Goal: Transaction & Acquisition: Purchase product/service

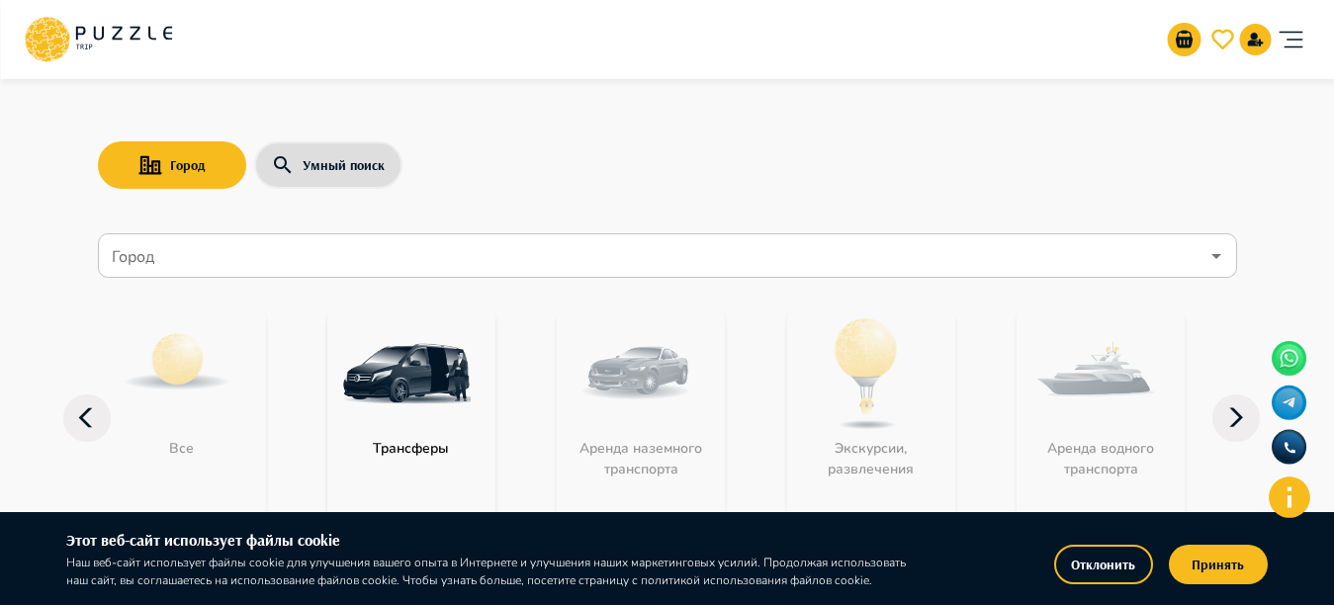
click at [465, 272] on input "Город" at bounding box center [653, 256] width 1091 height 38
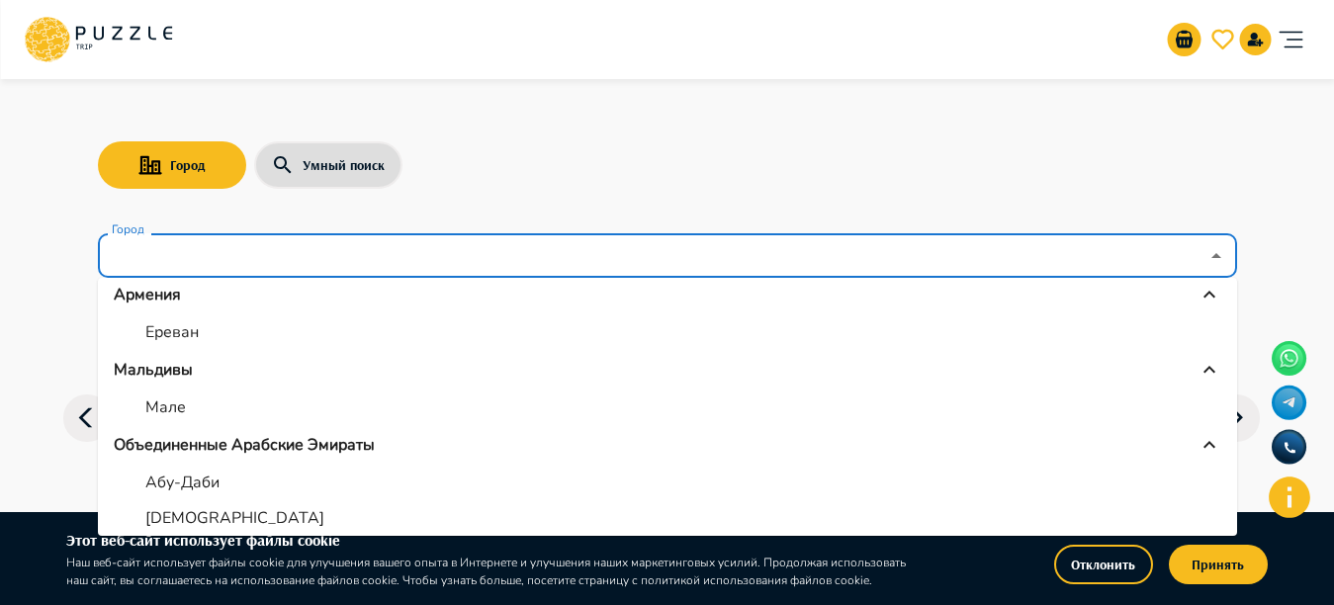
scroll to position [116, 0]
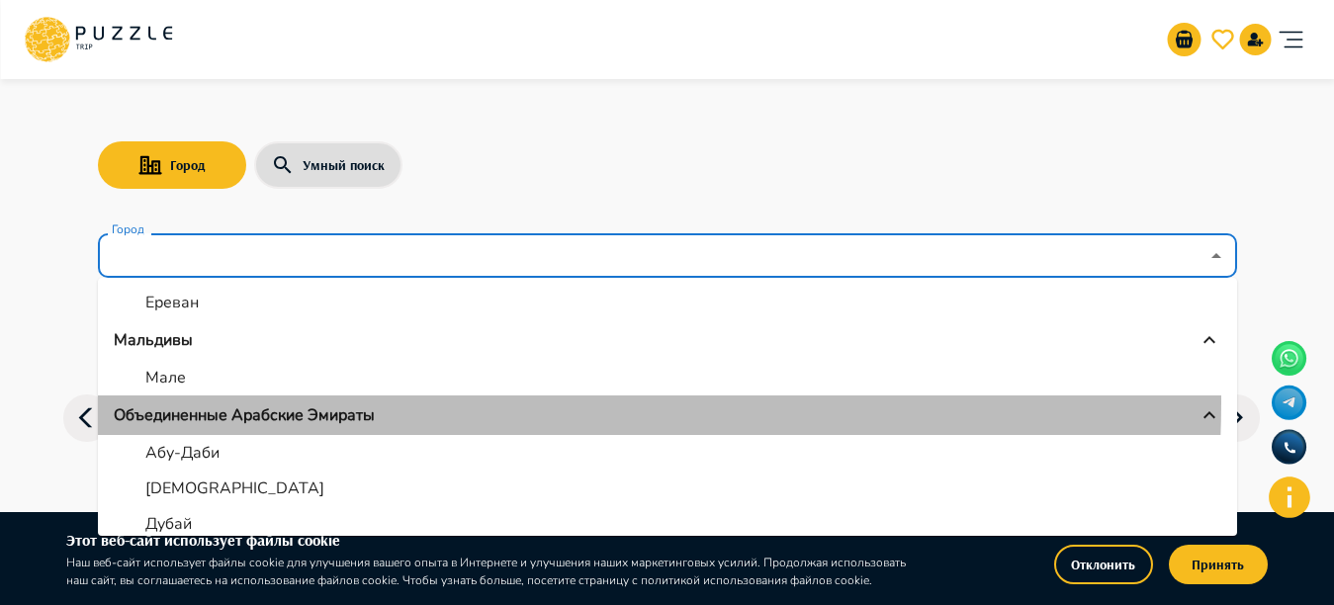
click at [348, 401] on li "Объединенные Арабские Эмираты" at bounding box center [667, 415] width 1139 height 40
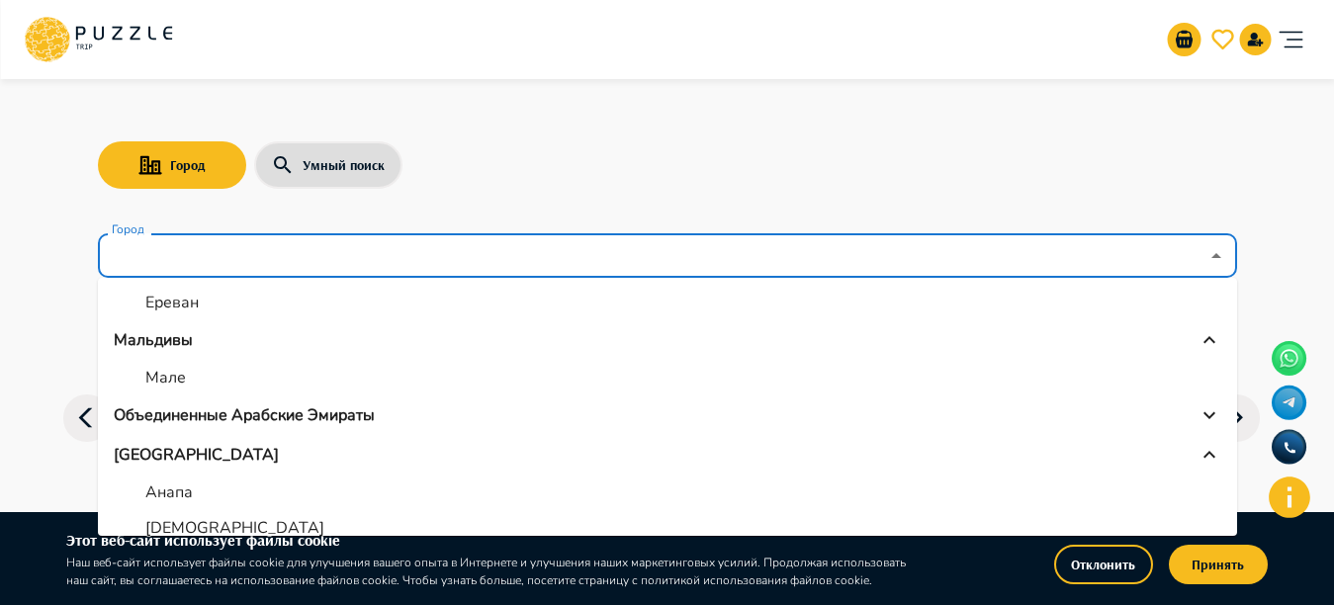
scroll to position [0, 0]
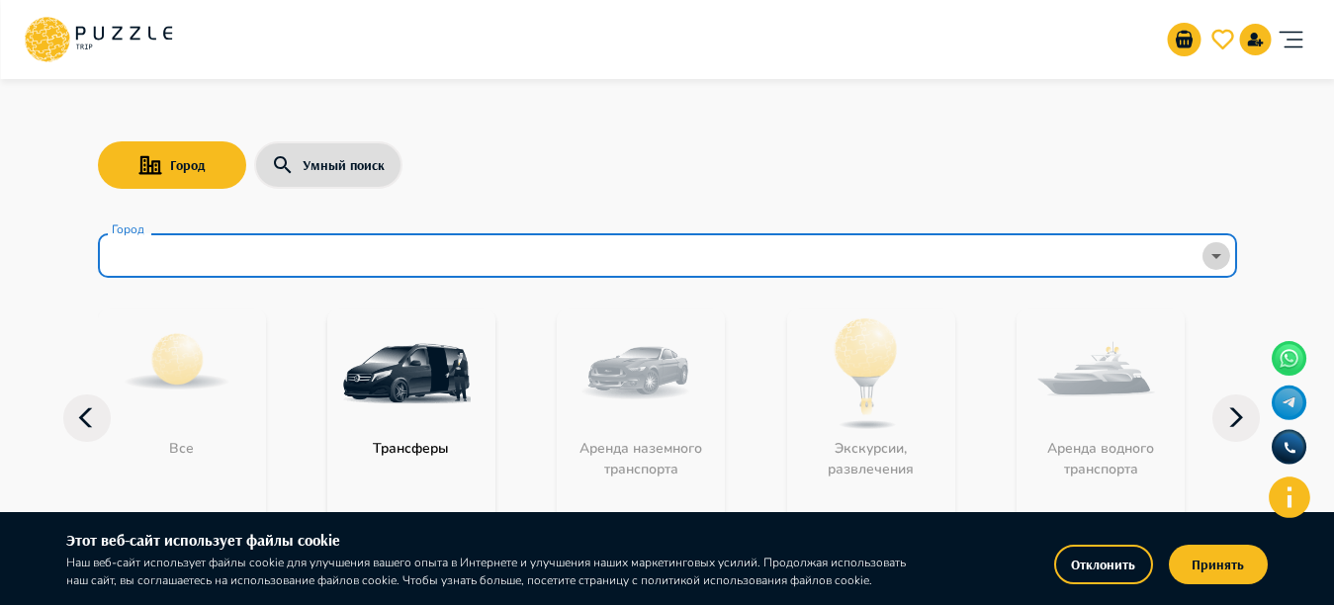
click at [1205, 259] on icon "Open" at bounding box center [1216, 256] width 24 height 24
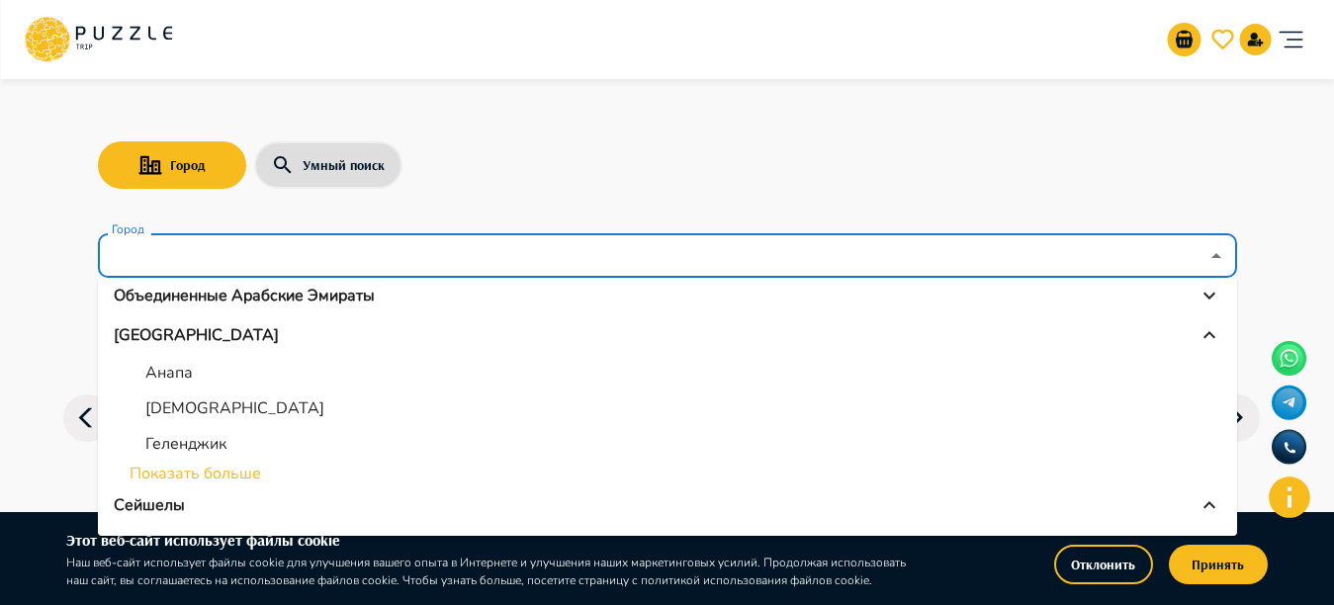
scroll to position [231, 0]
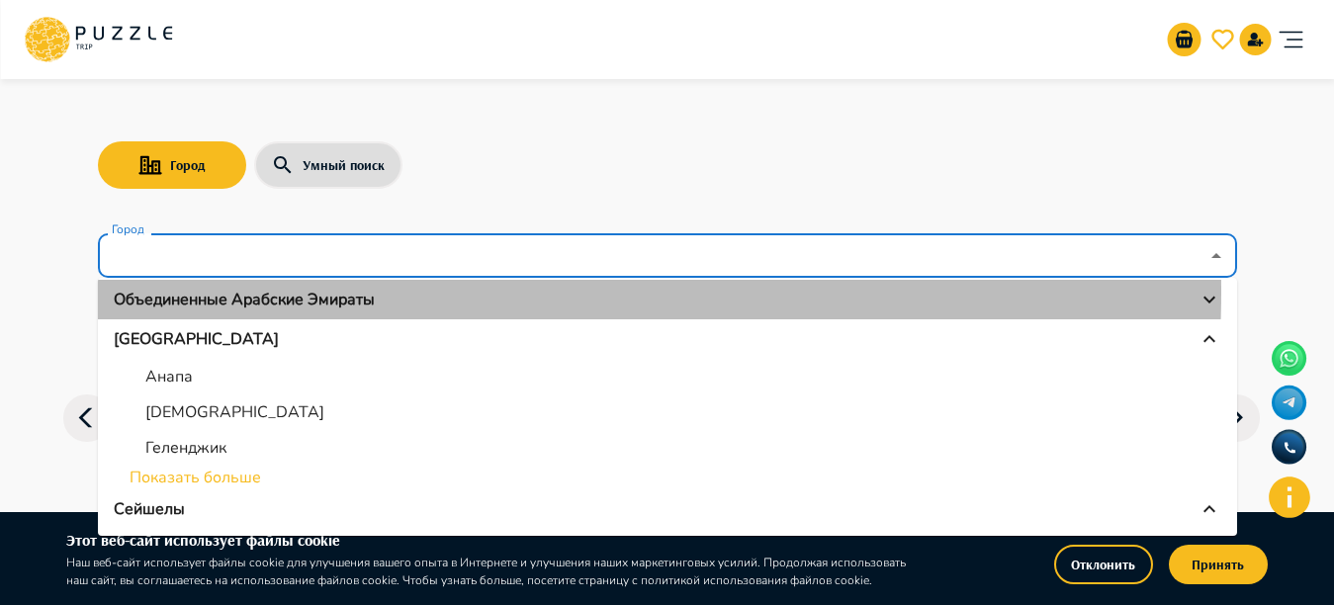
click at [331, 292] on p "Объединенные Арабские Эмираты" at bounding box center [244, 300] width 261 height 24
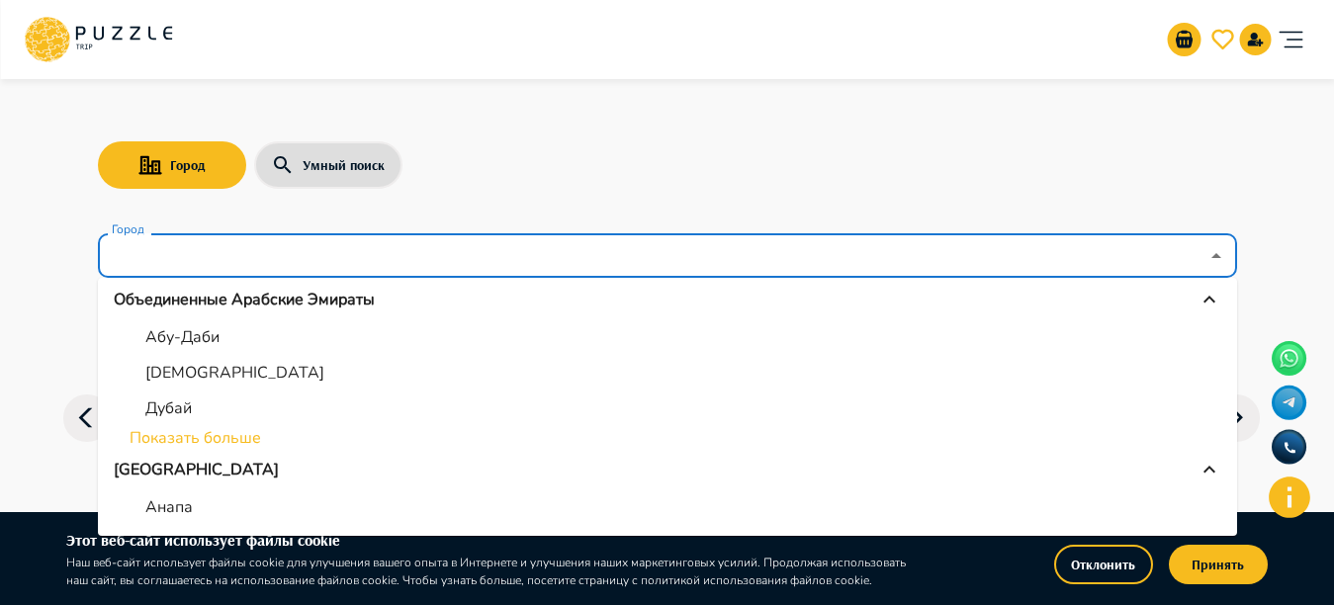
click at [187, 399] on p "Дубай" at bounding box center [168, 408] width 46 height 24
type input "*****"
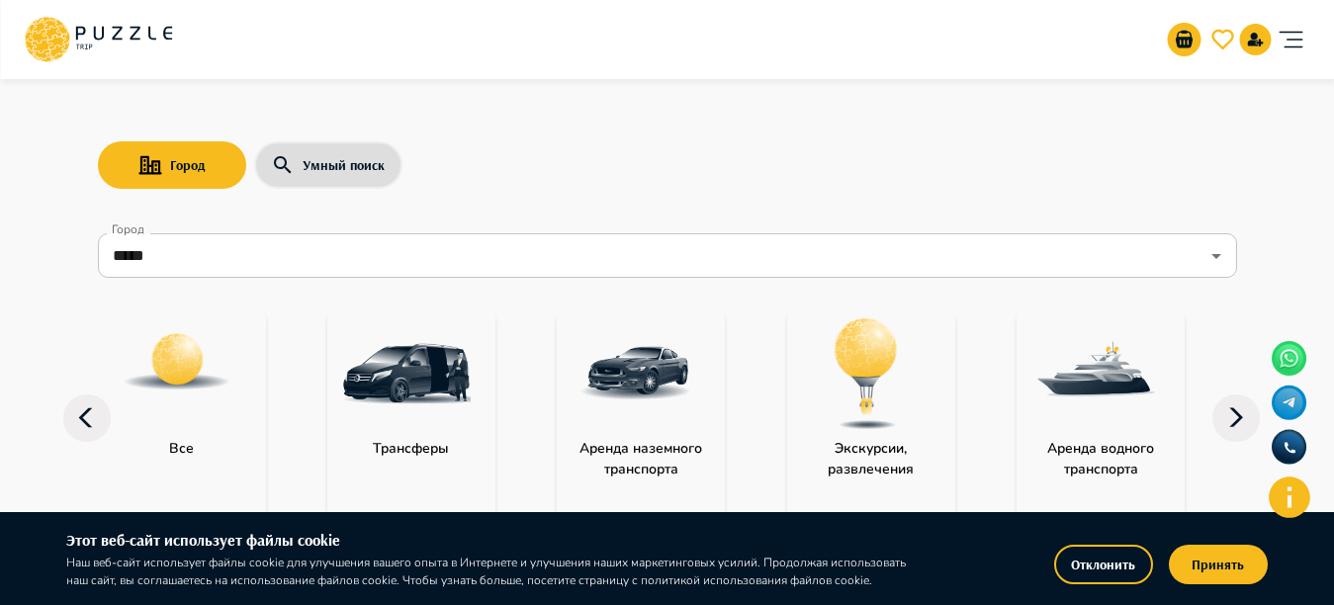
click at [1053, 384] on img "category-water_transport" at bounding box center [1095, 373] width 129 height 129
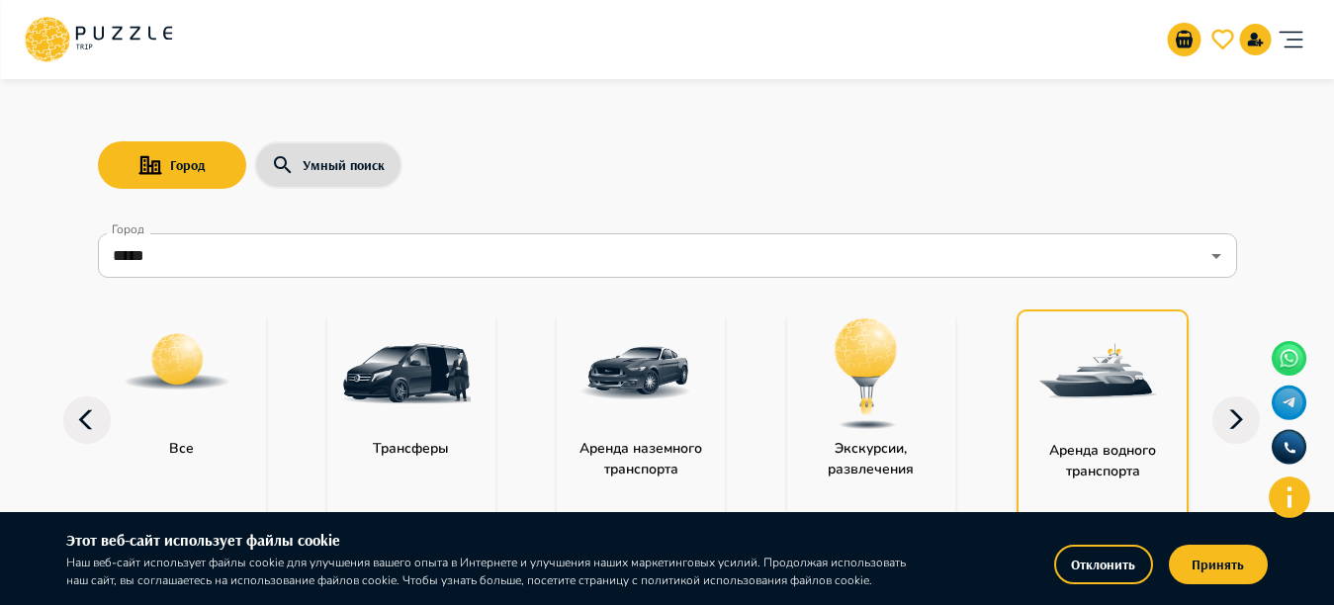
click at [1053, 384] on img "category-water_transport" at bounding box center [1097, 375] width 129 height 129
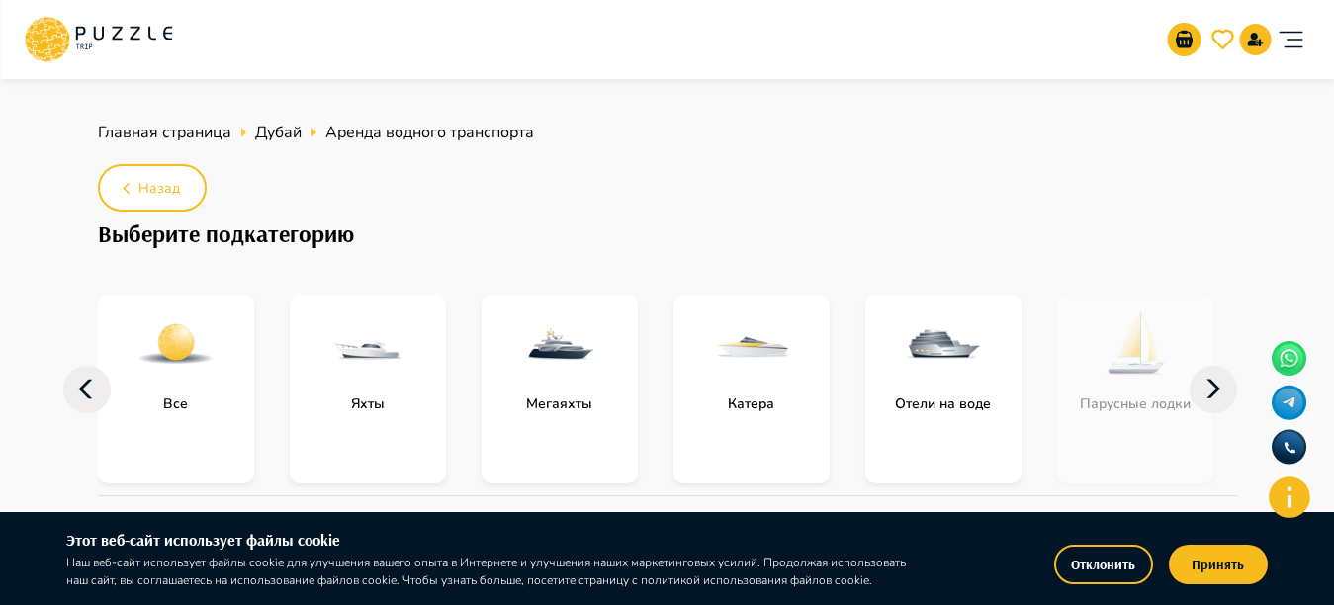
click at [1109, 563] on button "Отклонить" at bounding box center [1103, 565] width 99 height 40
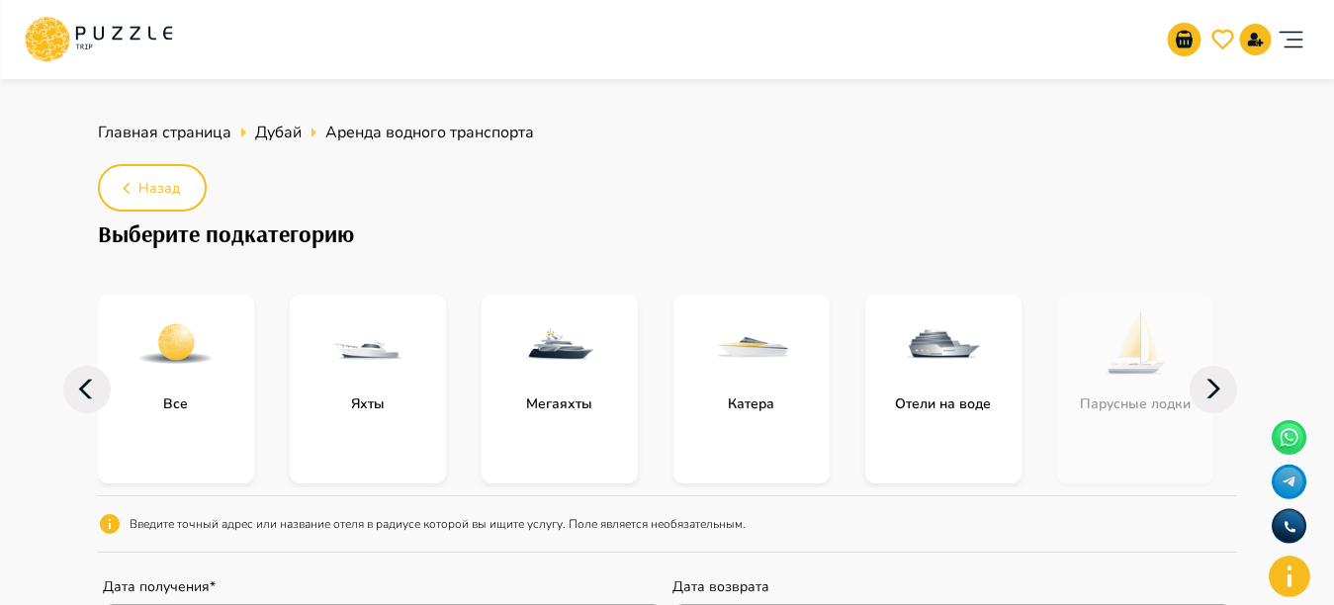
click at [1222, 383] on icon at bounding box center [1212, 389] width 47 height 47
click at [91, 394] on icon at bounding box center [86, 389] width 47 height 47
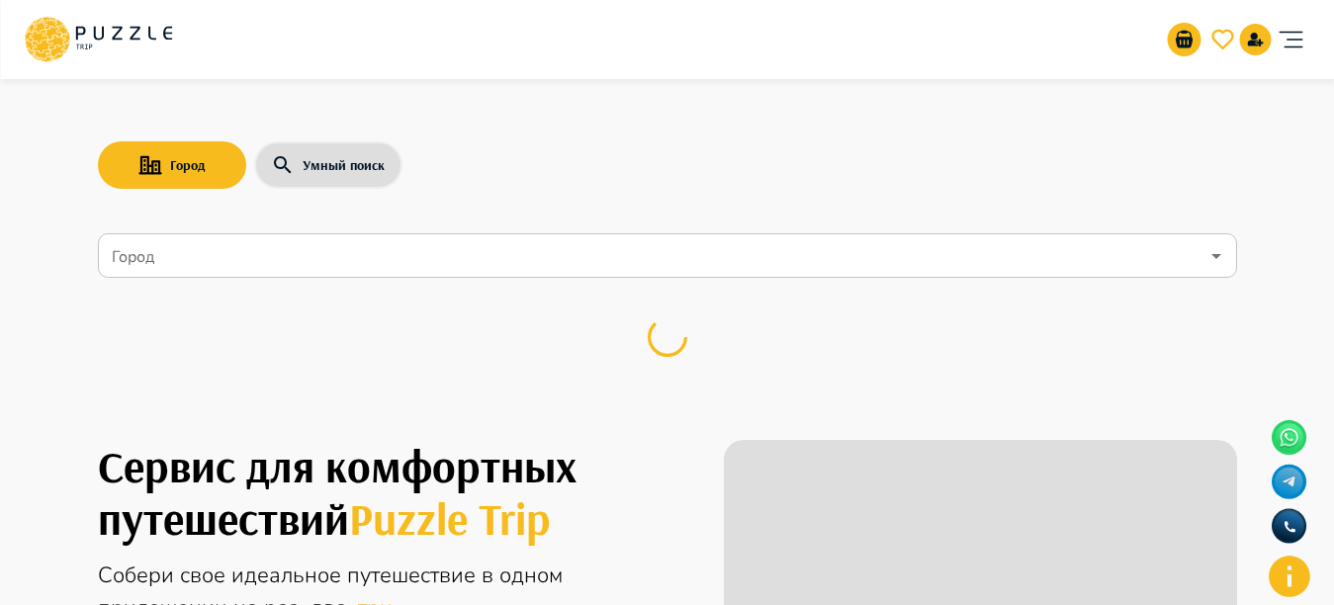
click at [1211, 247] on icon "Open" at bounding box center [1216, 256] width 24 height 24
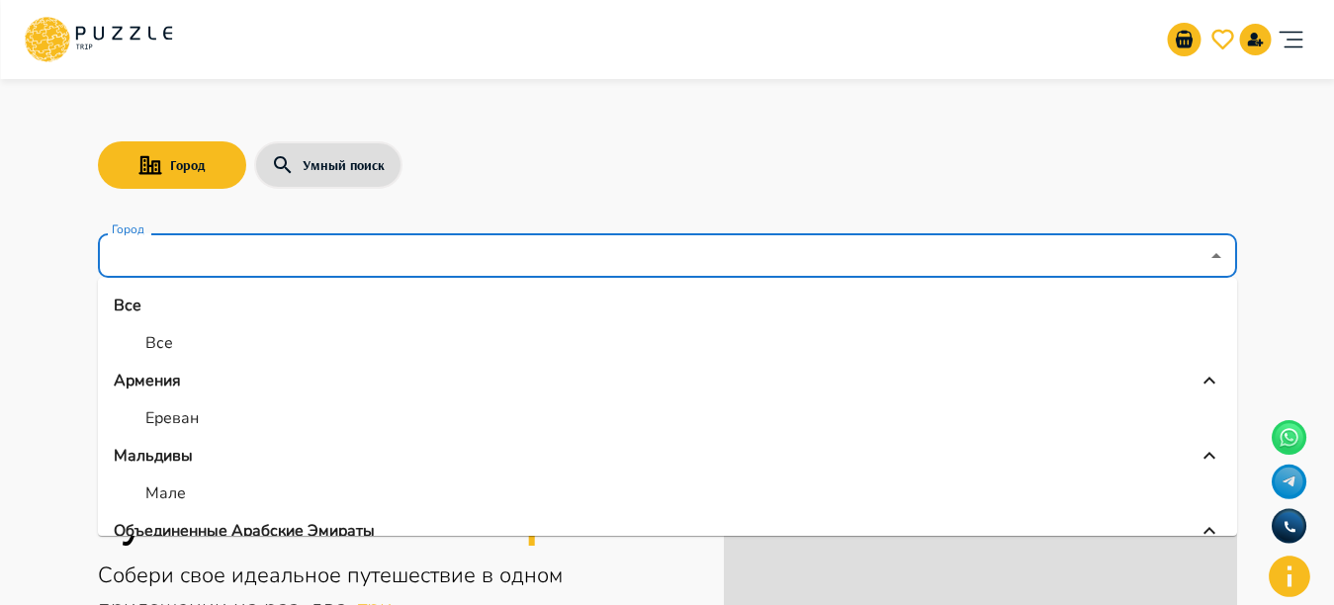
click at [213, 509] on li "Мале" at bounding box center [667, 494] width 1139 height 36
type input "****"
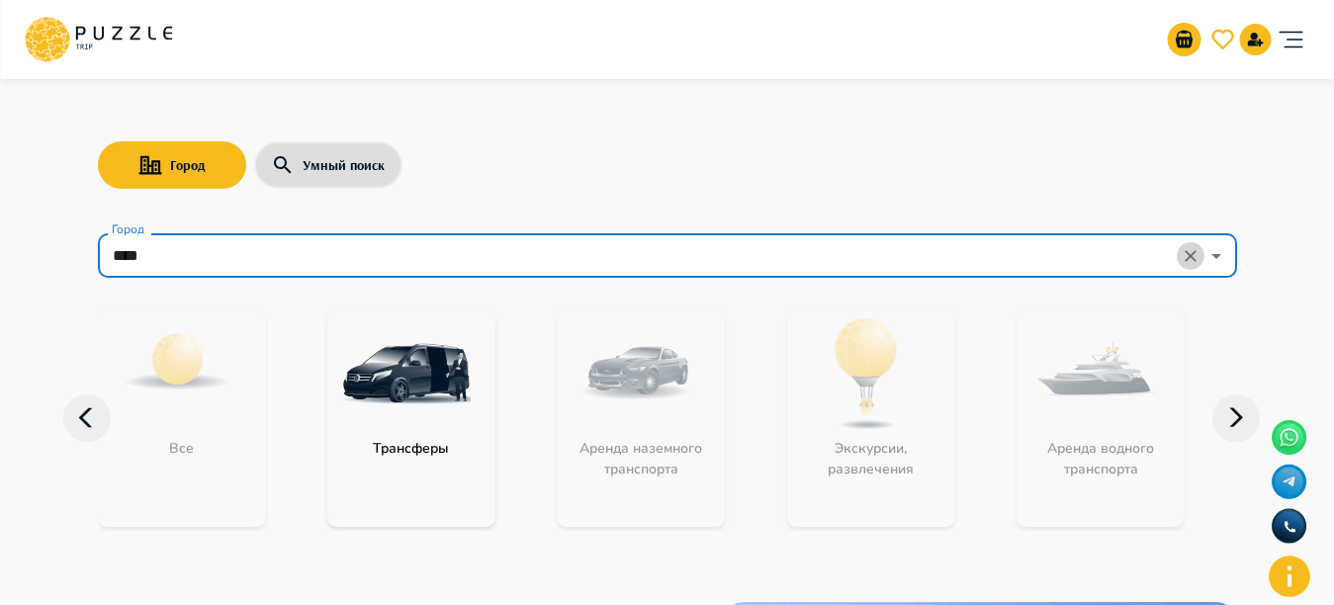
click at [1186, 256] on icon "Clear" at bounding box center [1190, 256] width 20 height 20
click at [1222, 258] on icon "Open" at bounding box center [1216, 256] width 24 height 24
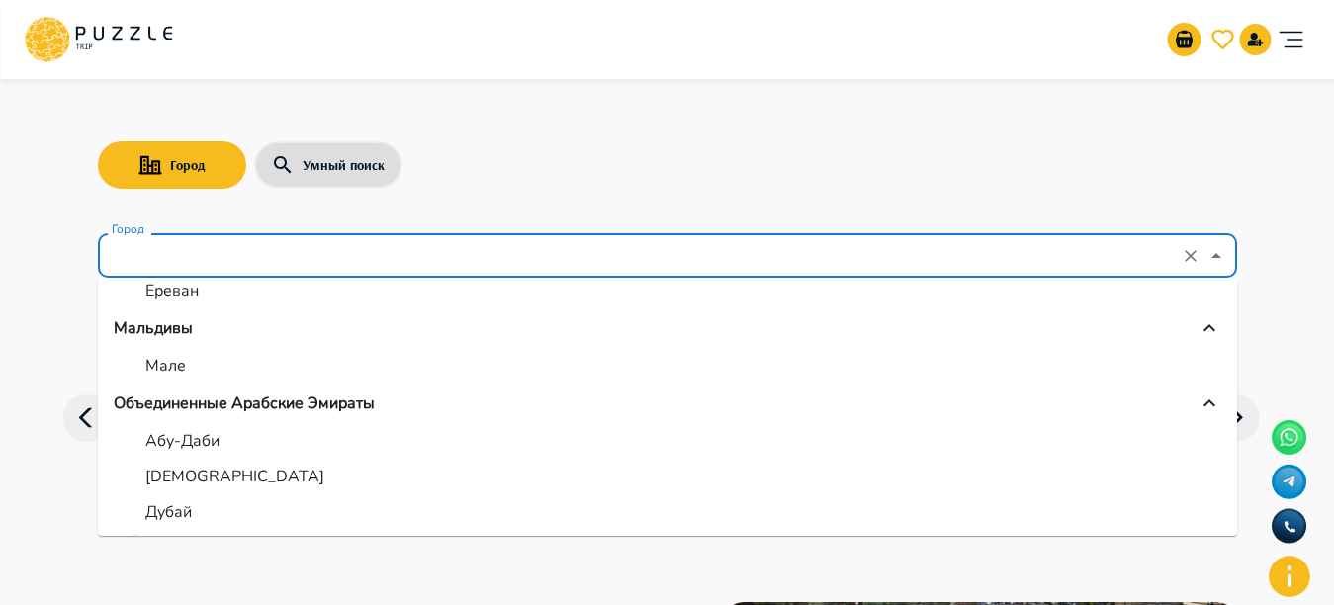
scroll to position [161, 0]
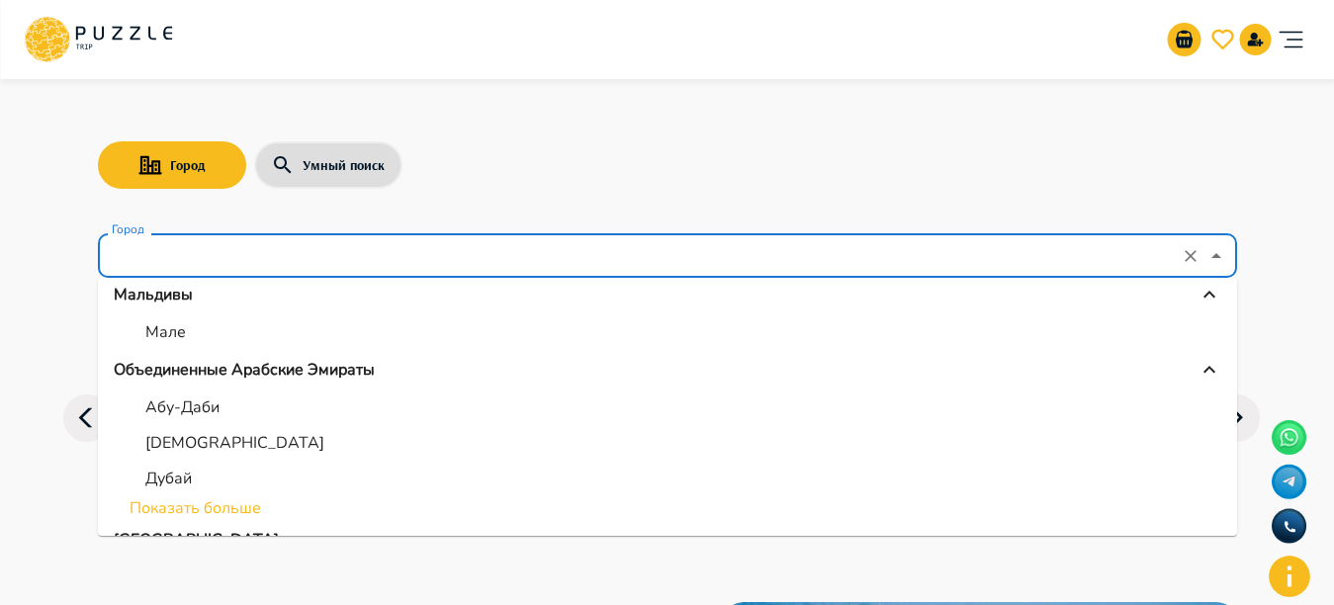
click at [219, 476] on li "Дубай" at bounding box center [667, 479] width 1139 height 36
type input "*****"
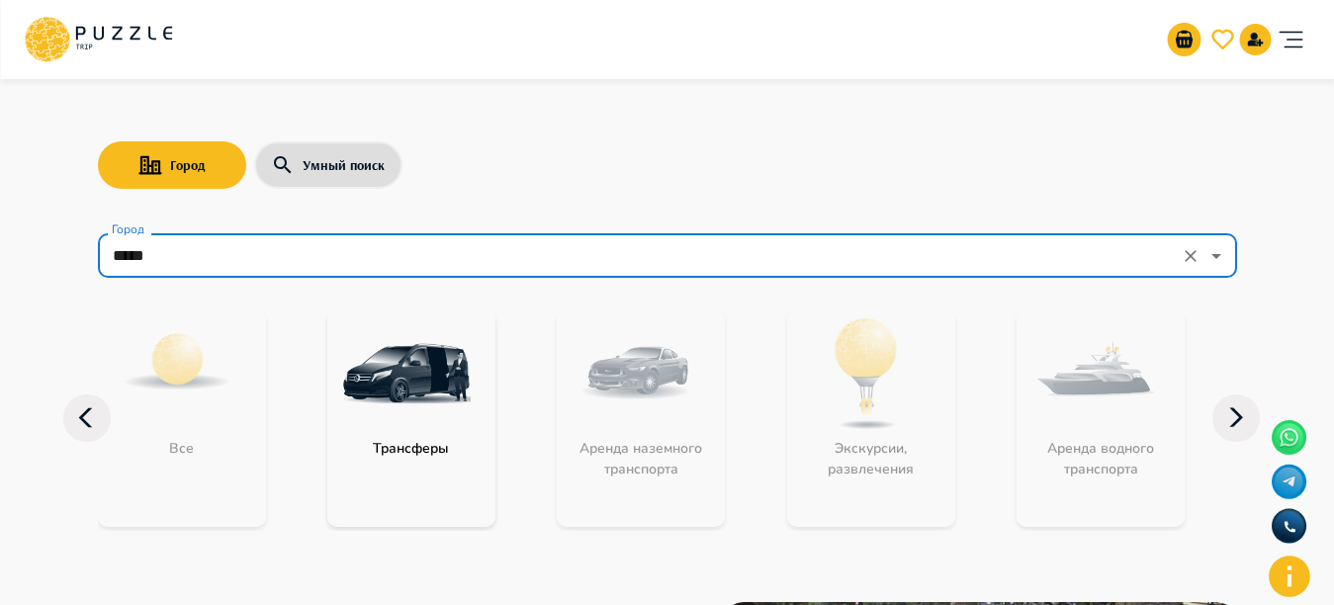
click at [674, 466] on div "Аренда наземного транспорта" at bounding box center [641, 418] width 168 height 218
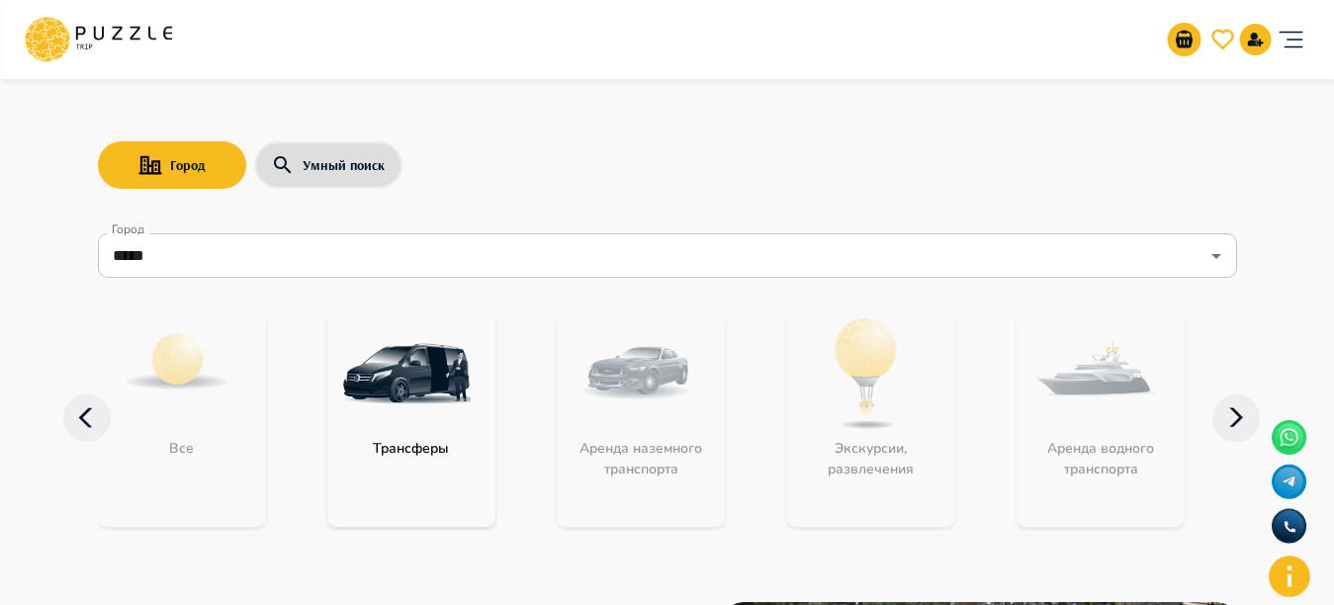
click at [674, 466] on div "Аренда наземного транспорта" at bounding box center [641, 418] width 168 height 218
click at [879, 413] on div "Экскурсии, развлечения" at bounding box center [871, 418] width 168 height 218
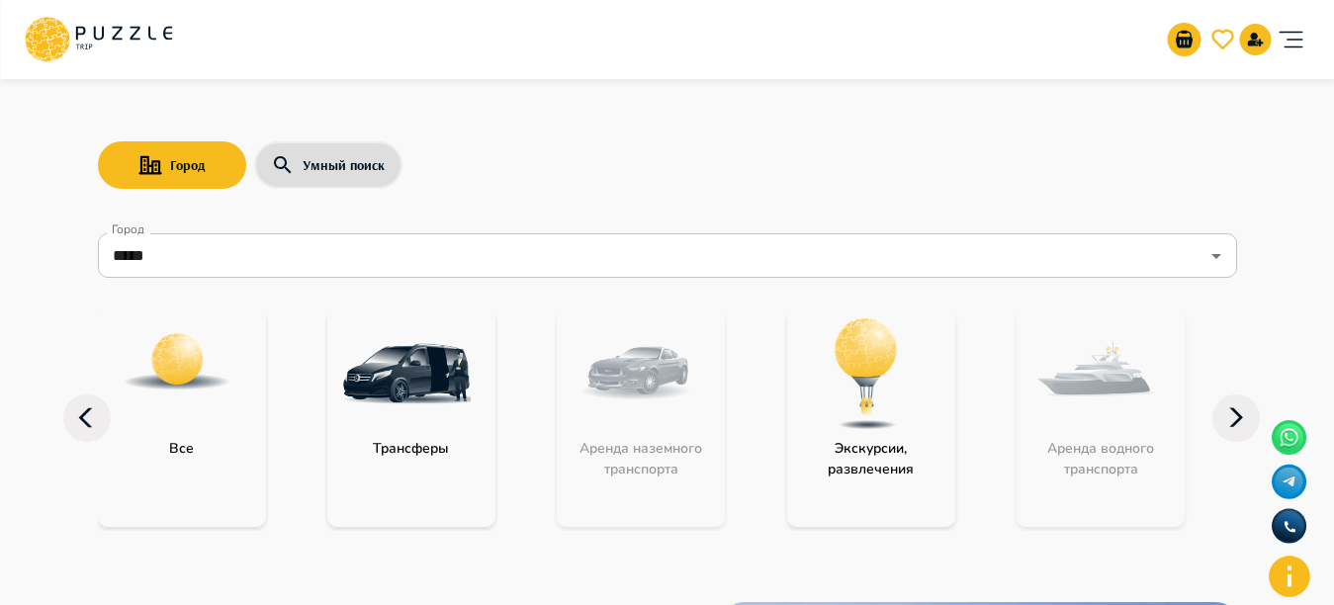
click at [880, 393] on img "category-activity" at bounding box center [866, 373] width 129 height 129
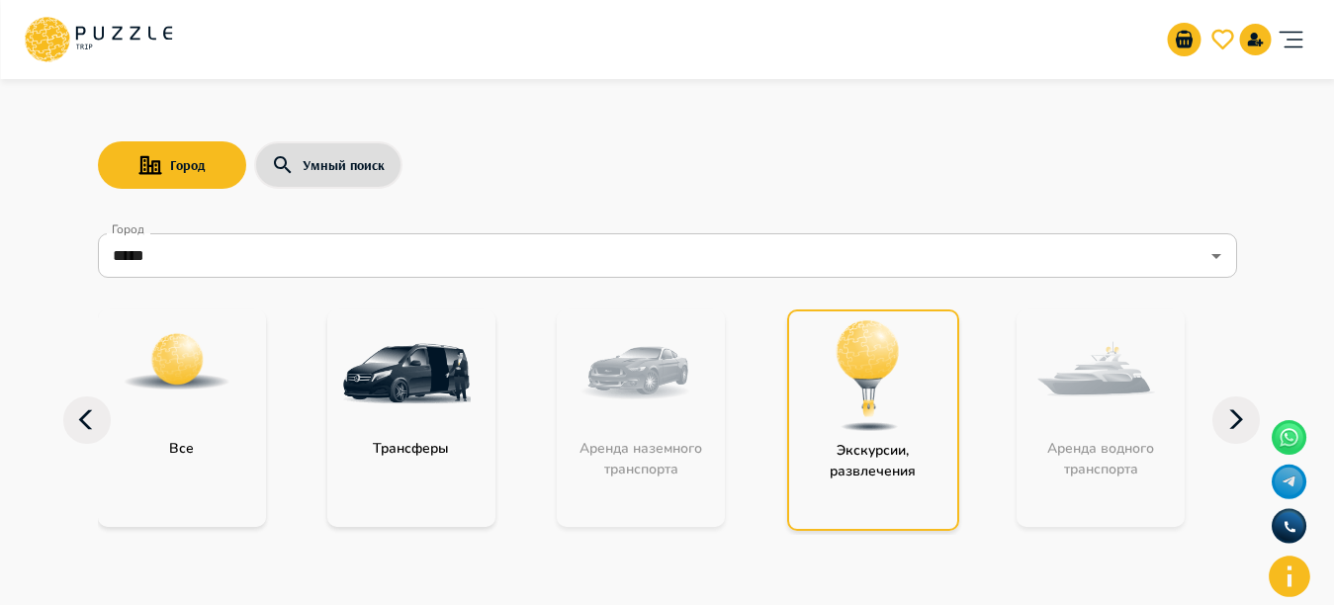
click at [880, 393] on img "category-activity" at bounding box center [868, 375] width 129 height 129
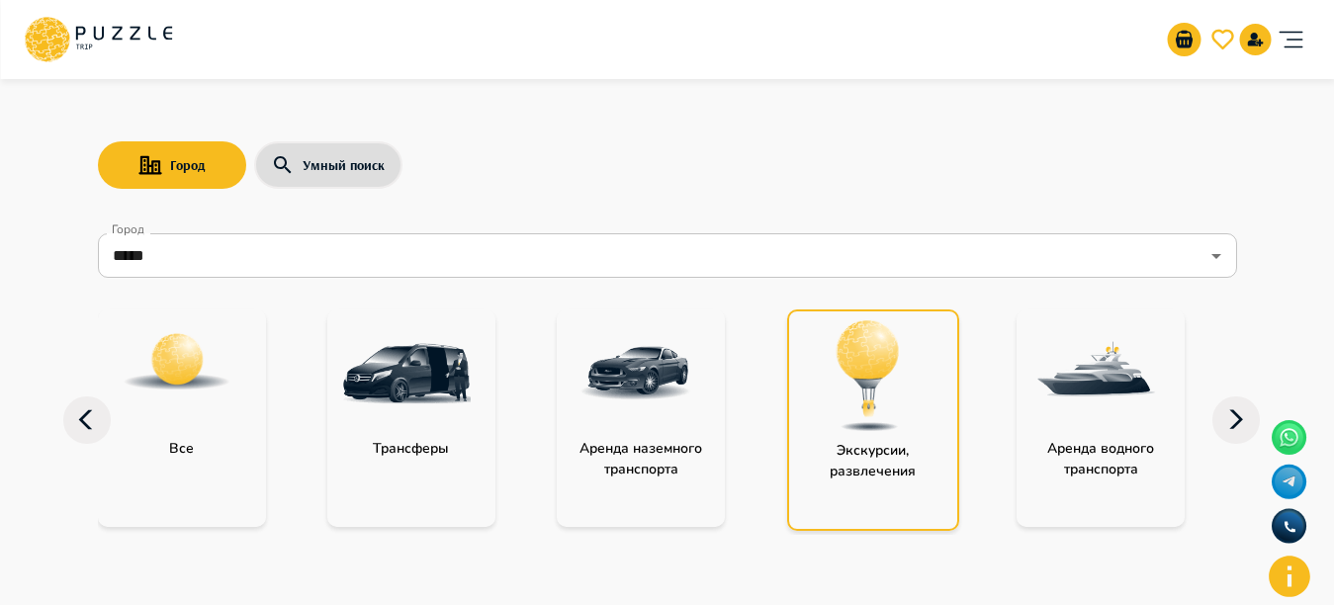
click at [880, 393] on img "category-activity" at bounding box center [868, 375] width 129 height 129
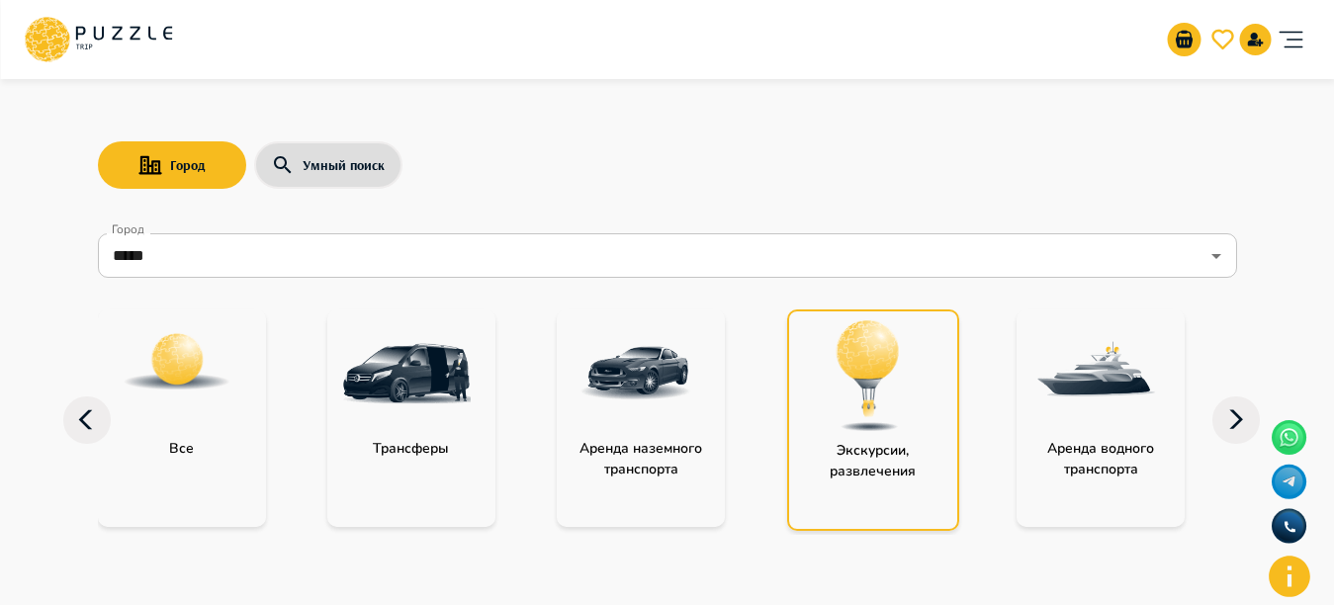
click at [880, 393] on img "category-activity" at bounding box center [868, 375] width 129 height 129
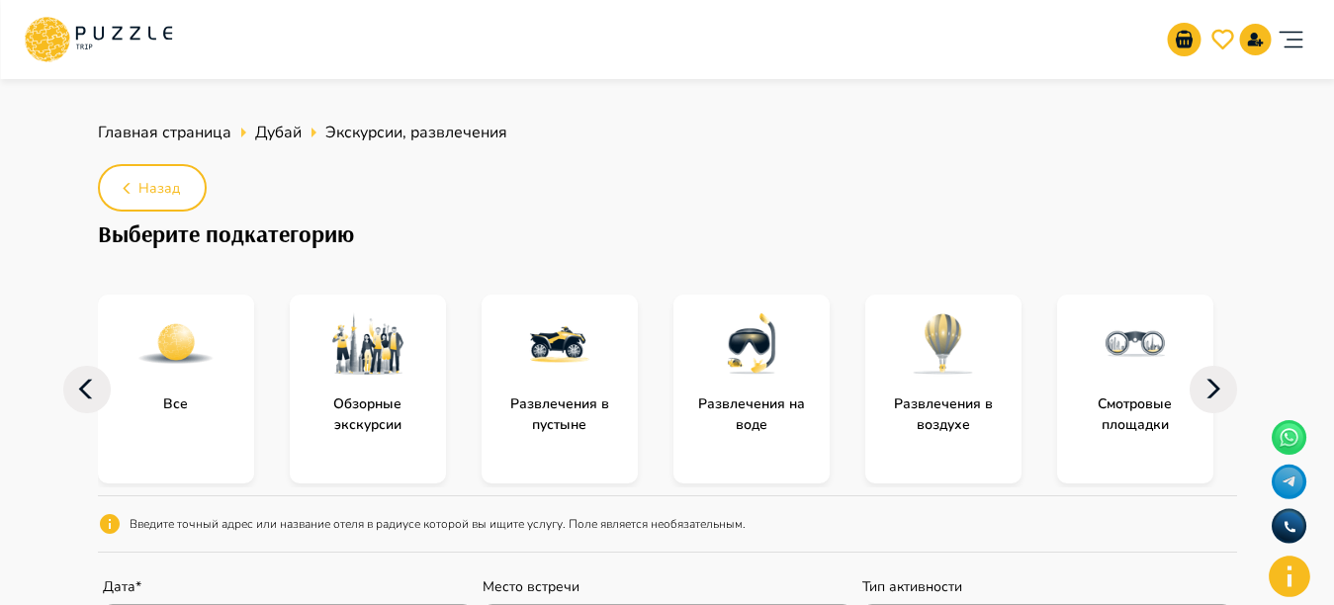
click at [364, 352] on img "subcategory-sightseeing_tours" at bounding box center [367, 344] width 79 height 79
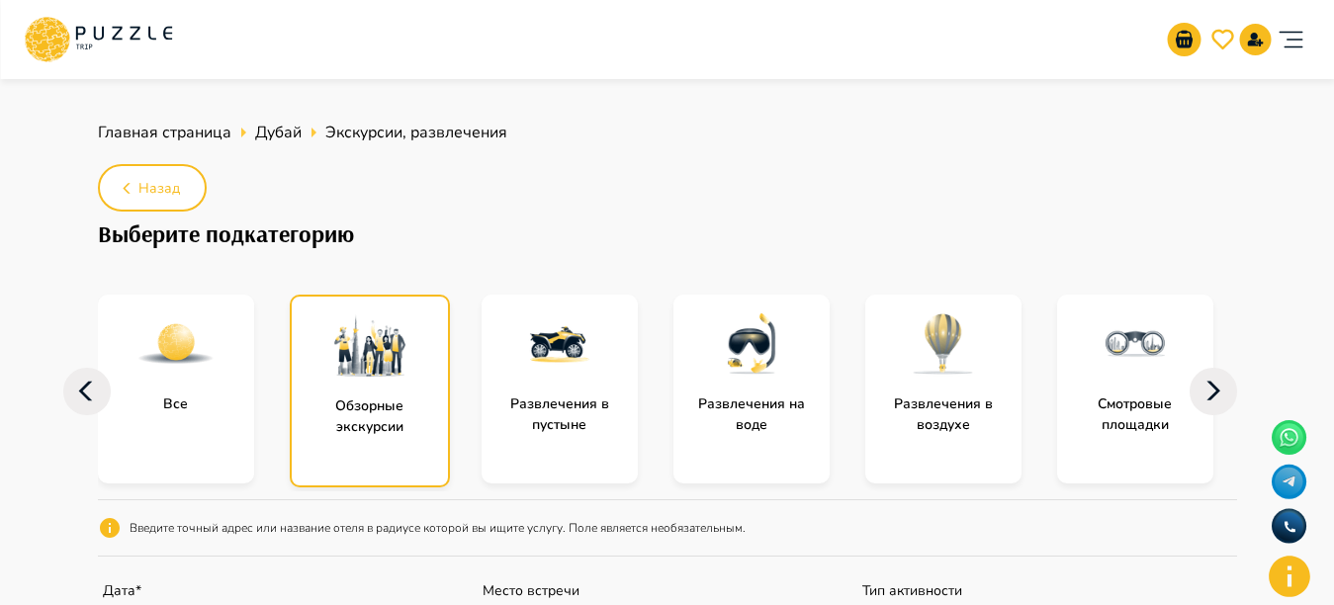
click at [364, 352] on img "subcategory-sightseeing_tours" at bounding box center [369, 345] width 79 height 79
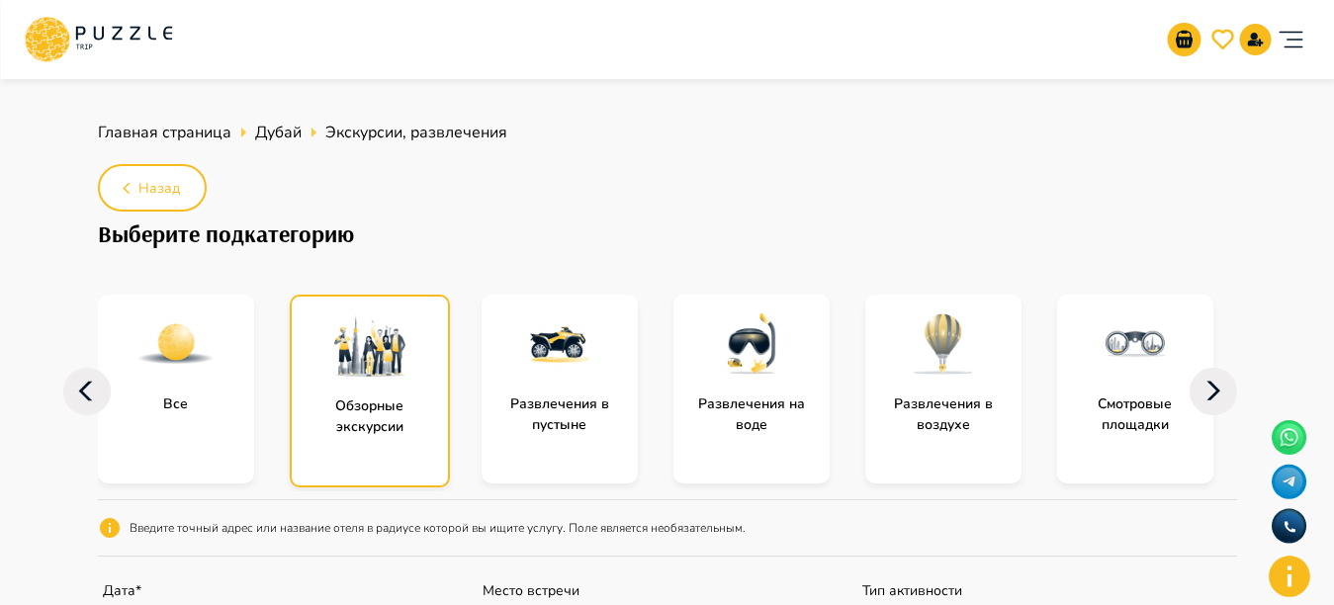
click at [364, 352] on img "subcategory-sightseeing_tours" at bounding box center [369, 345] width 79 height 79
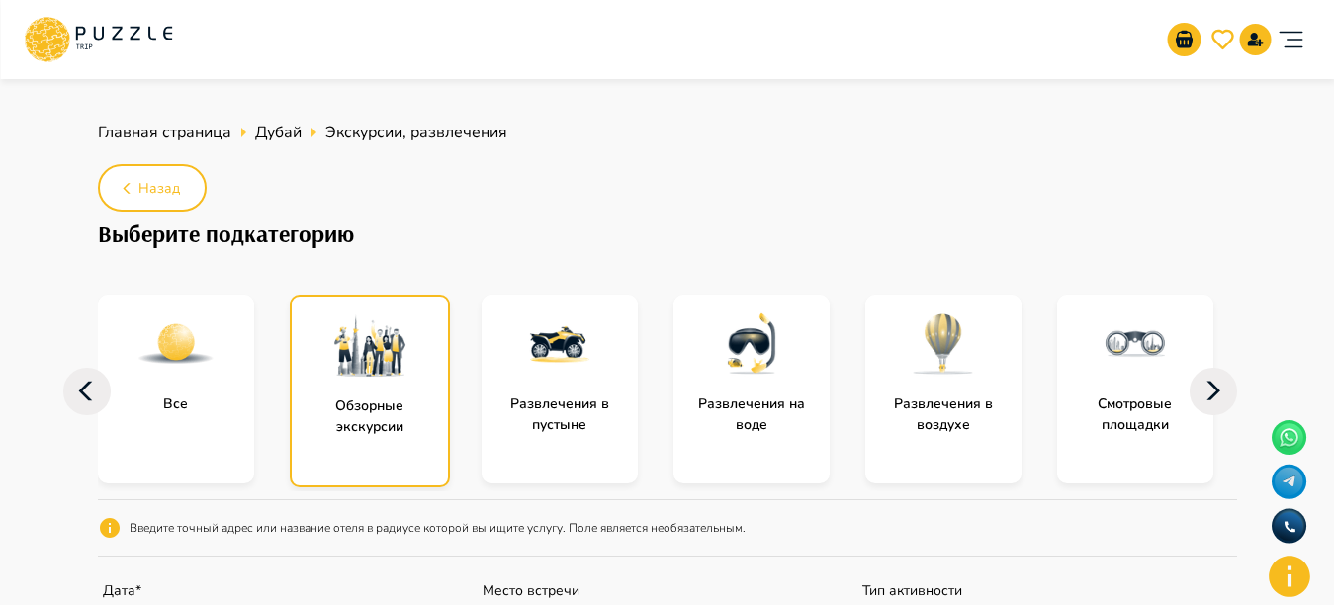
click at [364, 352] on img "subcategory-sightseeing_tours" at bounding box center [369, 345] width 79 height 79
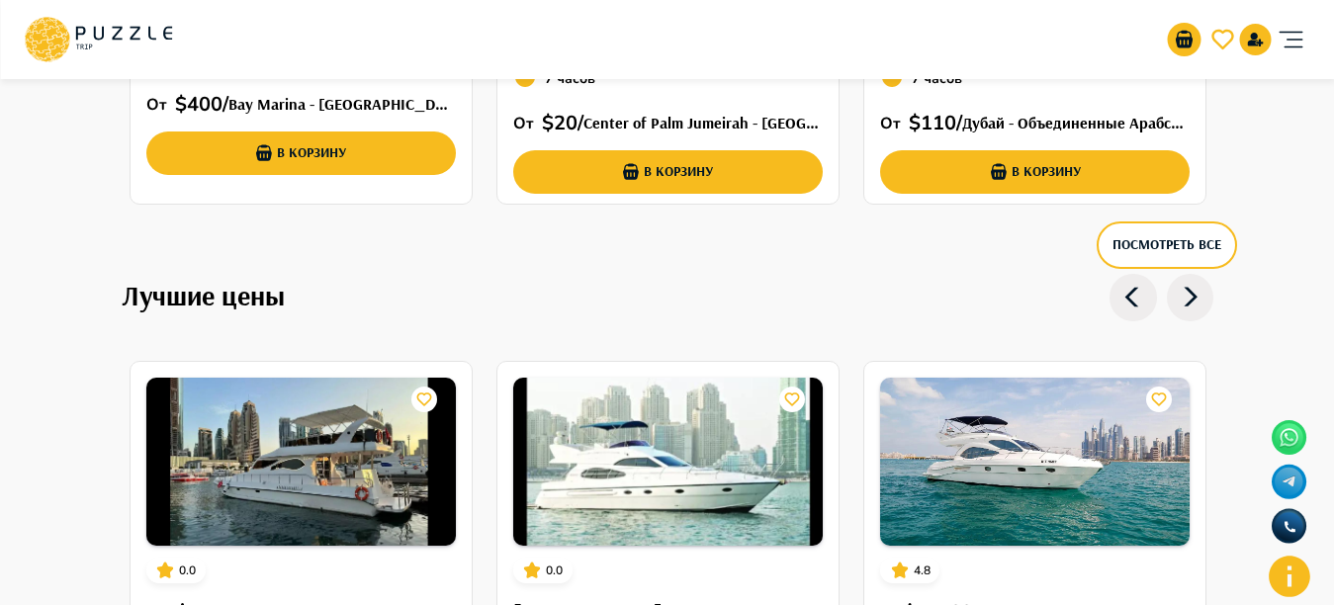
scroll to position [1741, 0]
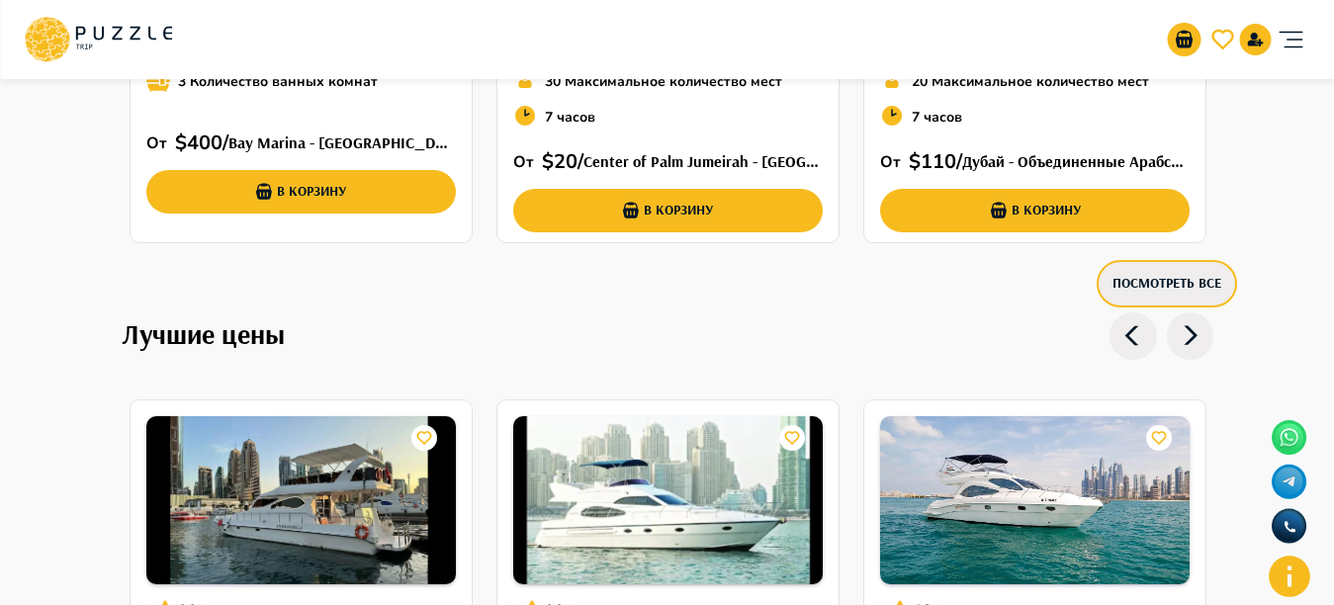
click at [1141, 281] on button "Посмотреть все" at bounding box center [1166, 283] width 140 height 47
click at [1126, 287] on button "Посмотреть все" at bounding box center [1166, 283] width 140 height 47
click at [1125, 287] on button "Посмотреть все" at bounding box center [1166, 283] width 140 height 47
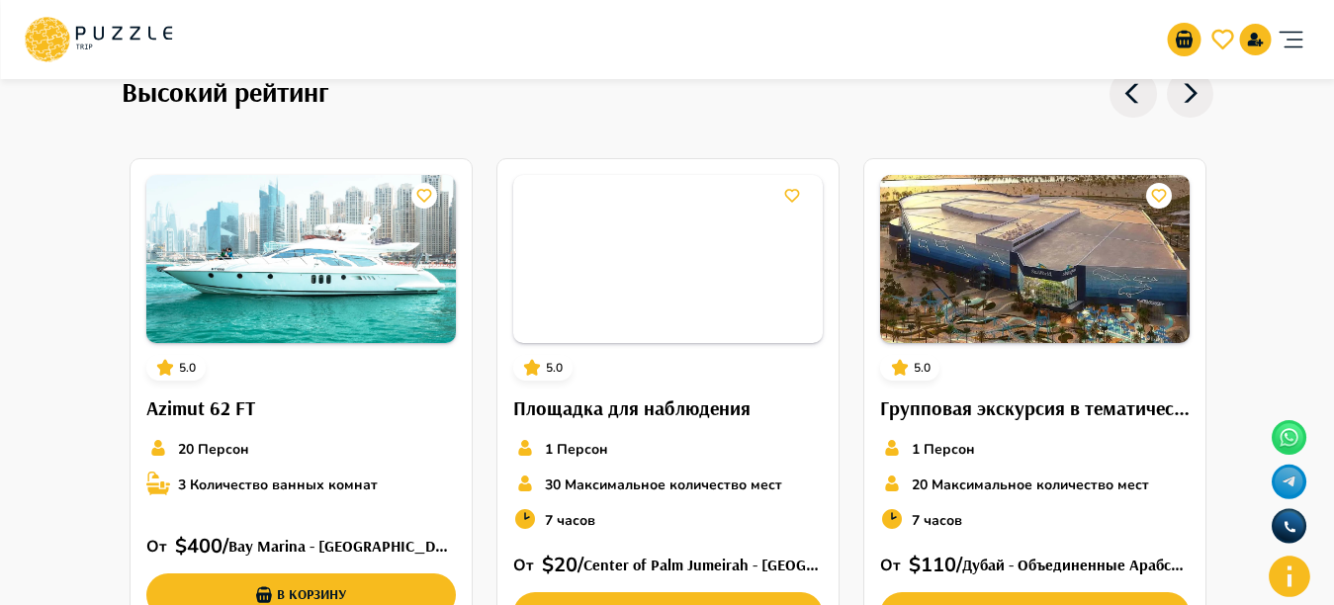
scroll to position [1273, 0]
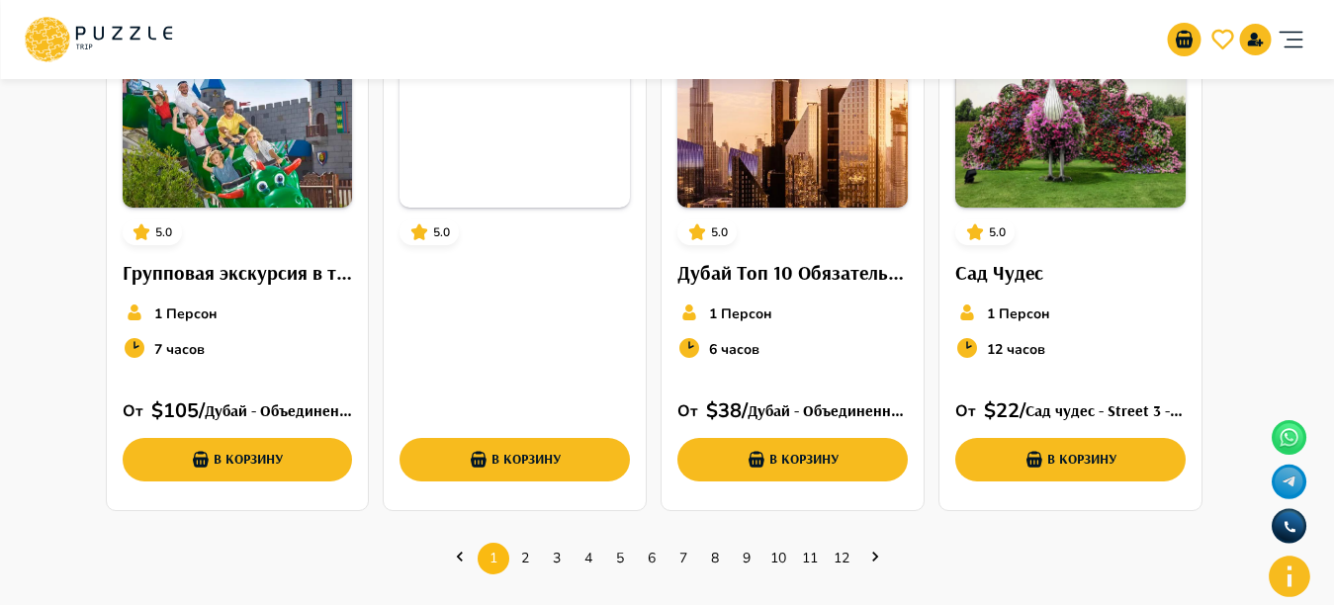
scroll to position [750, 0]
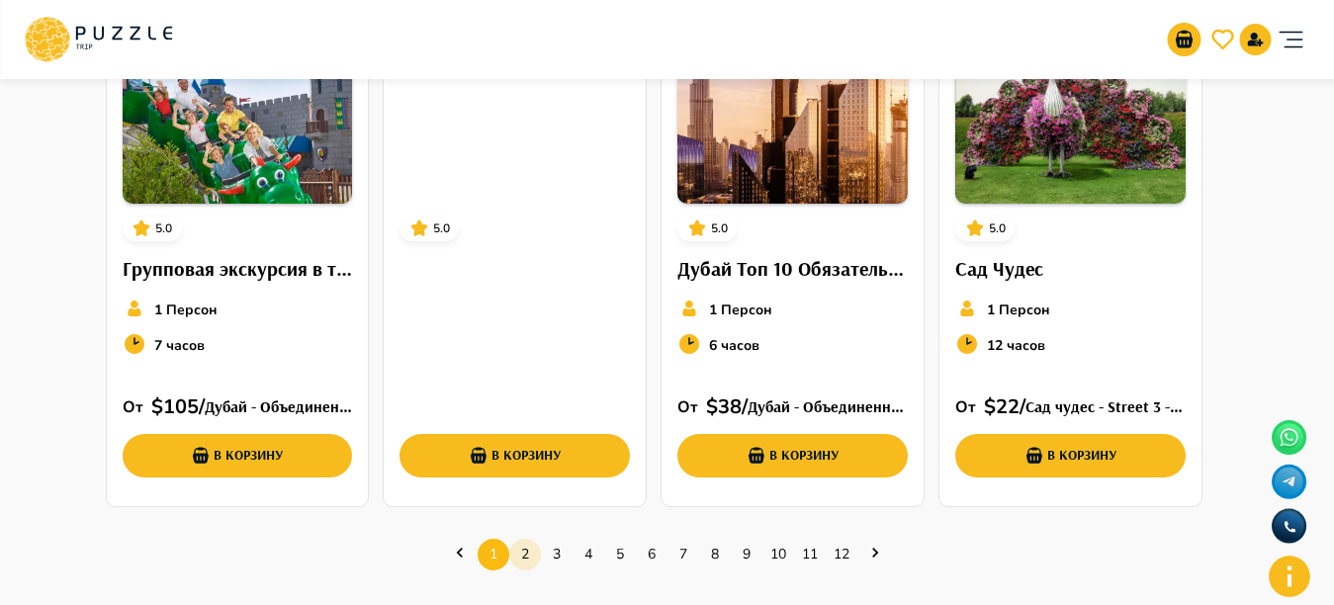
click at [513, 558] on link "2" at bounding box center [525, 554] width 32 height 31
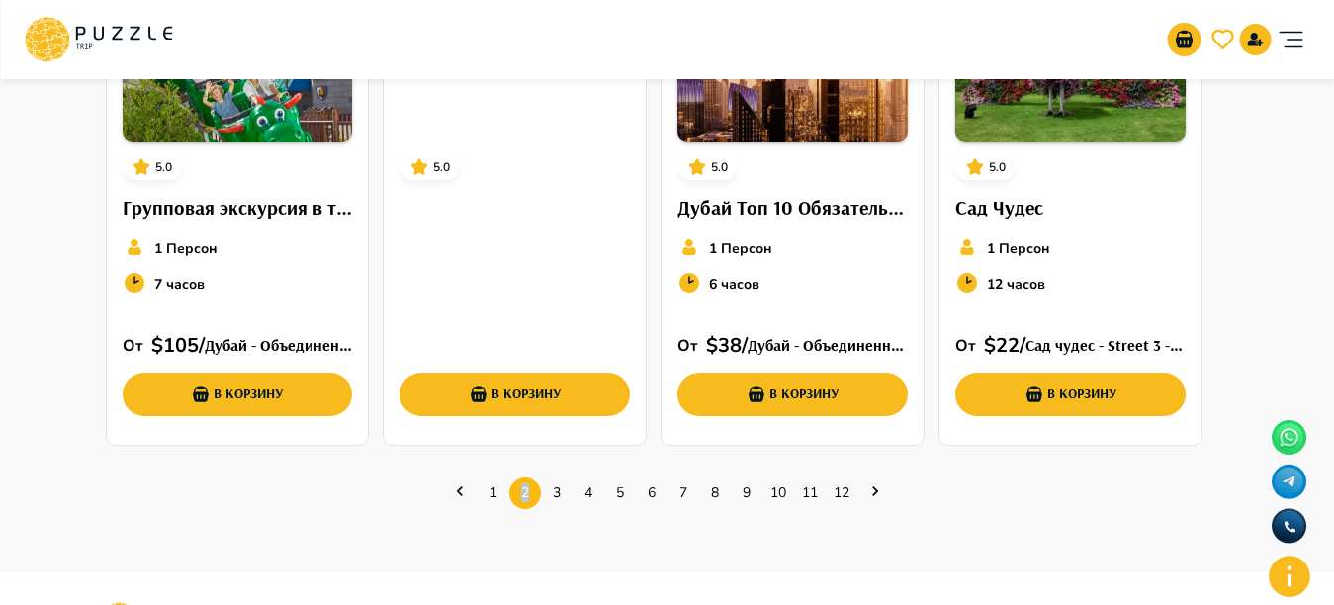
scroll to position [825, 0]
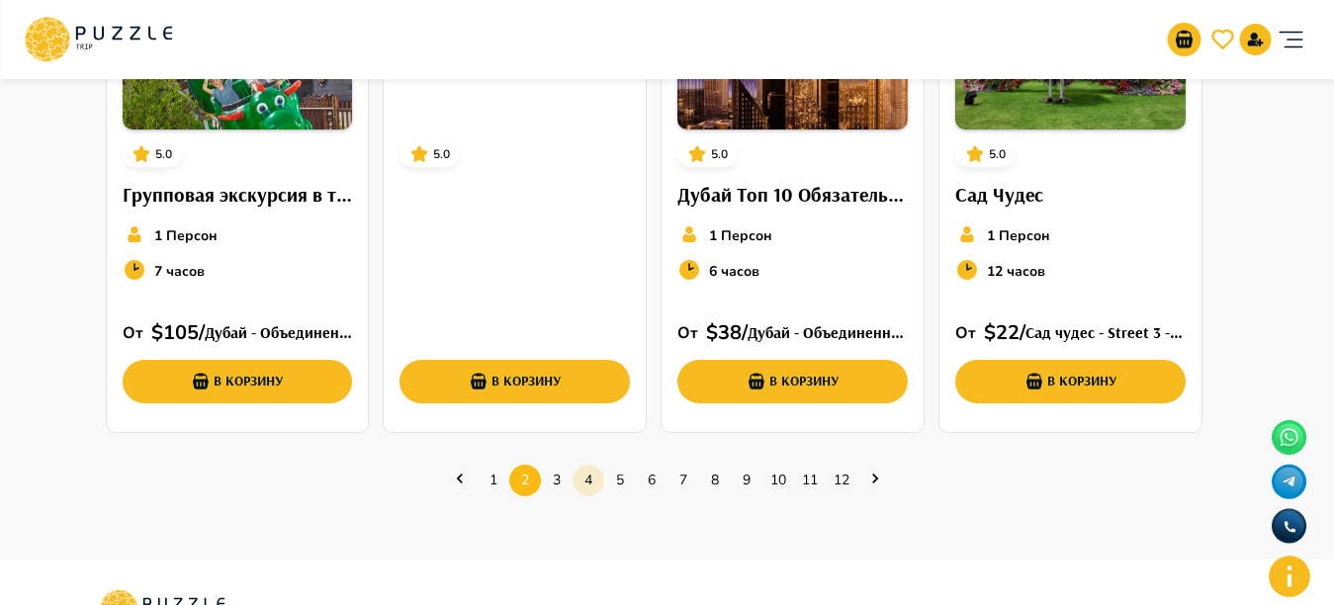
click at [580, 480] on link "4" at bounding box center [588, 480] width 32 height 31
click at [578, 478] on link "4" at bounding box center [588, 480] width 32 height 31
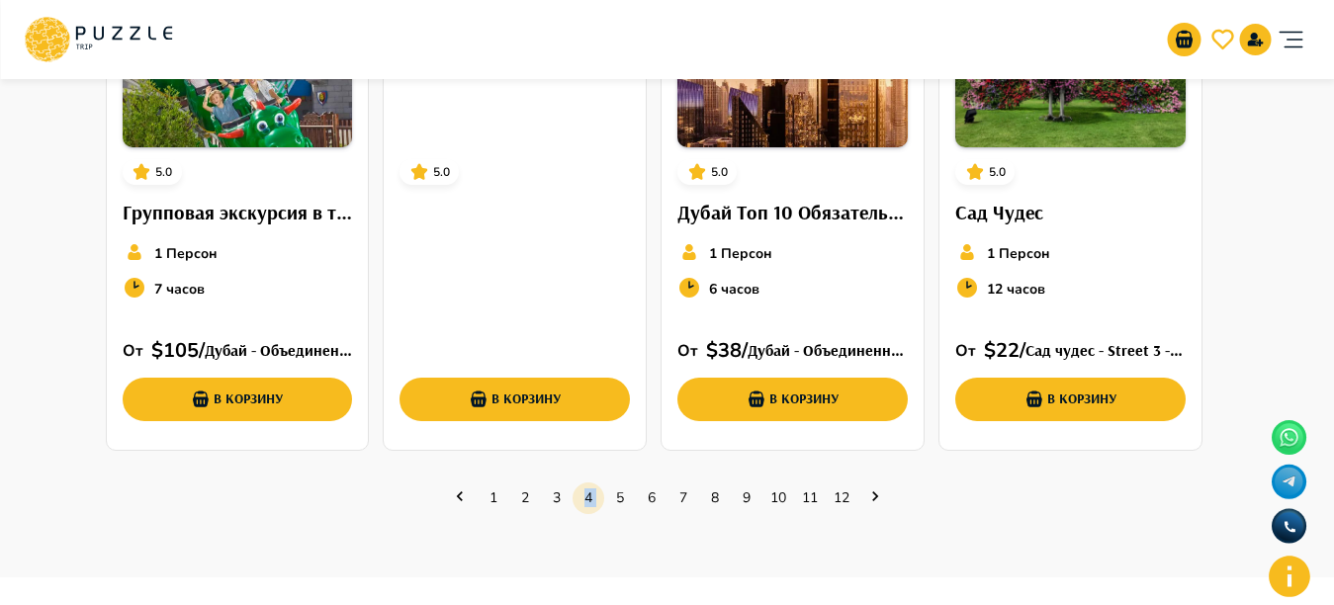
click at [578, 482] on link "4" at bounding box center [588, 497] width 32 height 31
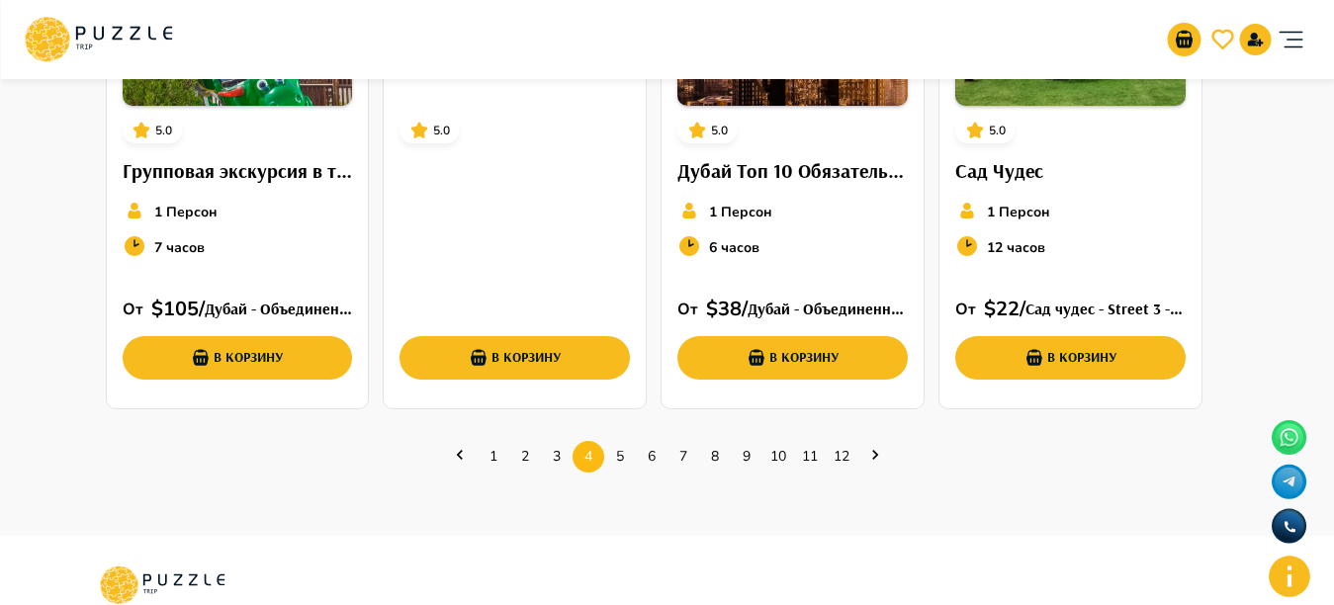
scroll to position [790, 0]
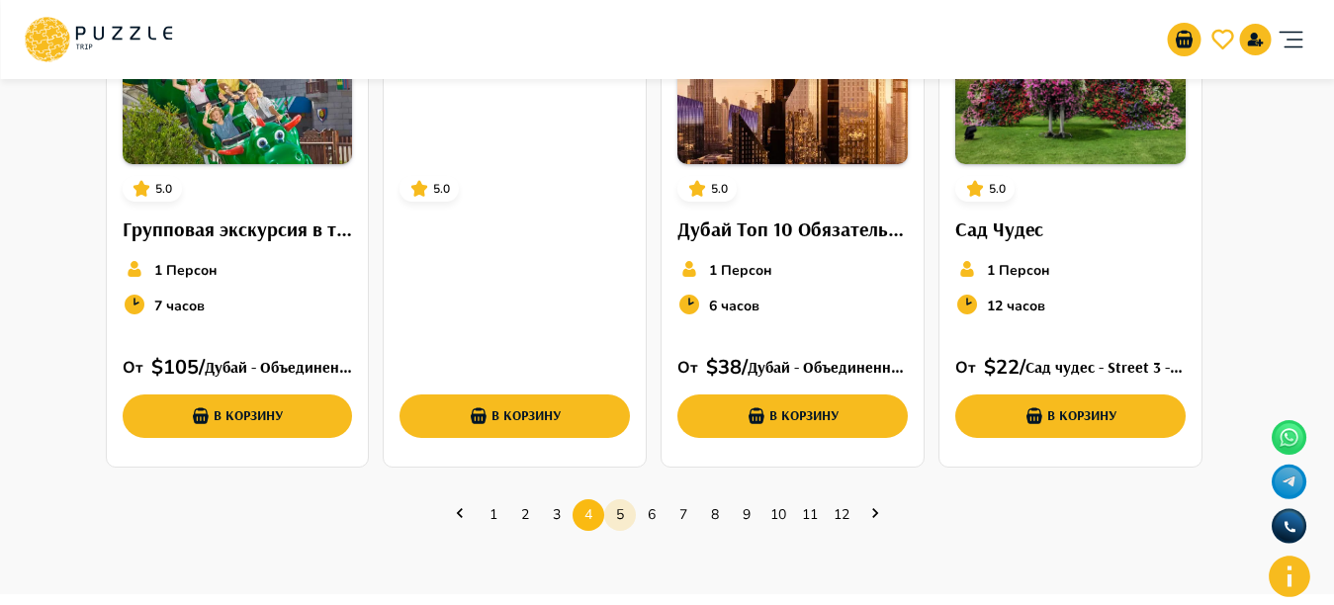
click at [625, 513] on link "5" at bounding box center [620, 514] width 32 height 31
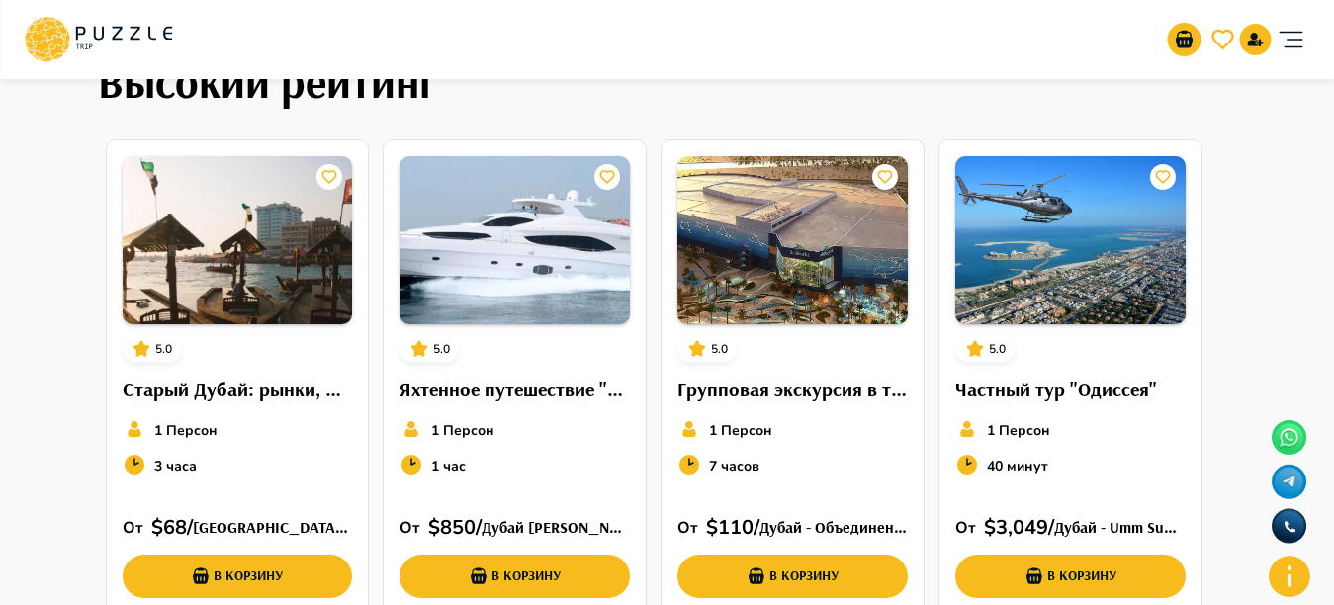
scroll to position [11, 0]
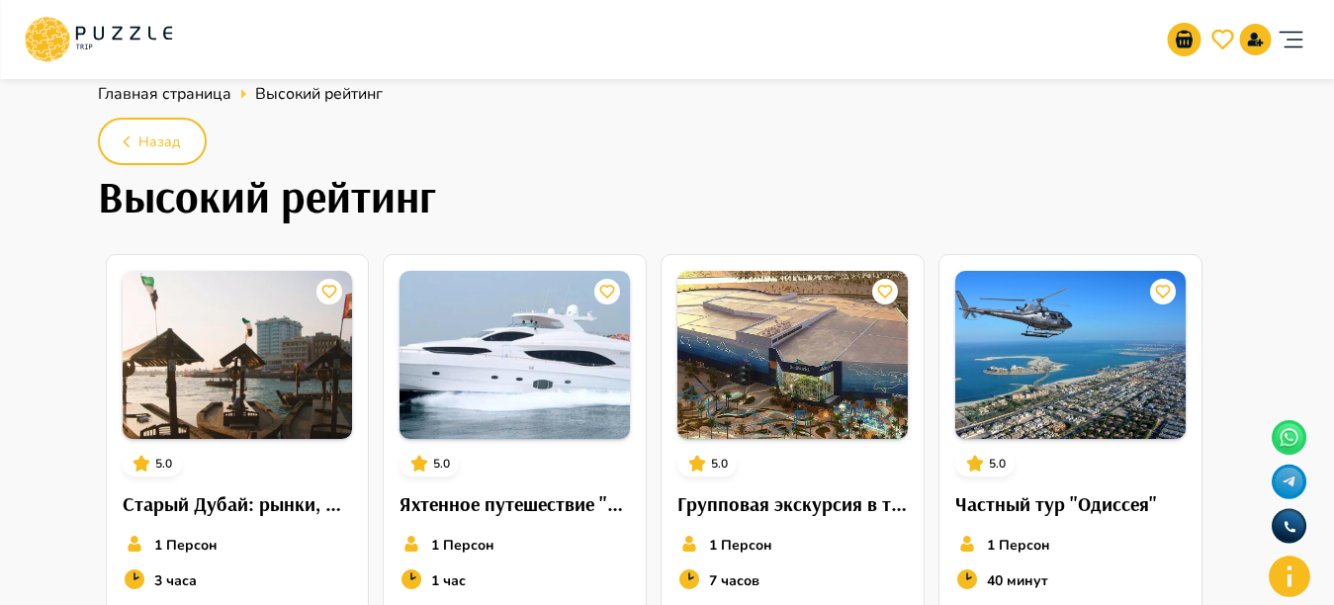
click at [932, 24] on div "Организаторам услуг Турагентствам Зарегистрироваться Войти USD *** RU **" at bounding box center [667, 39] width 1286 height 63
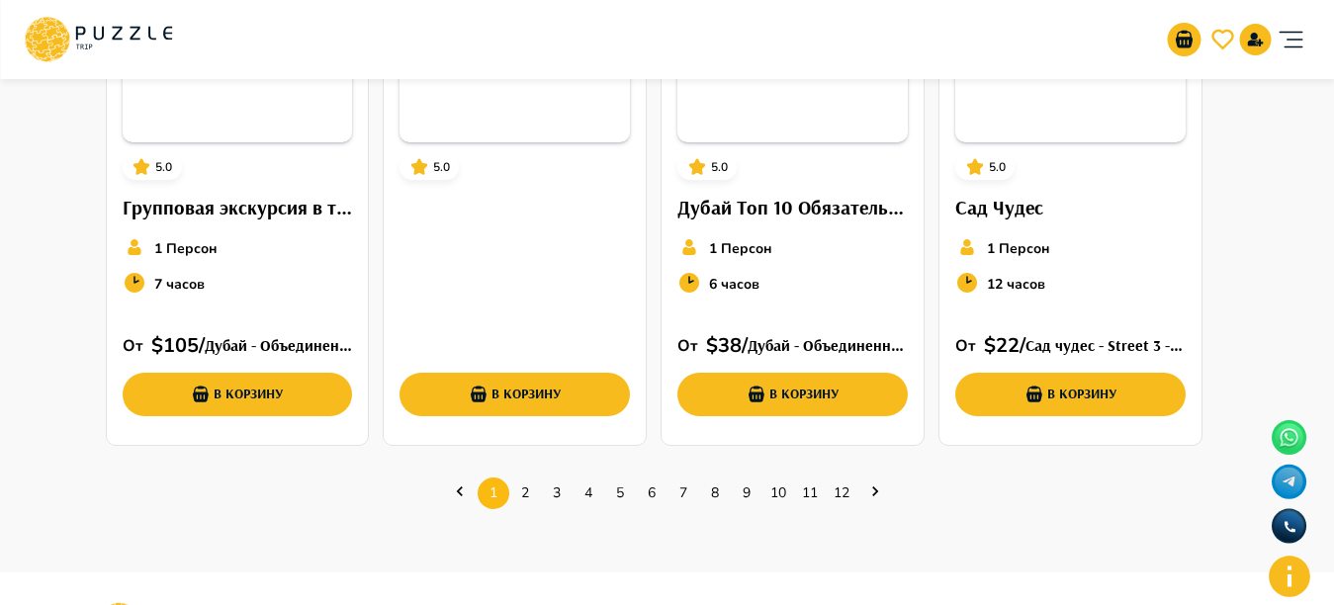
scroll to position [836, 0]
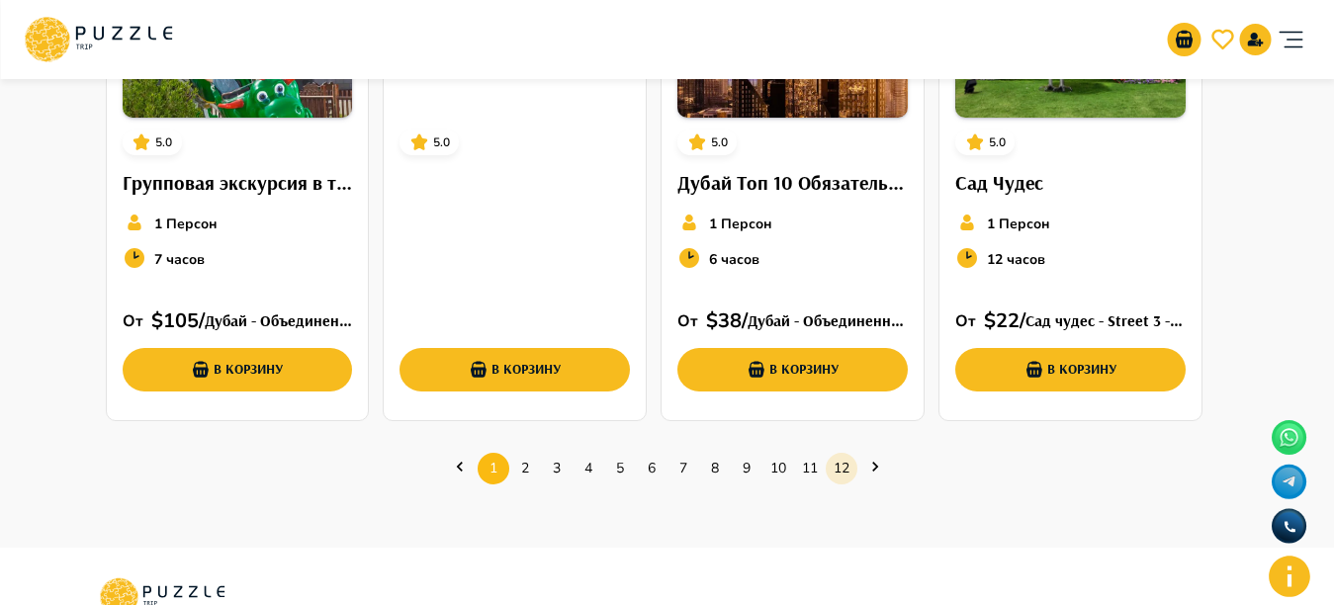
click at [845, 469] on link "12" at bounding box center [842, 468] width 32 height 31
click at [846, 469] on link "12" at bounding box center [842, 468] width 32 height 31
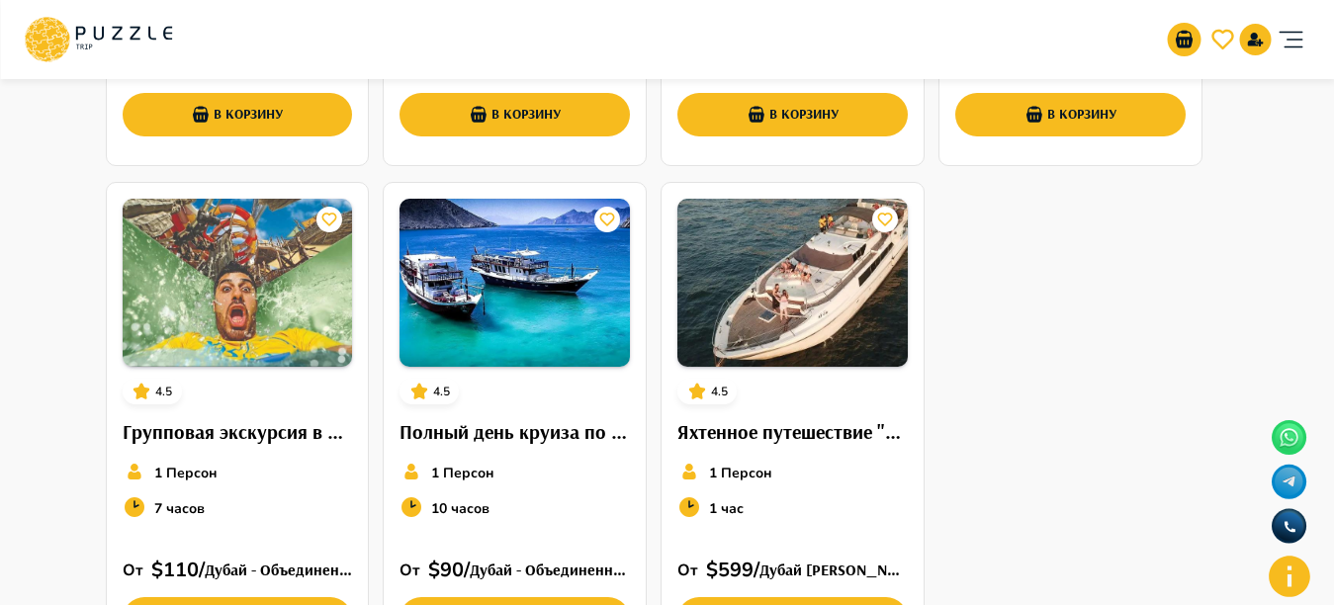
click at [846, 469] on div "Главная страница Высокий рейтинг Назад Высокий рейтинг 4.5 Сафари по красной пу…" at bounding box center [667, 121] width 1186 height 1271
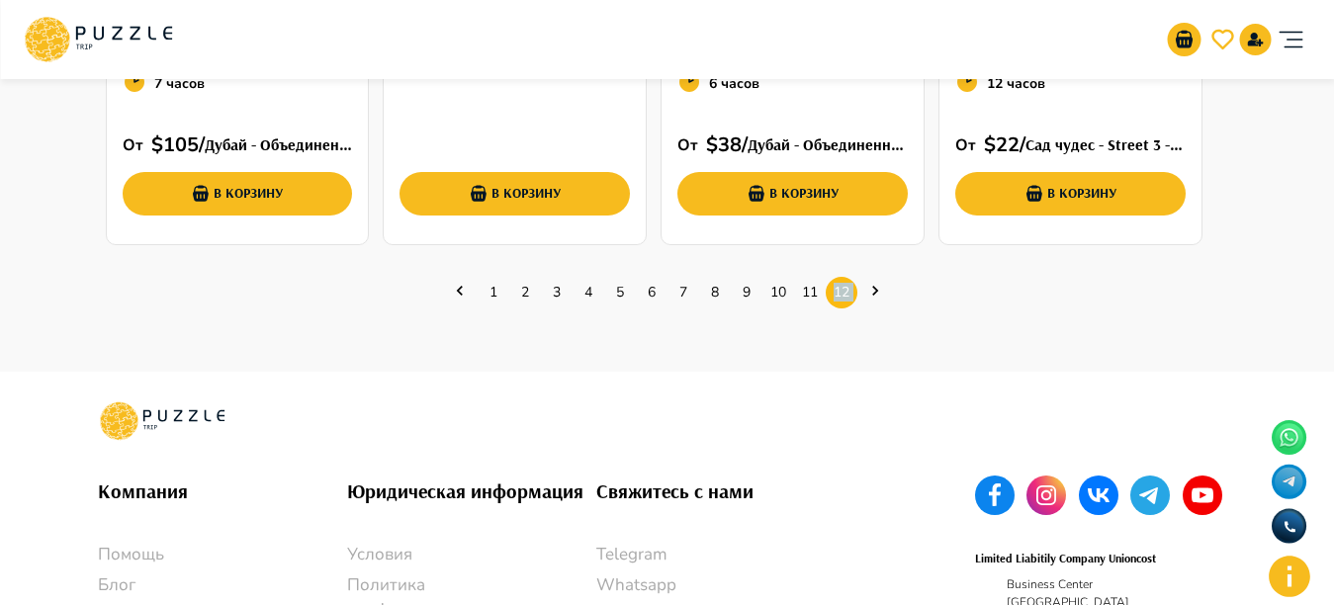
scroll to position [1006, 0]
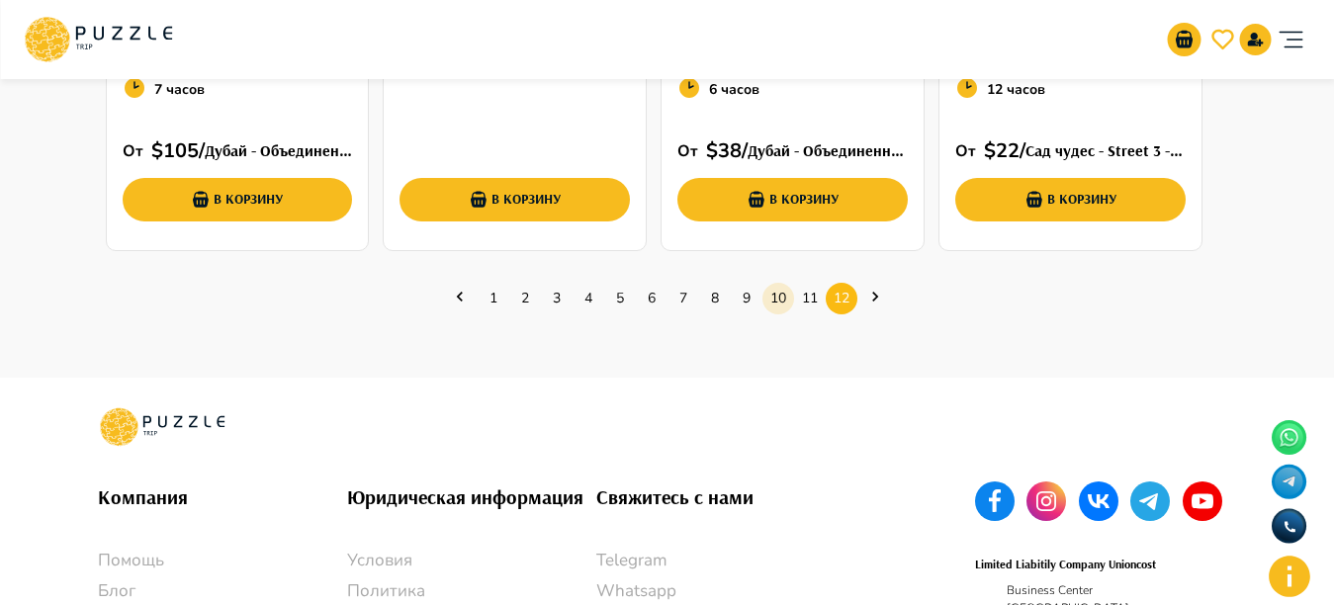
click at [768, 294] on link "10" at bounding box center [778, 298] width 32 height 31
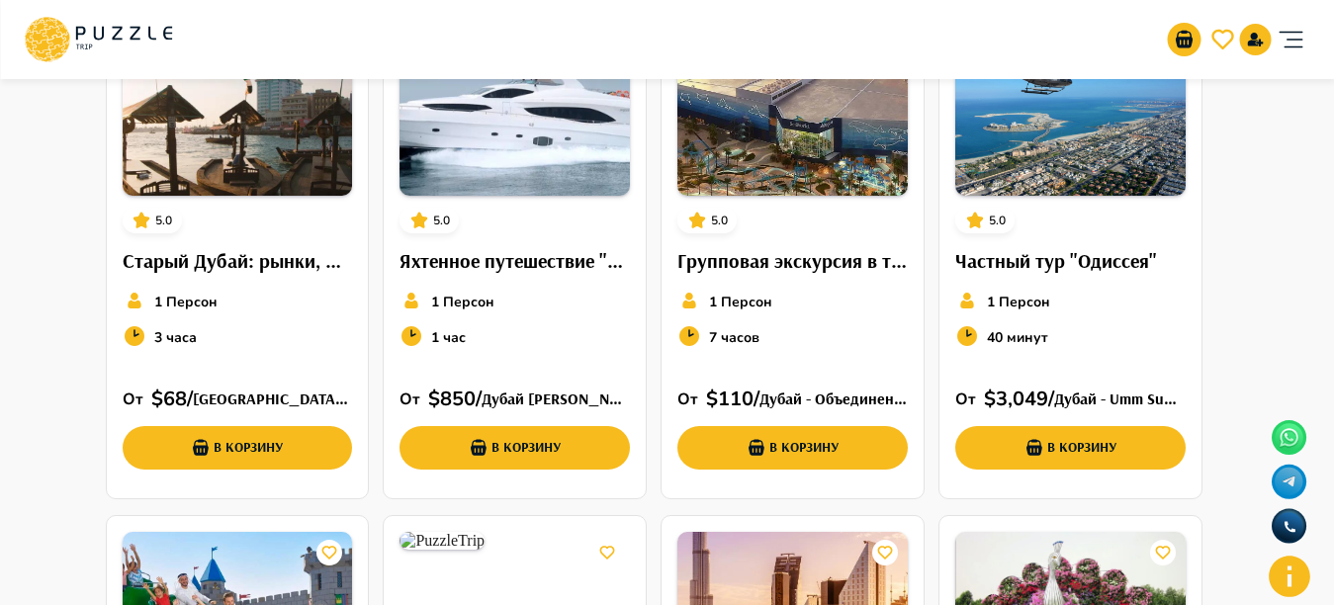
click at [768, 294] on div "5.0 Старый Дубай: рынки, Крик, дегустации в Старом Дубае с Дубайской рамкой и т…" at bounding box center [667, 507] width 1139 height 1008
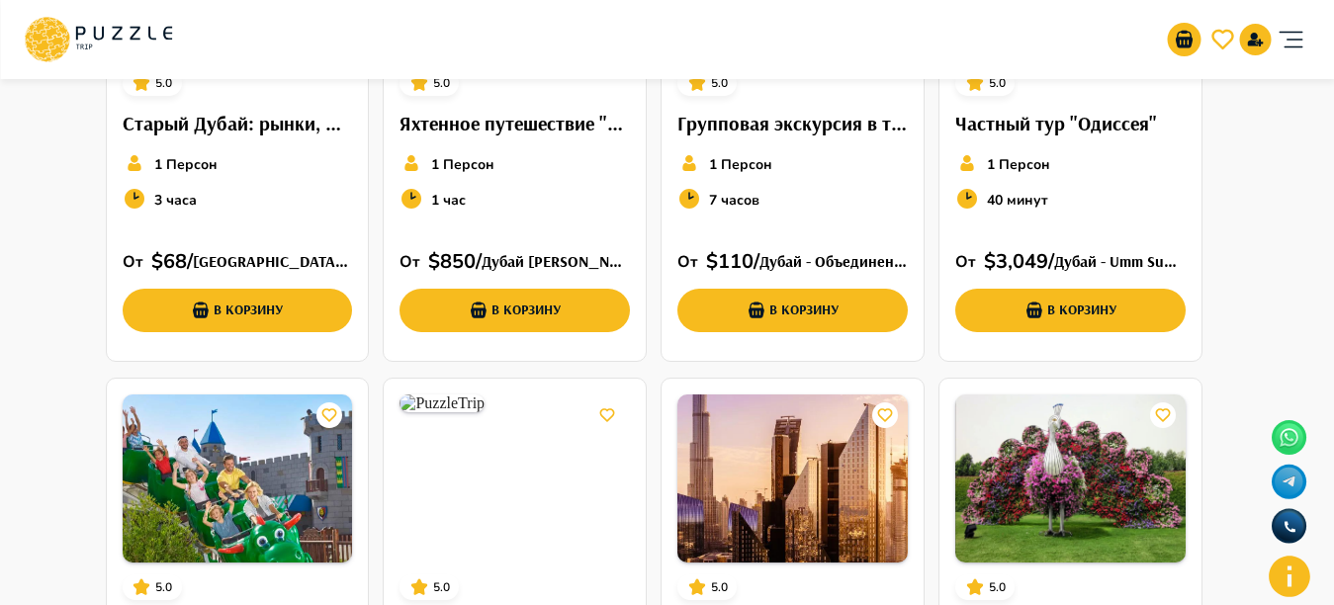
scroll to position [0, 0]
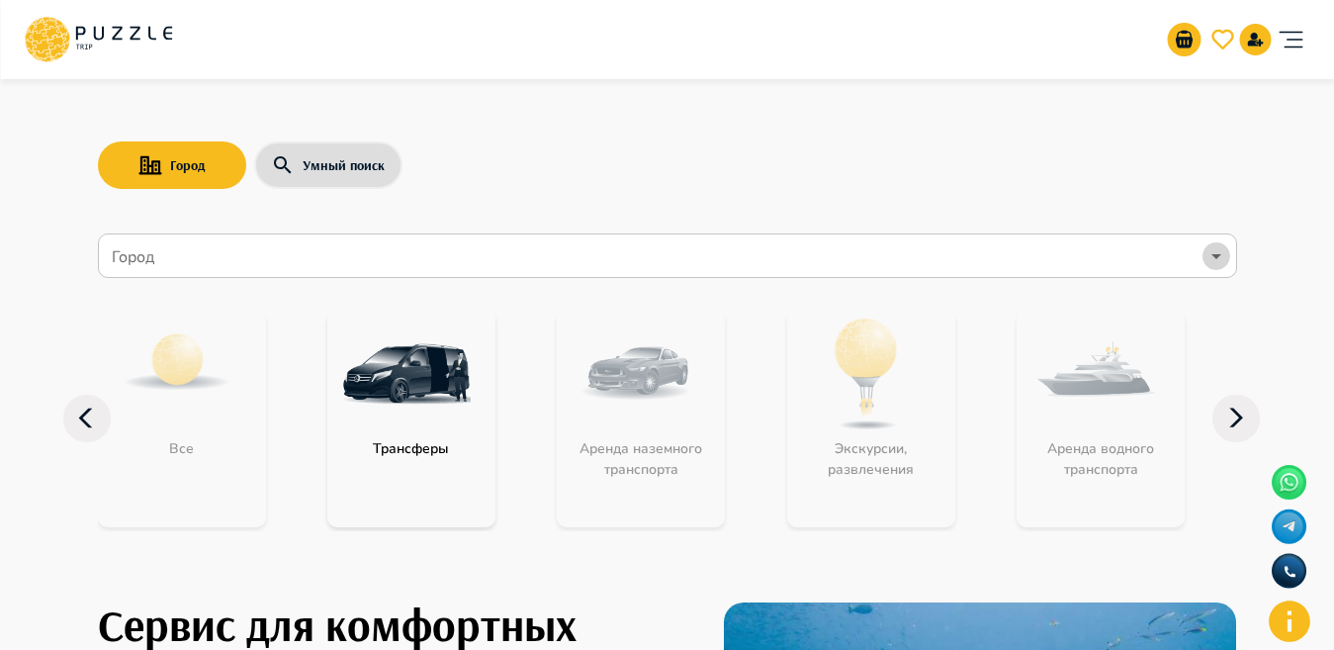
click at [1214, 252] on icon "Open" at bounding box center [1216, 256] width 24 height 24
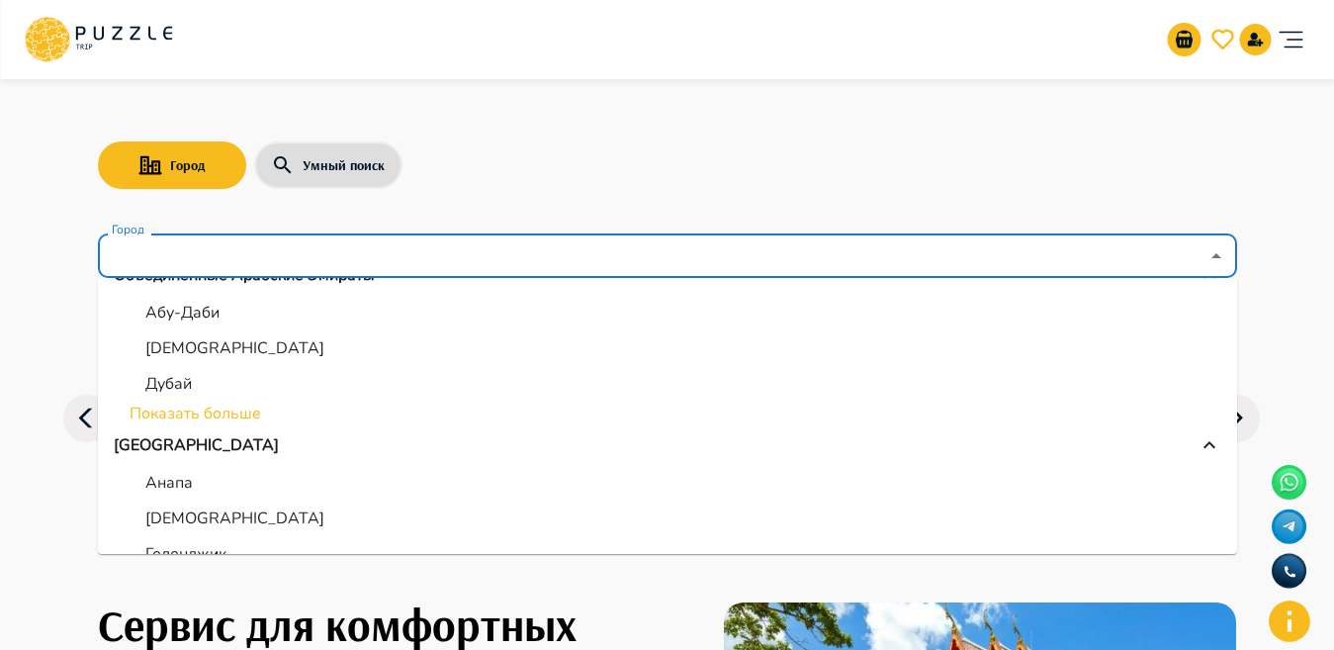
scroll to position [218, 0]
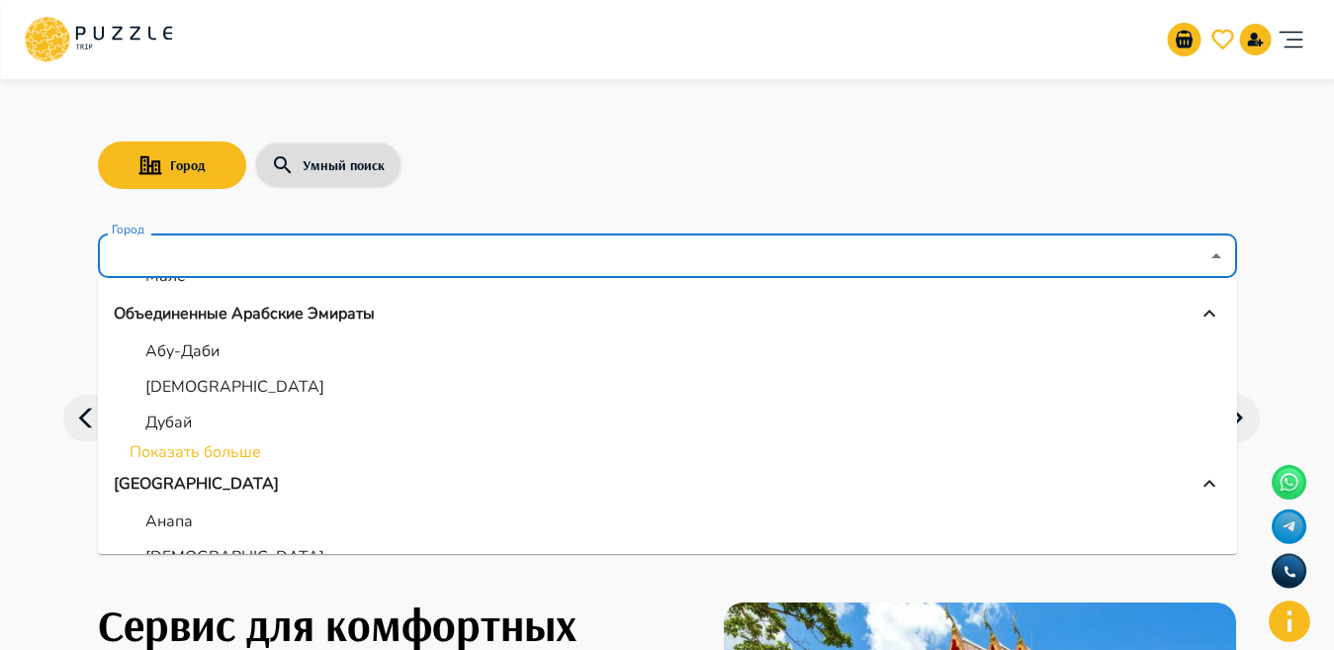
click at [204, 358] on p "Абу-Даби" at bounding box center [182, 351] width 74 height 24
type input "********"
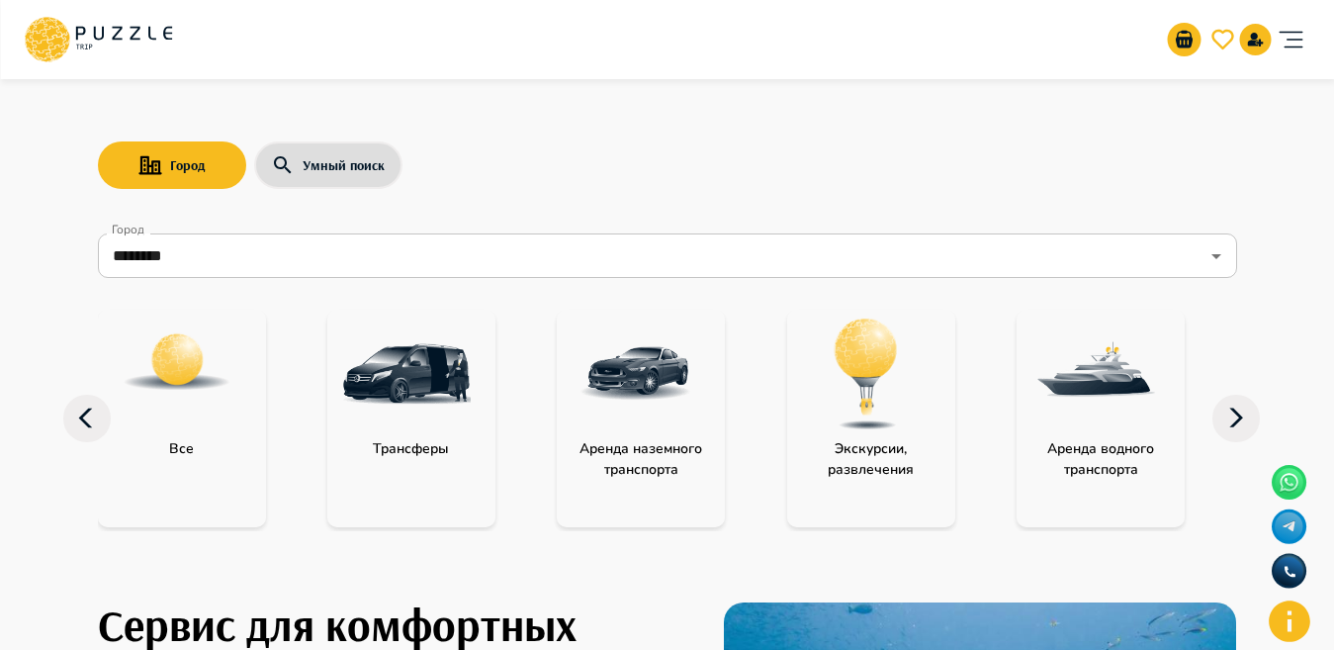
click at [830, 420] on img "category-activity" at bounding box center [866, 373] width 129 height 129
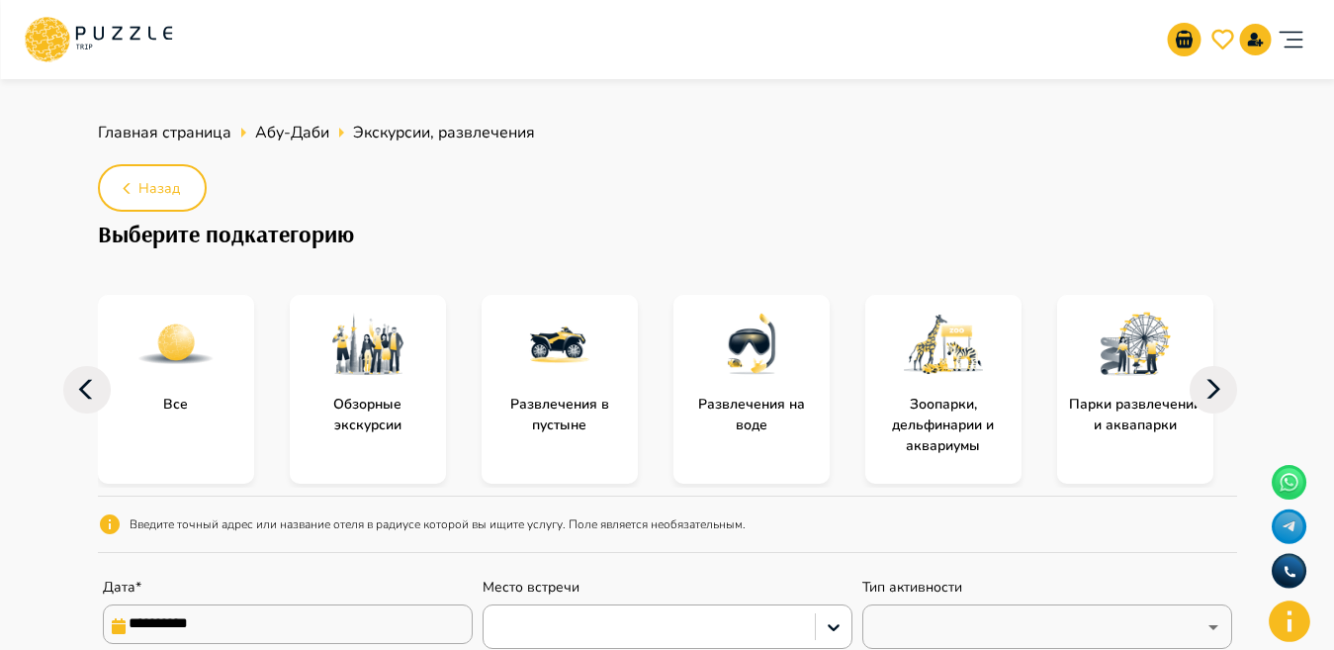
click at [776, 375] on img "subcategory-entertainment_in_the_sea" at bounding box center [751, 344] width 79 height 79
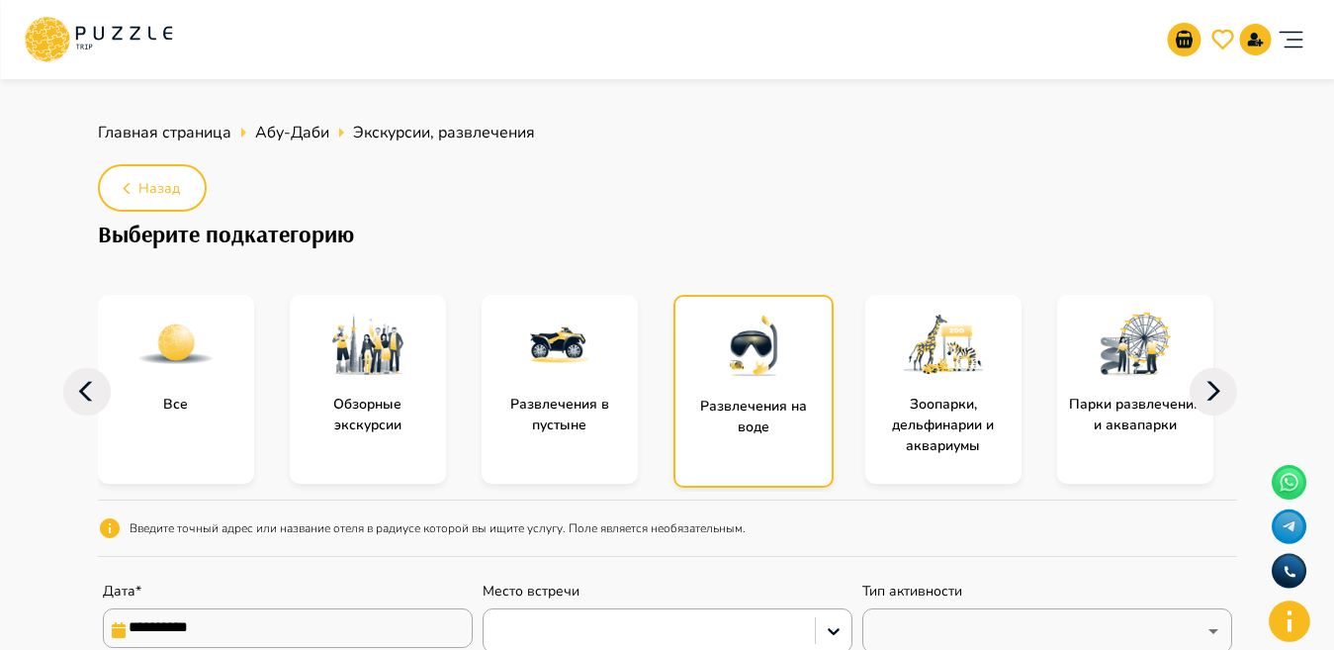
click at [776, 375] on img "subcategory-entertainment_in_the_sea" at bounding box center [753, 345] width 79 height 79
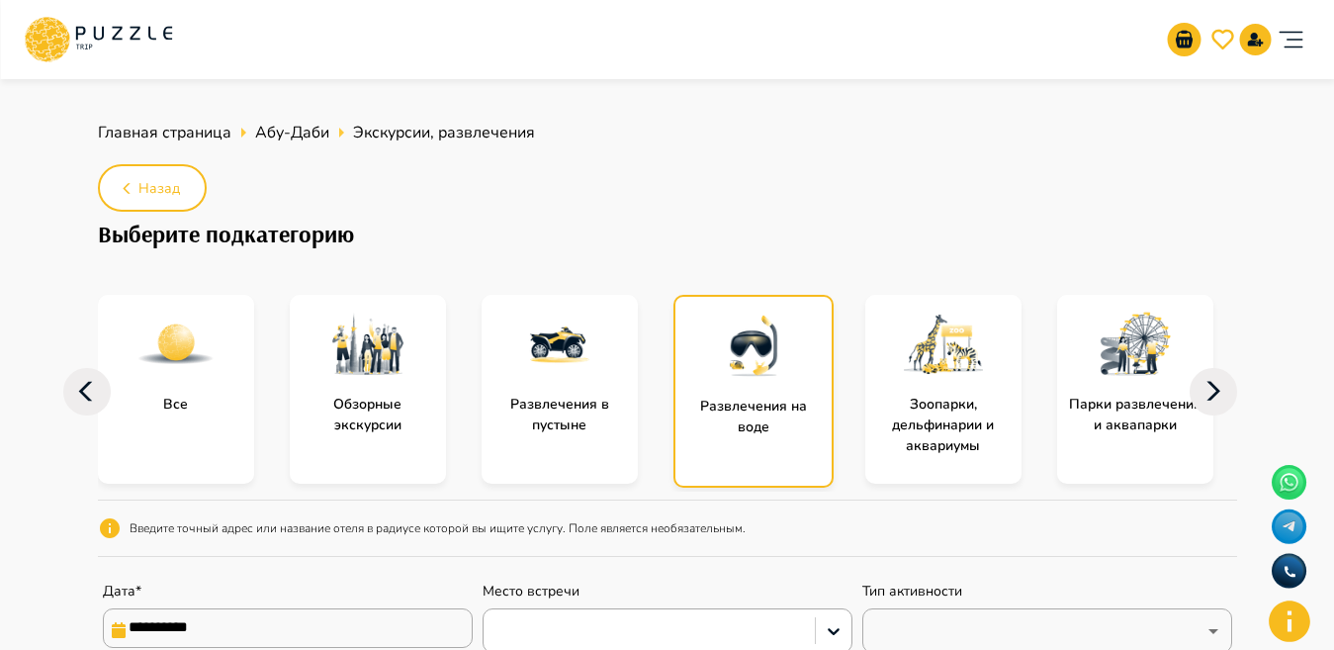
click at [776, 375] on img "subcategory-entertainment_in_the_sea" at bounding box center [753, 345] width 79 height 79
click at [770, 389] on div "subcategory-entertainment_in_the_sea" at bounding box center [753, 346] width 156 height 99
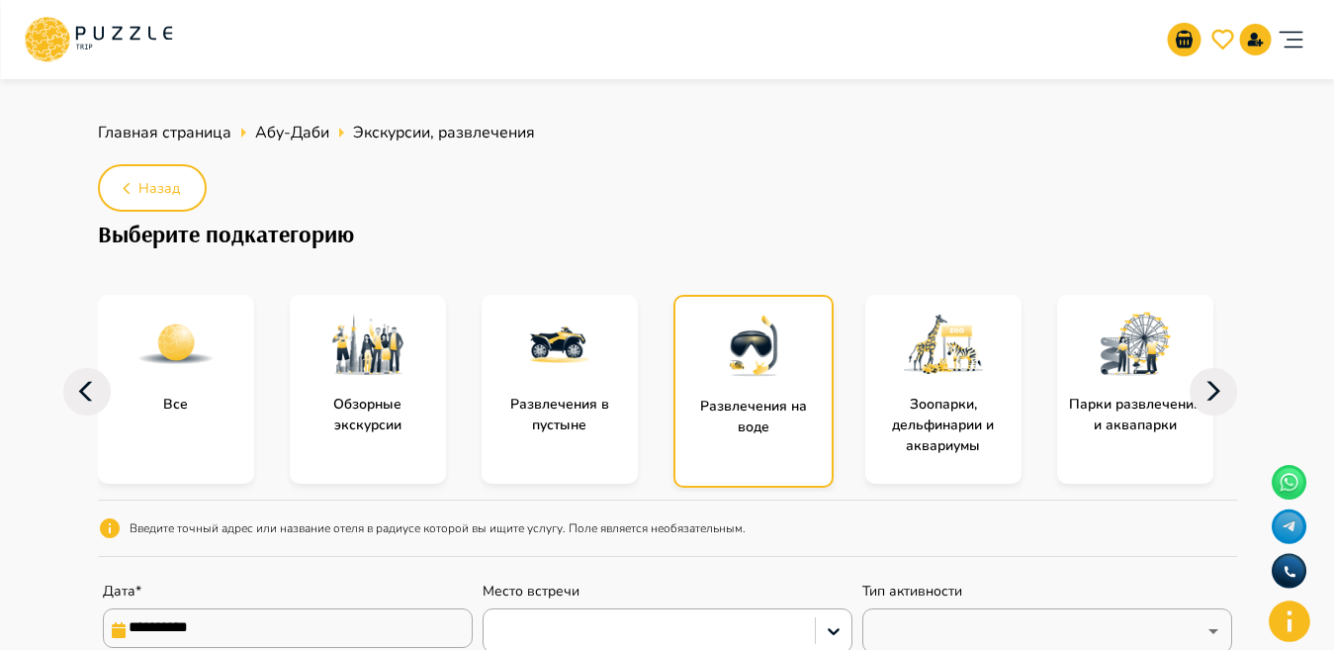
click at [770, 389] on div "subcategory-entertainment_in_the_sea" at bounding box center [753, 346] width 156 height 99
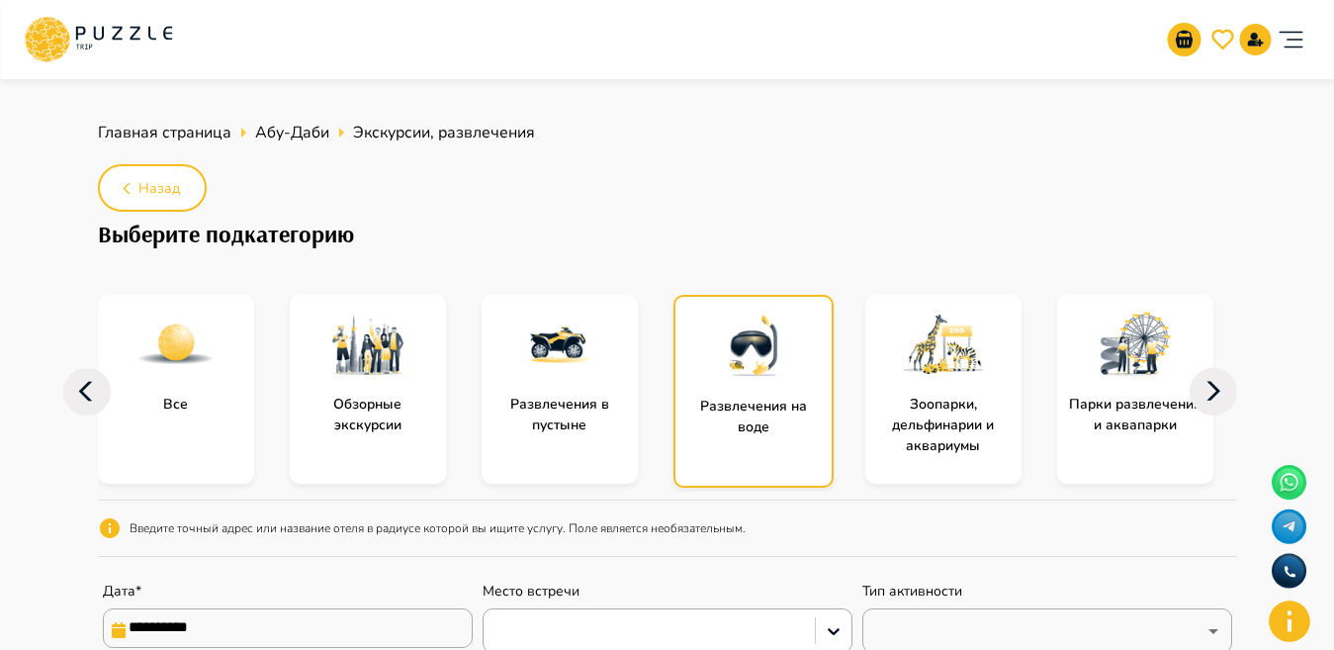
click at [770, 389] on div "subcategory-entertainment_in_the_sea" at bounding box center [753, 346] width 156 height 99
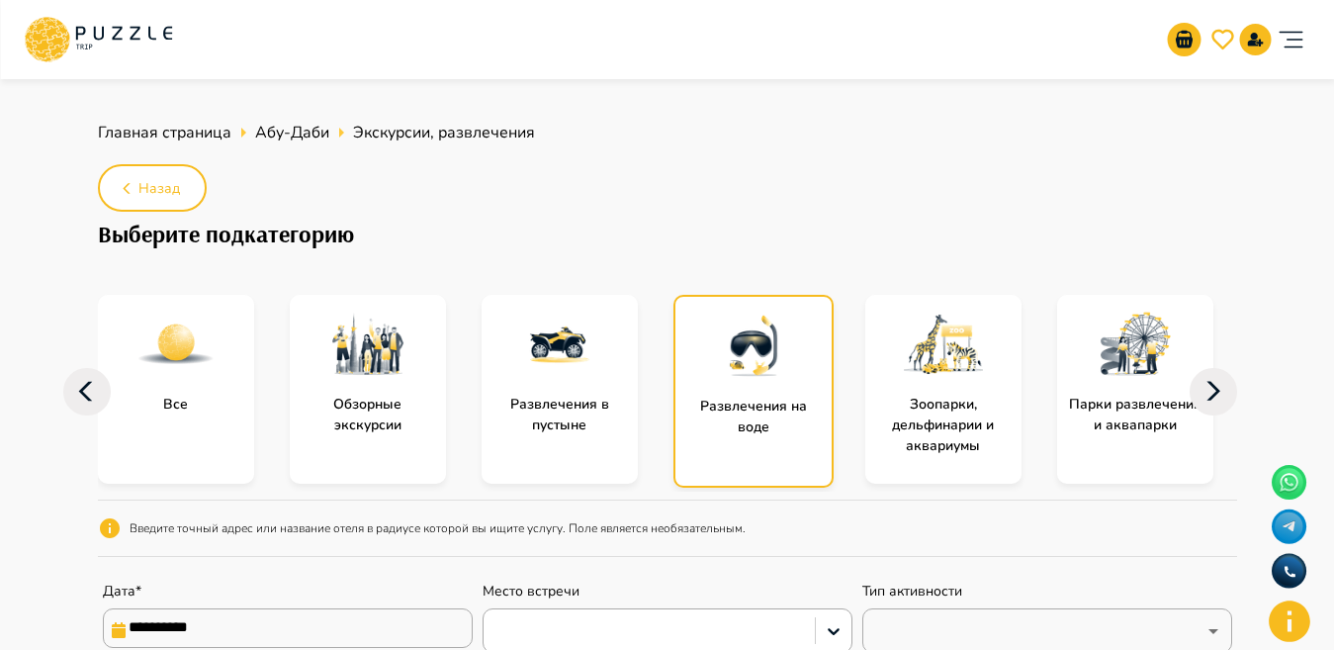
click at [770, 389] on div "subcategory-entertainment_in_the_sea" at bounding box center [753, 346] width 156 height 99
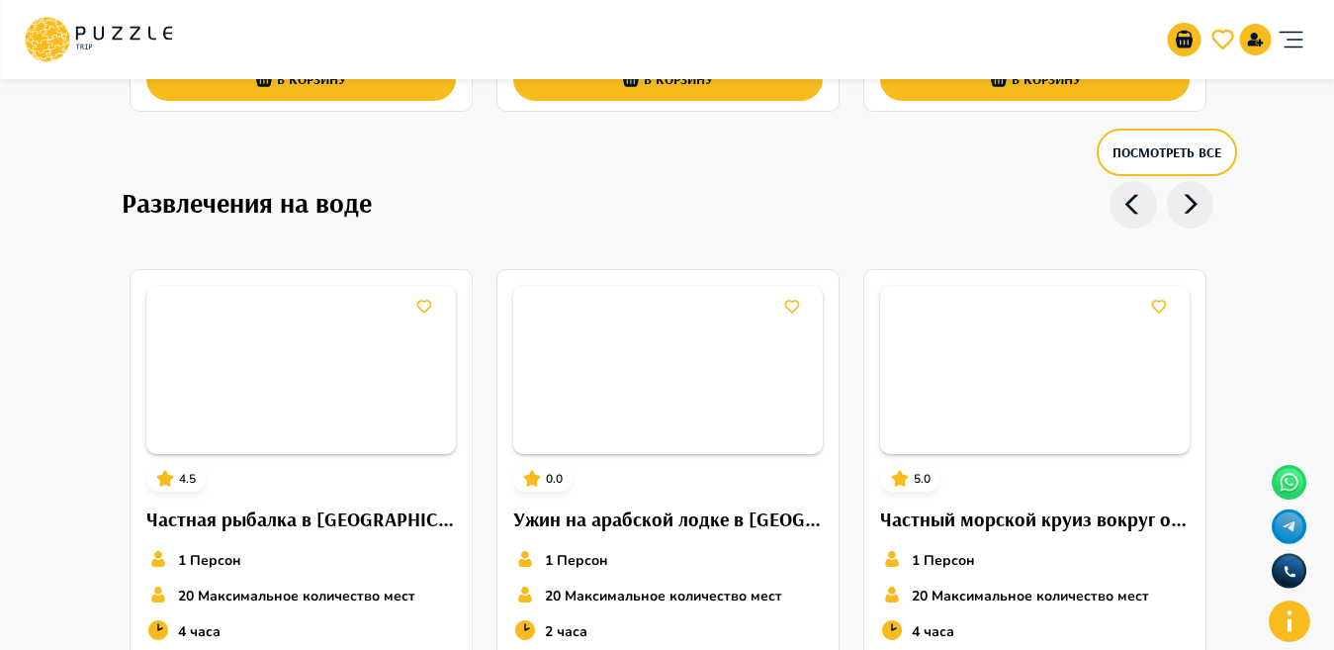
scroll to position [3646, 0]
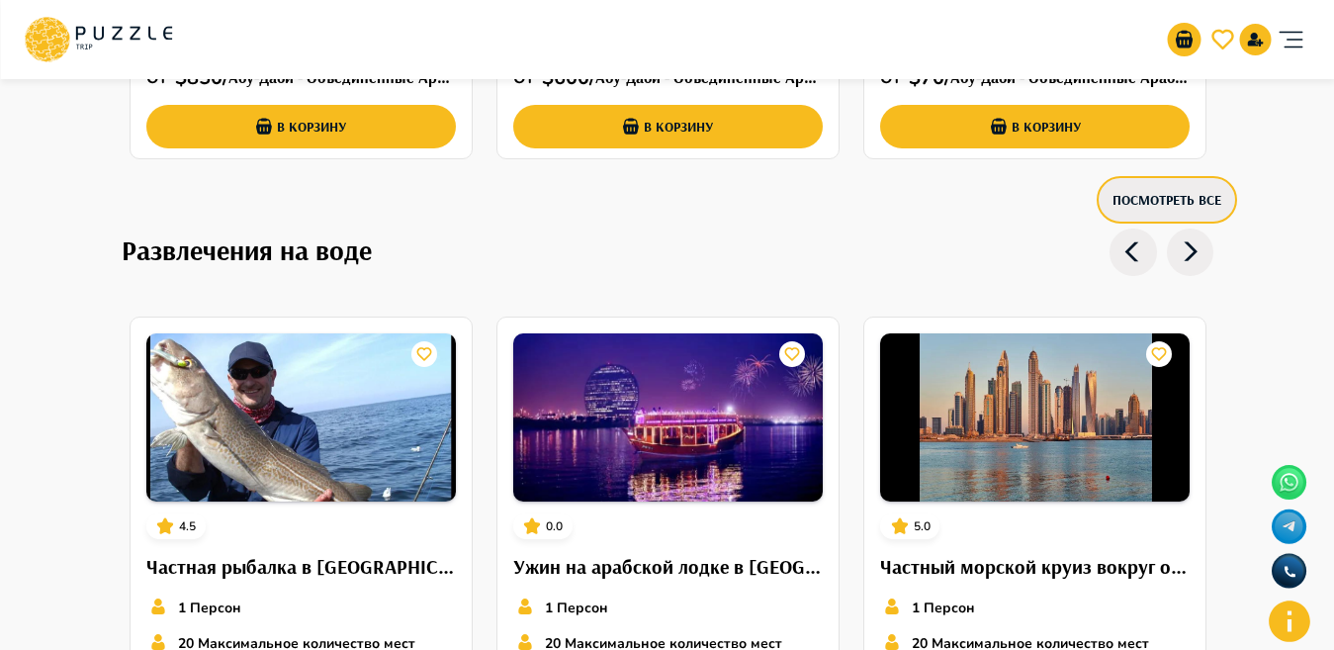
click at [1176, 199] on button "Посмотреть все" at bounding box center [1166, 199] width 140 height 47
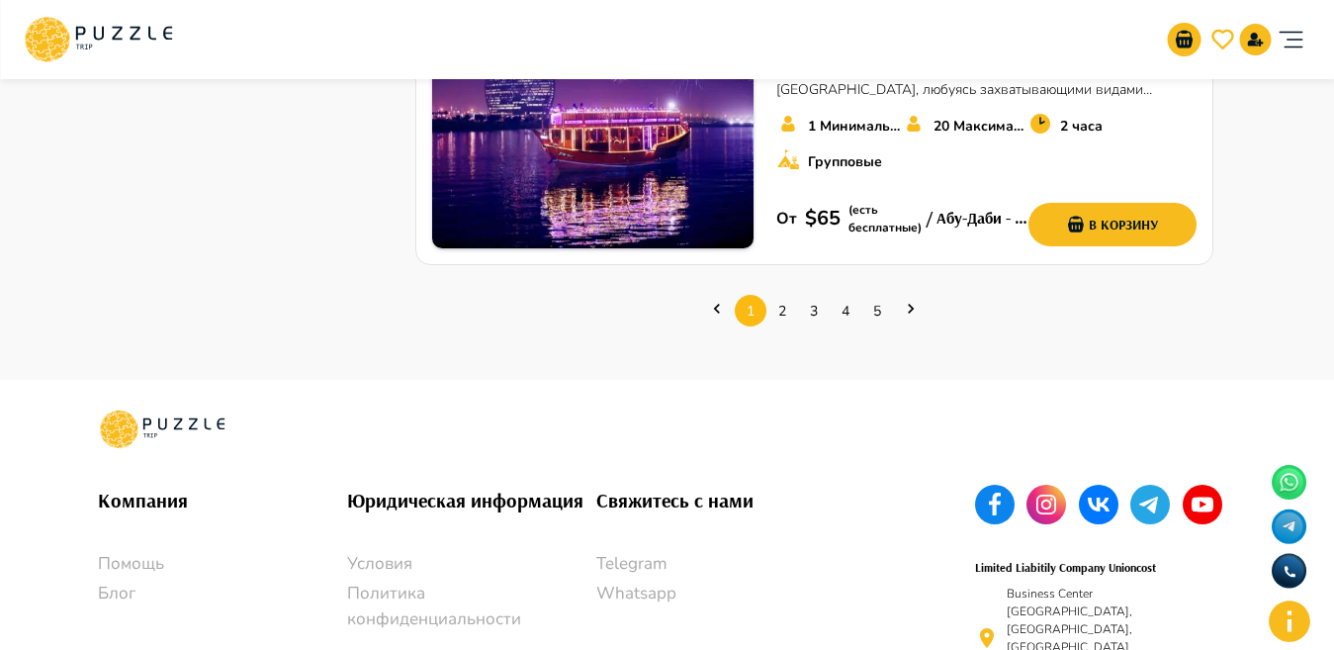
scroll to position [2681, 0]
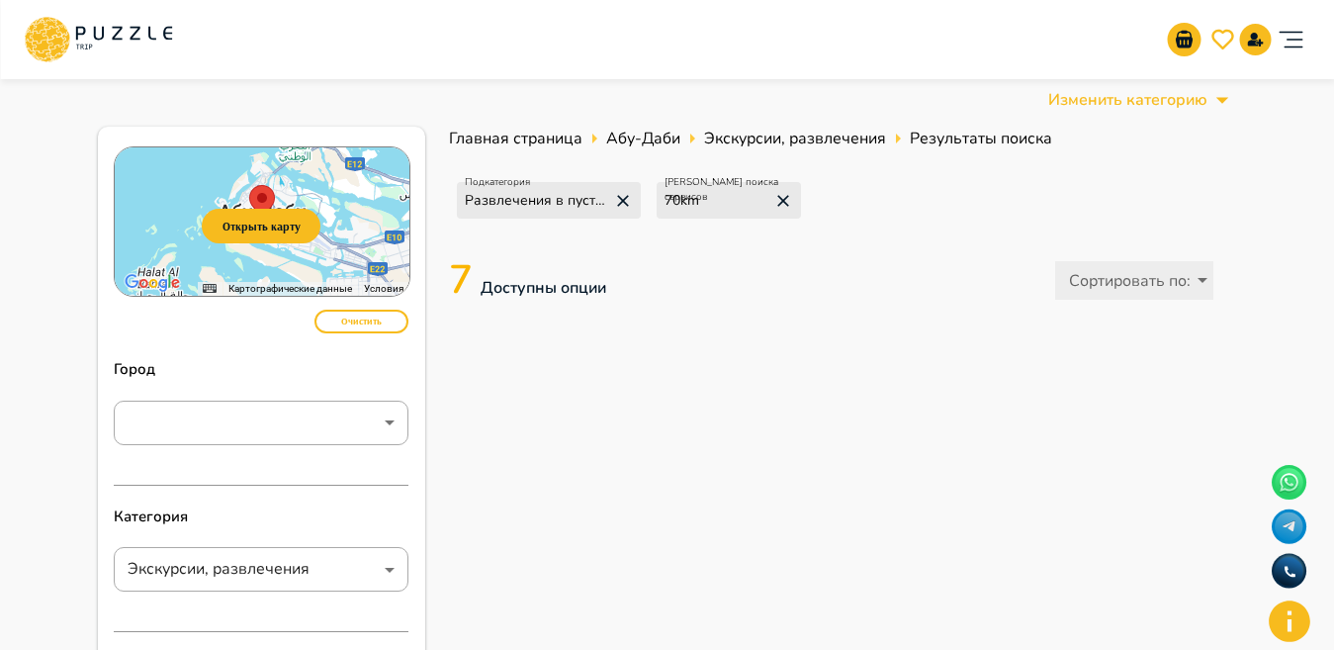
scroll to position [886, 0]
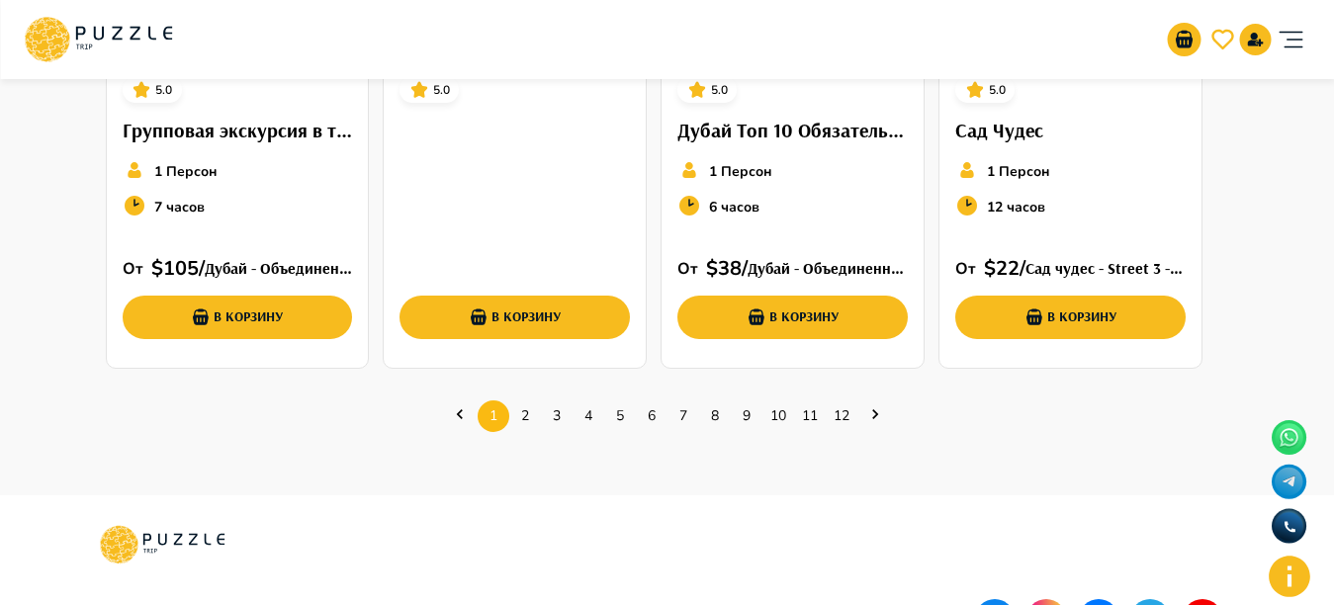
scroll to position [855, 0]
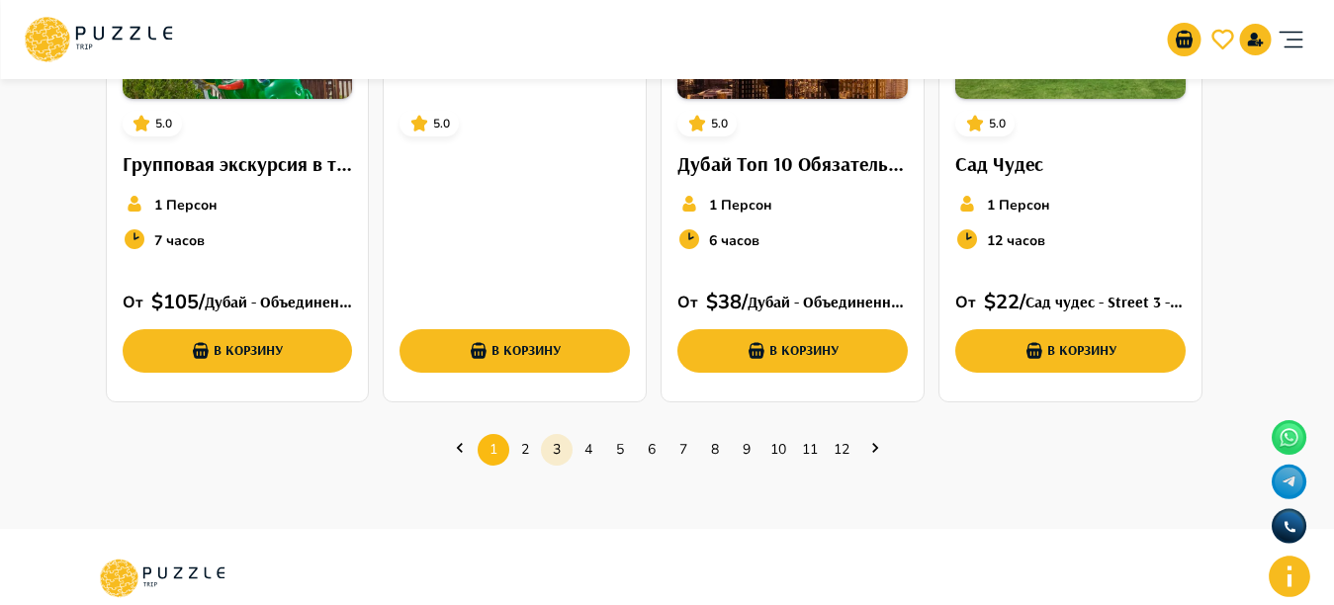
click at [561, 439] on link "3" at bounding box center [557, 449] width 32 height 31
click at [560, 439] on link "3" at bounding box center [557, 449] width 32 height 31
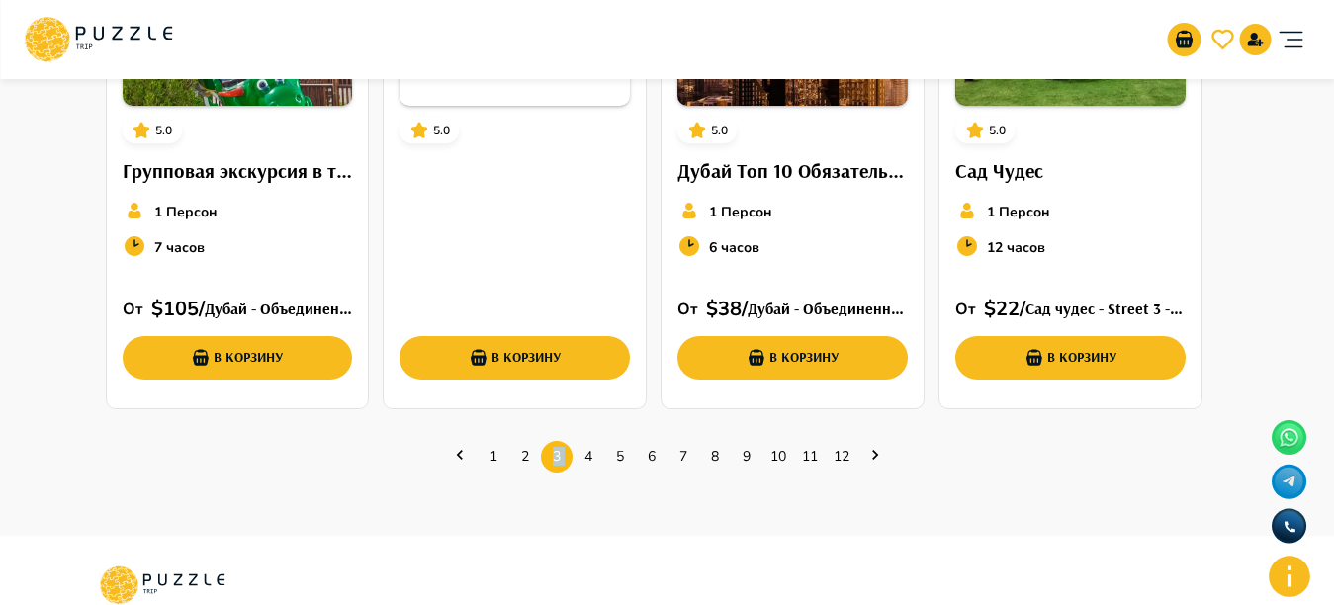
scroll to position [867, 0]
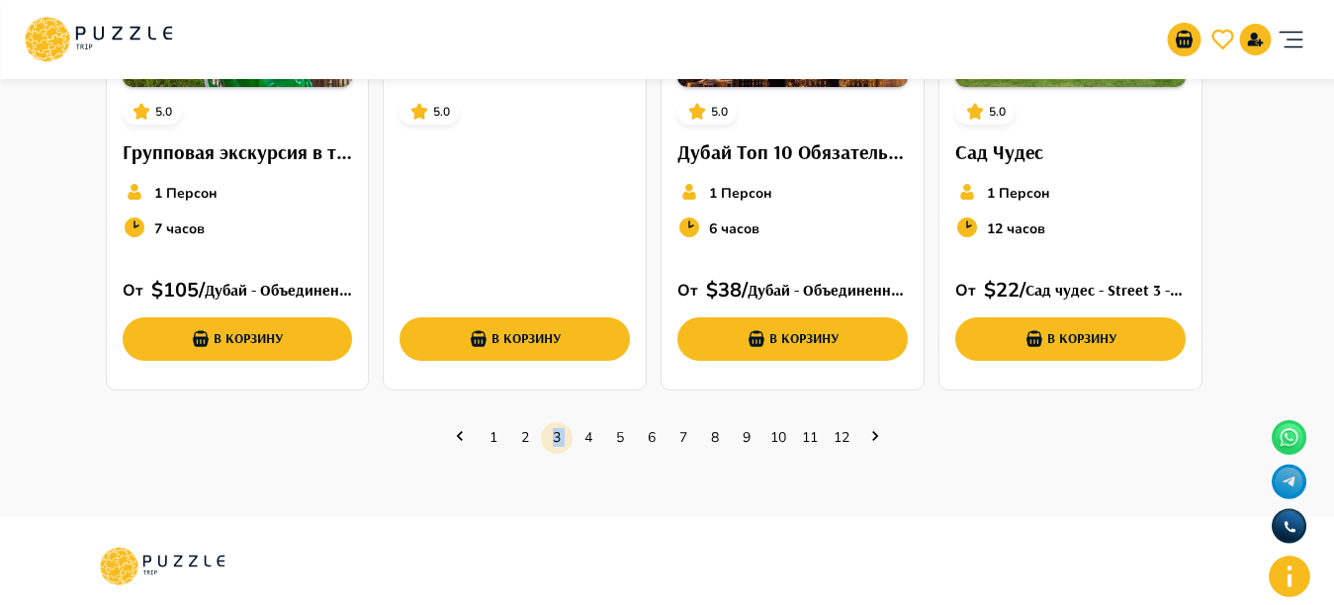
click at [560, 436] on link "3" at bounding box center [557, 437] width 32 height 31
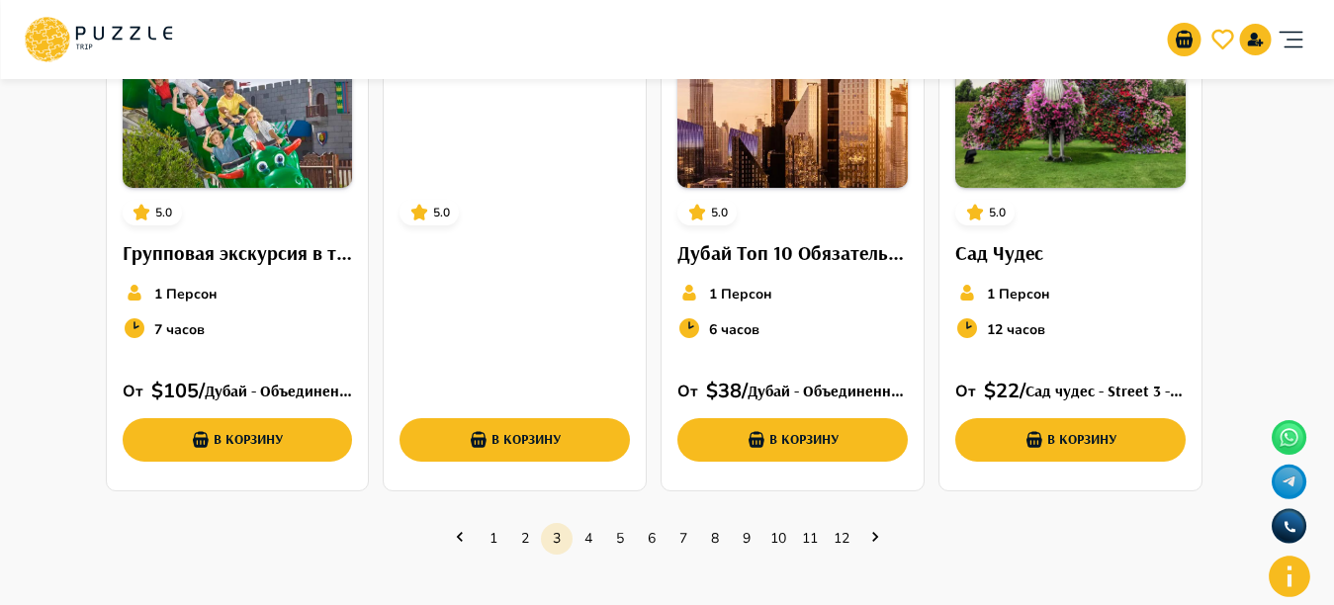
scroll to position [525, 0]
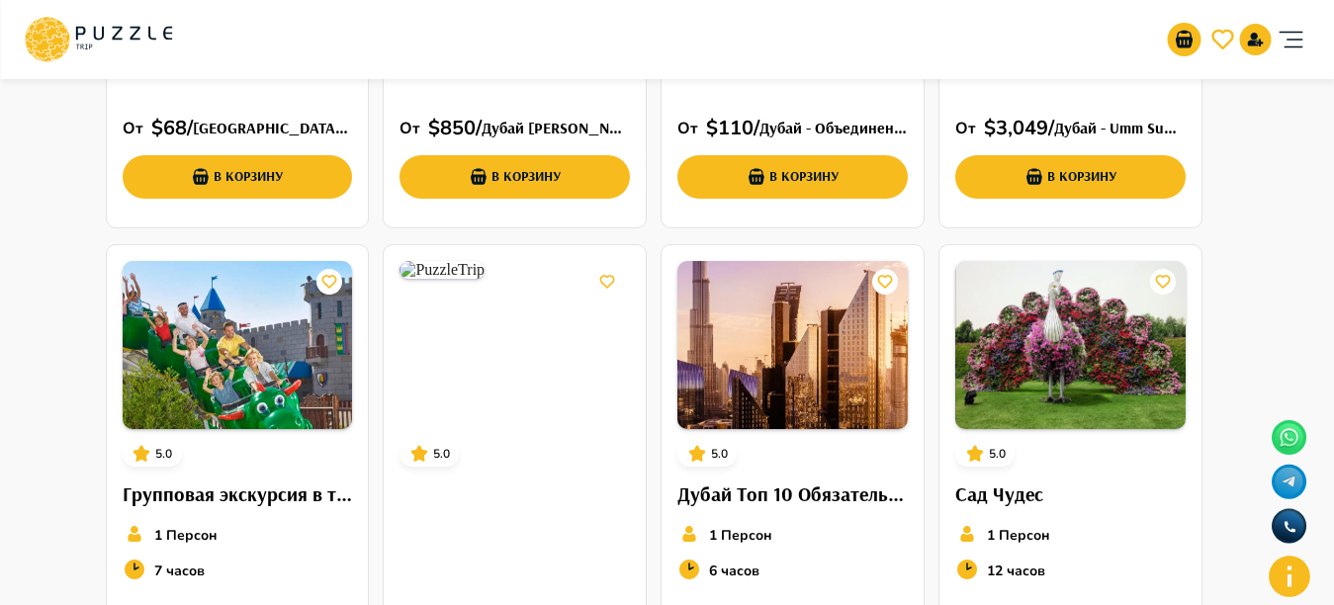
click at [560, 436] on div "5.0 В корзину" at bounding box center [515, 488] width 264 height 488
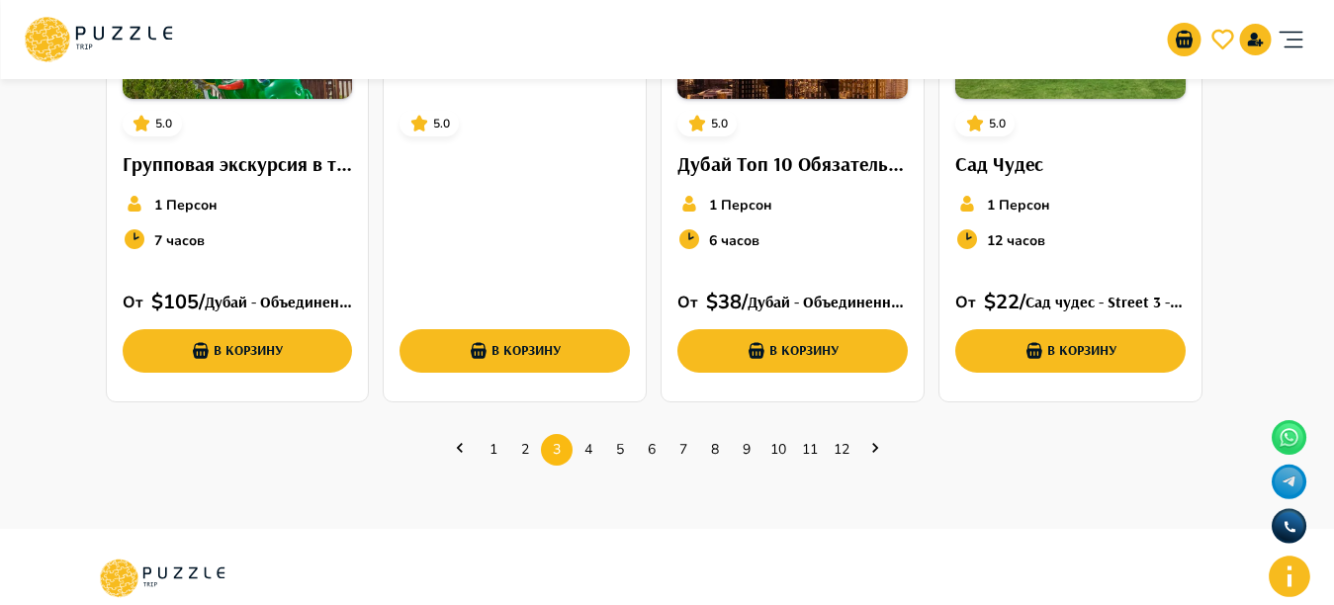
scroll to position [938, 0]
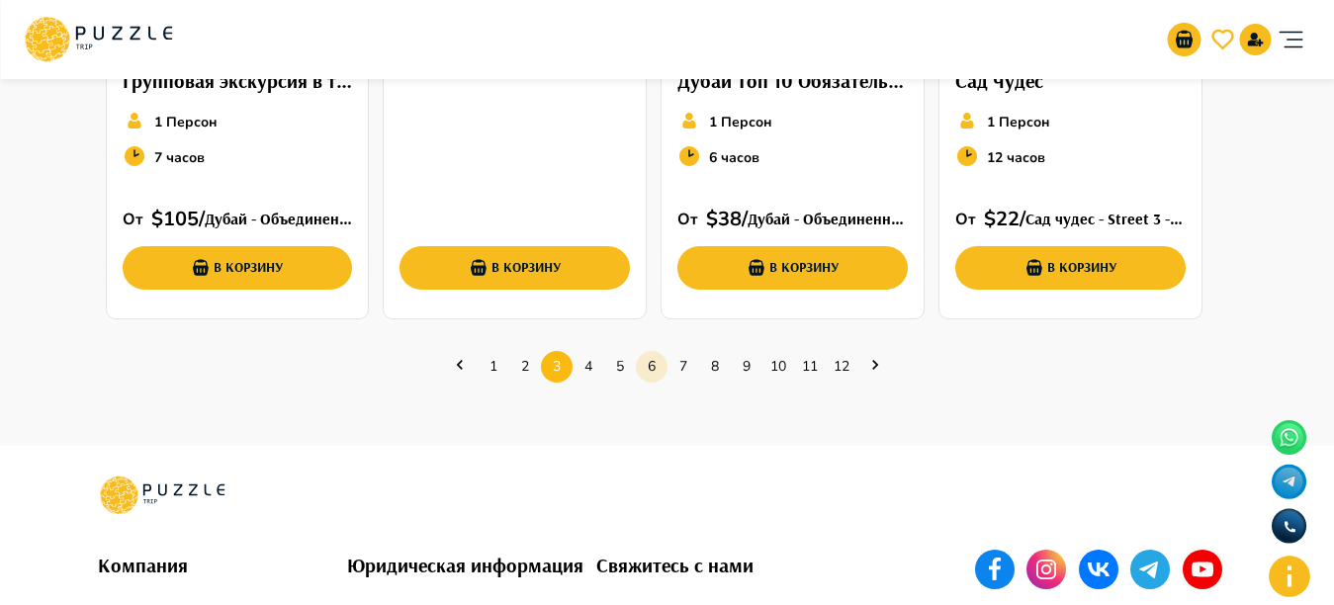
click at [651, 358] on link "6" at bounding box center [652, 366] width 32 height 31
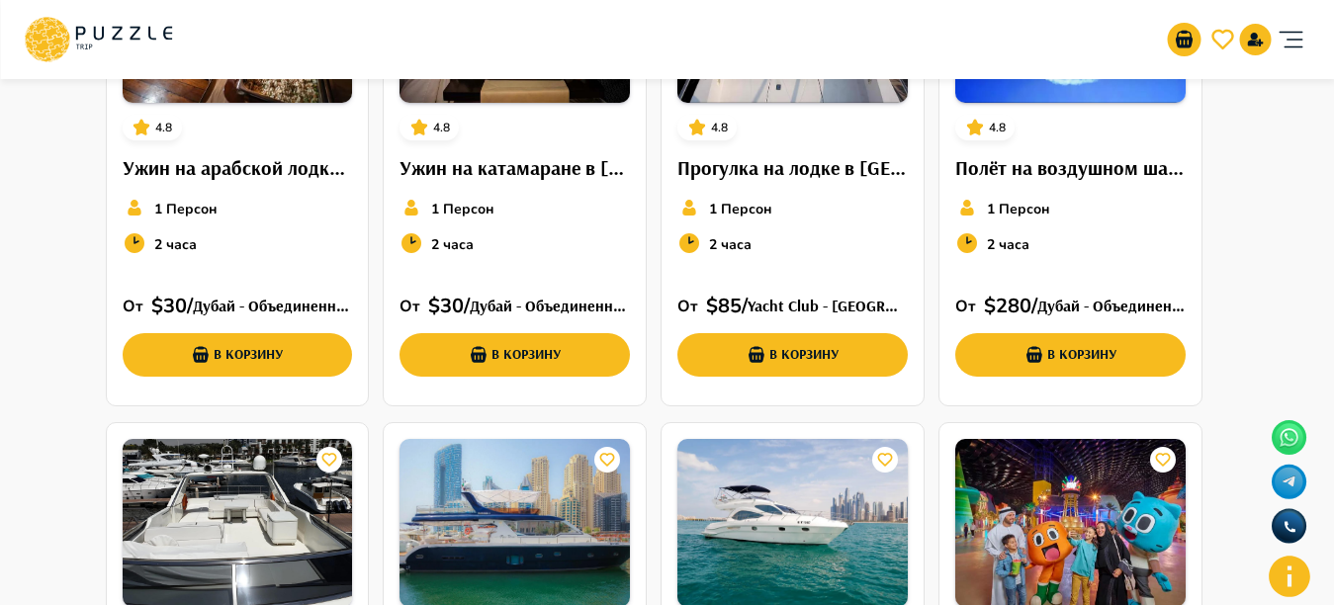
click at [651, 358] on div "Главная страница Высокий рейтинг Назад Высокий рейтинг 4.8 Ужин на арабской лод…" at bounding box center [667, 361] width 1186 height 1271
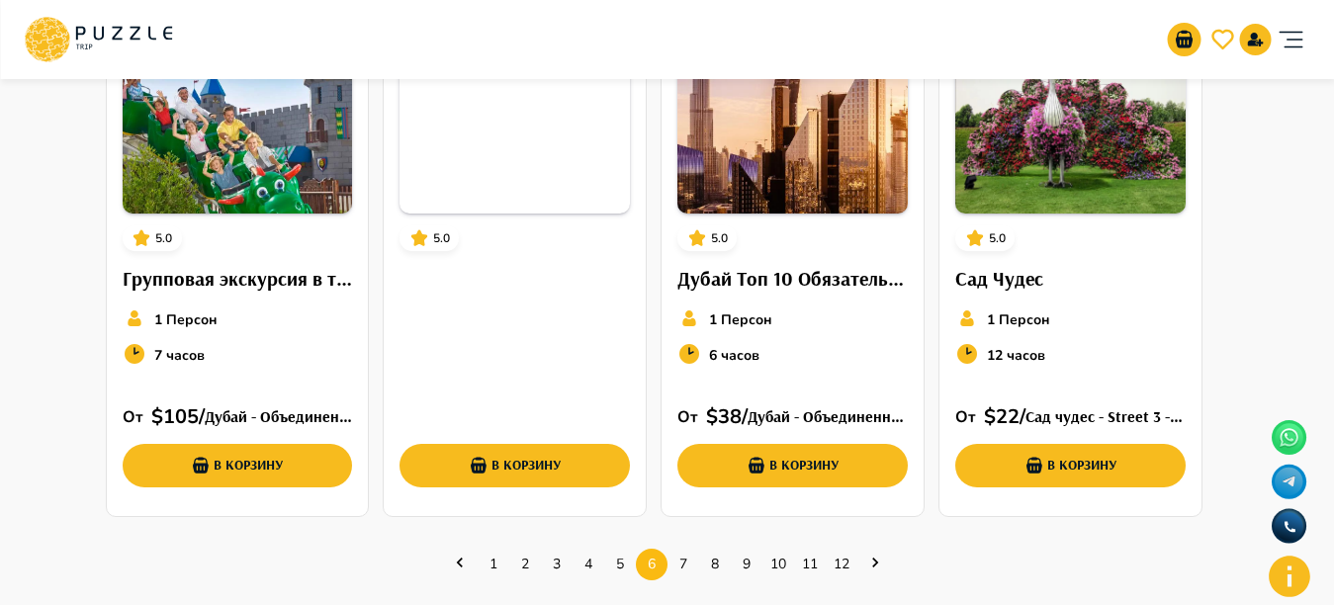
scroll to position [920, 0]
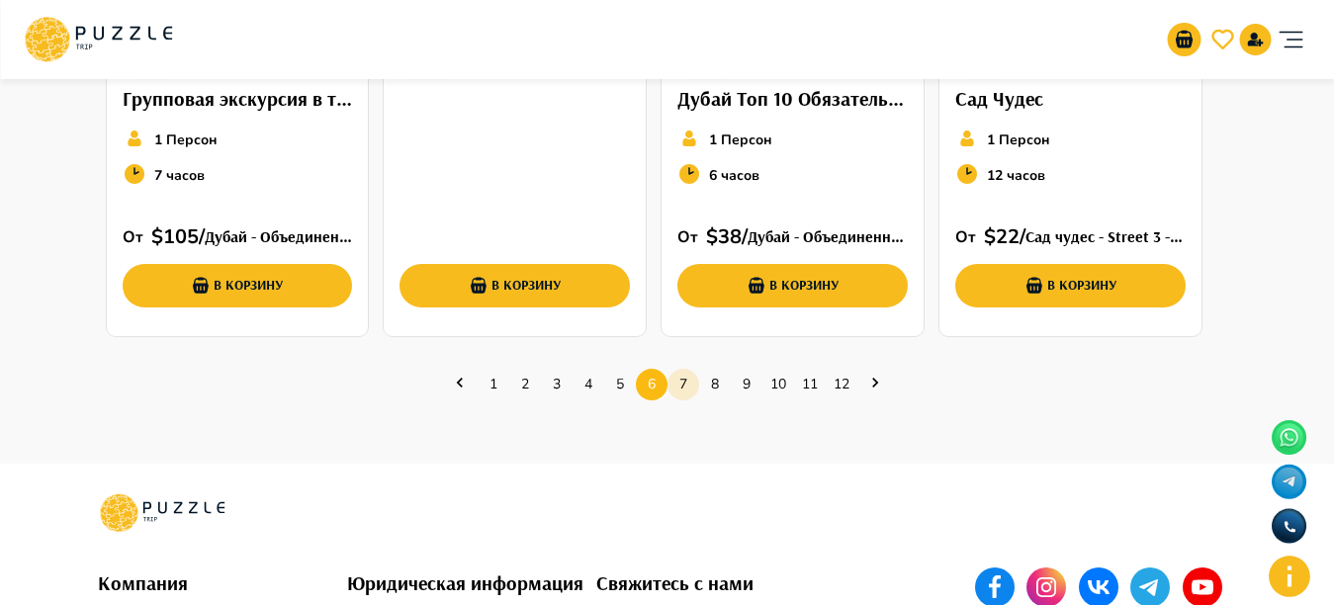
click at [677, 385] on link "7" at bounding box center [683, 384] width 32 height 31
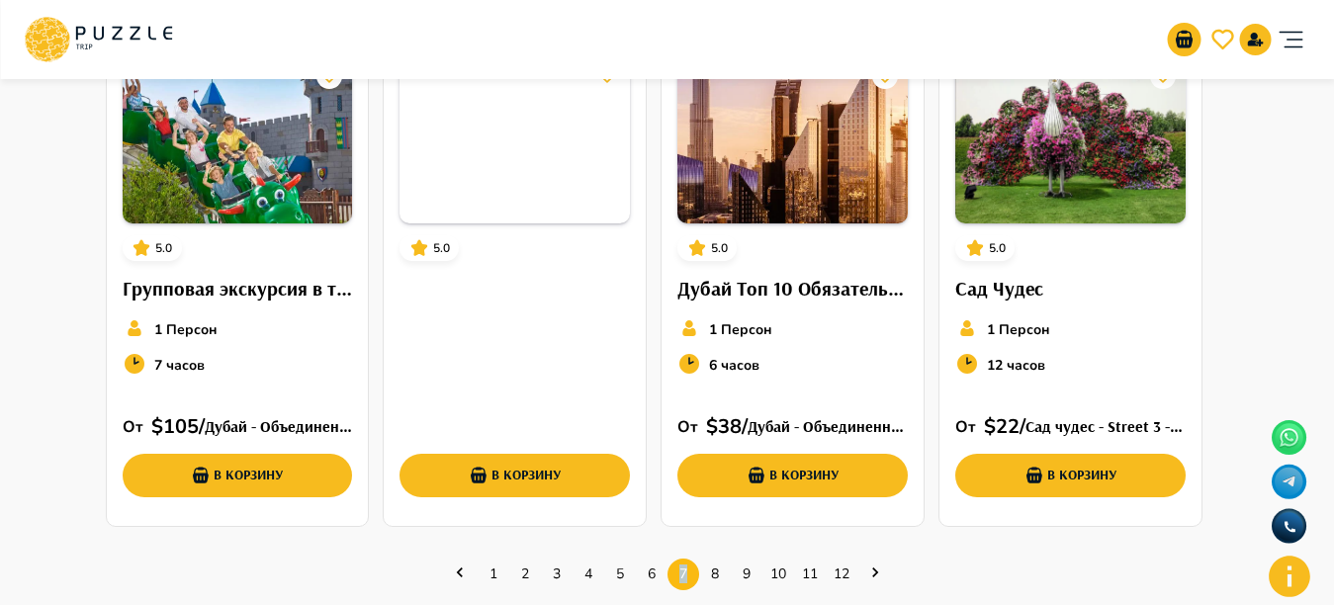
scroll to position [979, 0]
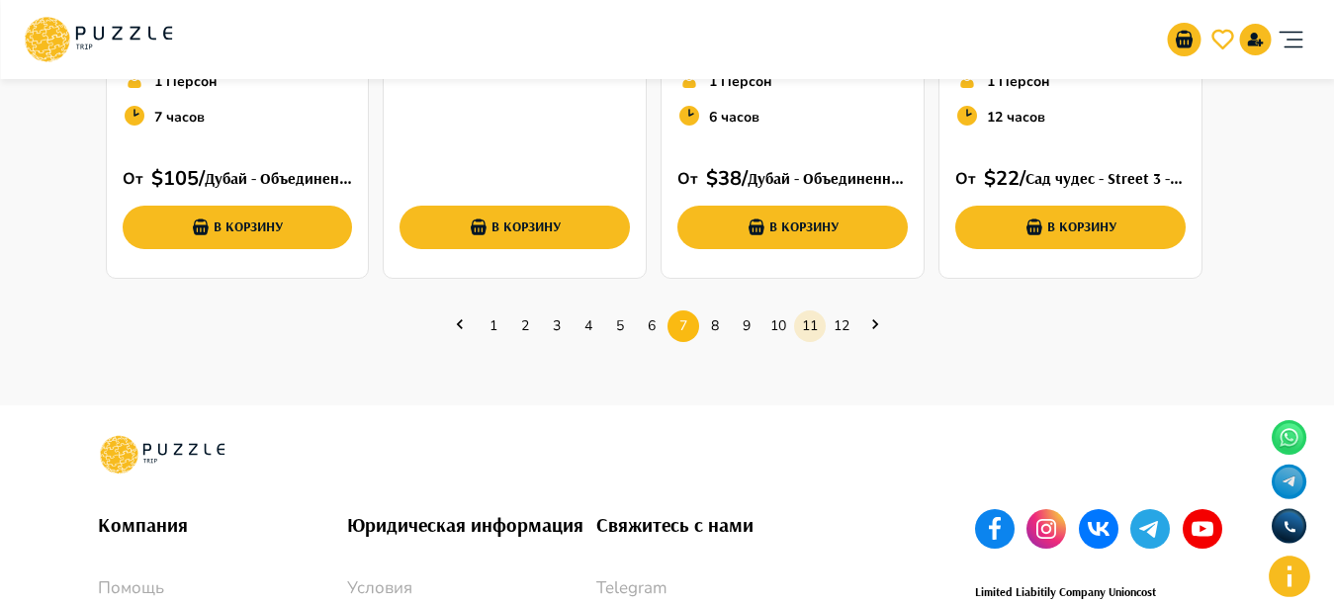
click at [817, 320] on link "11" at bounding box center [810, 325] width 32 height 31
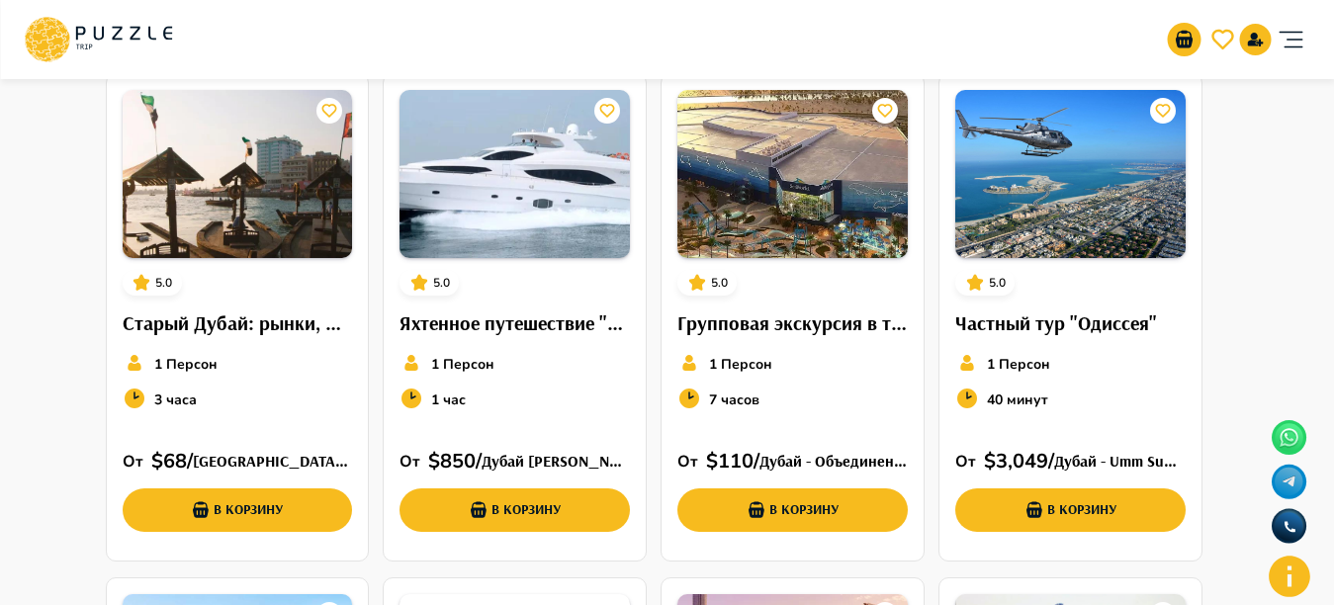
scroll to position [73, 0]
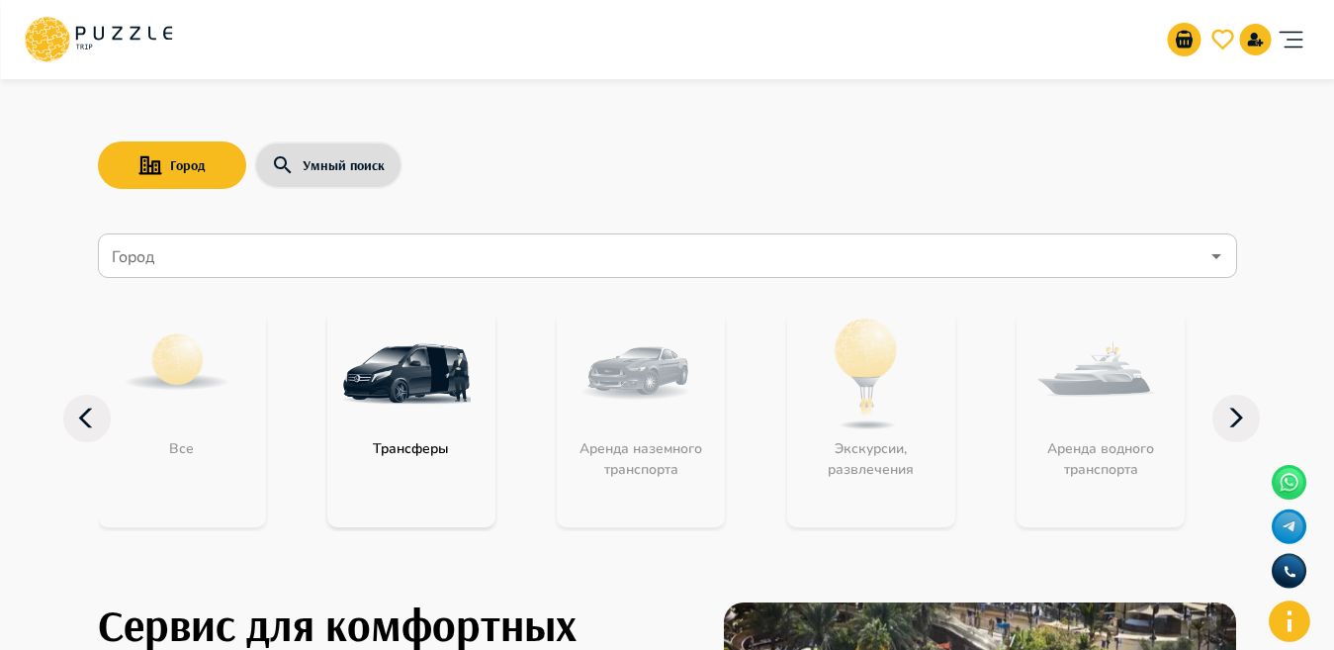
click at [339, 267] on input "Город" at bounding box center [653, 256] width 1091 height 38
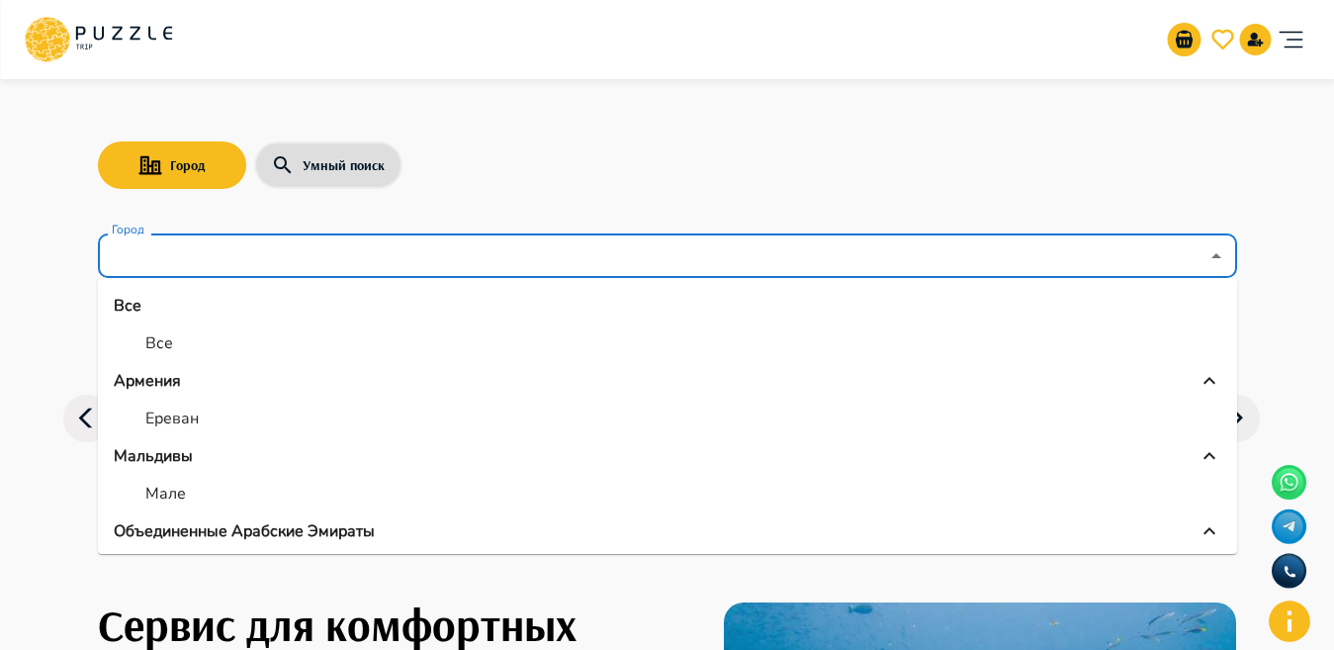
click at [261, 514] on li "Объединенные Арабские Эмираты" at bounding box center [667, 531] width 1139 height 40
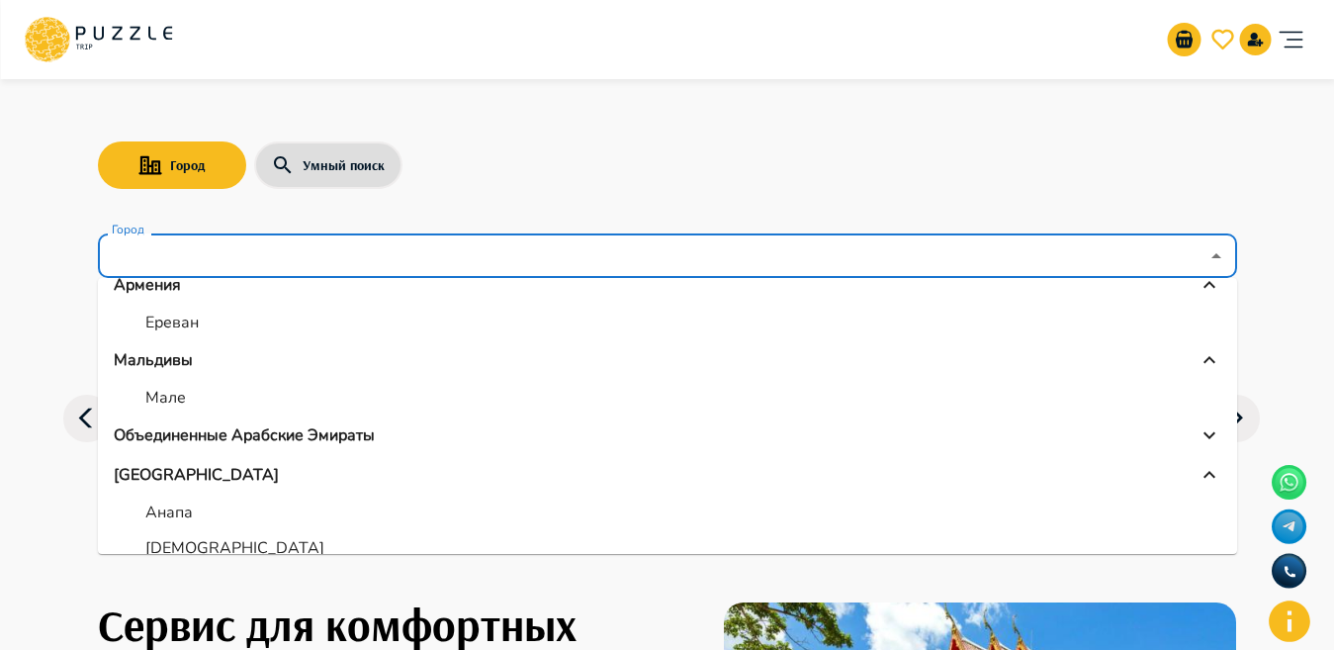
scroll to position [99, 0]
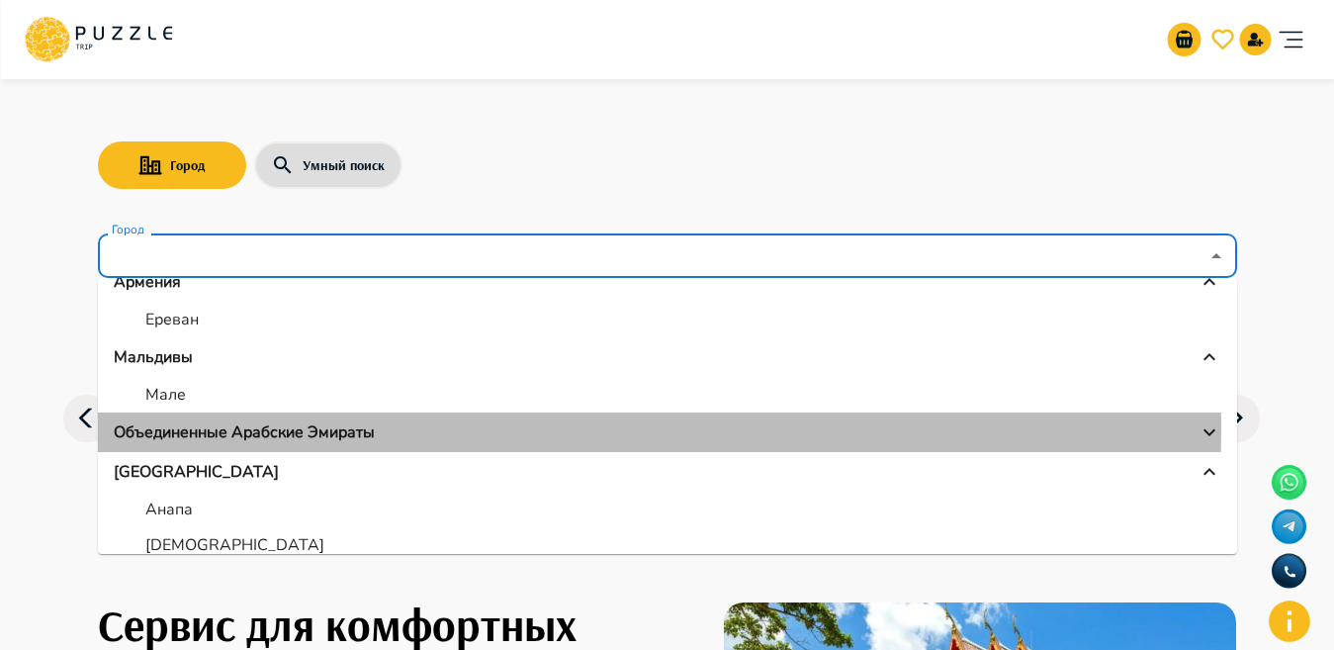
click at [383, 427] on div "Объединенные Арабские Эмираты" at bounding box center [667, 432] width 1107 height 24
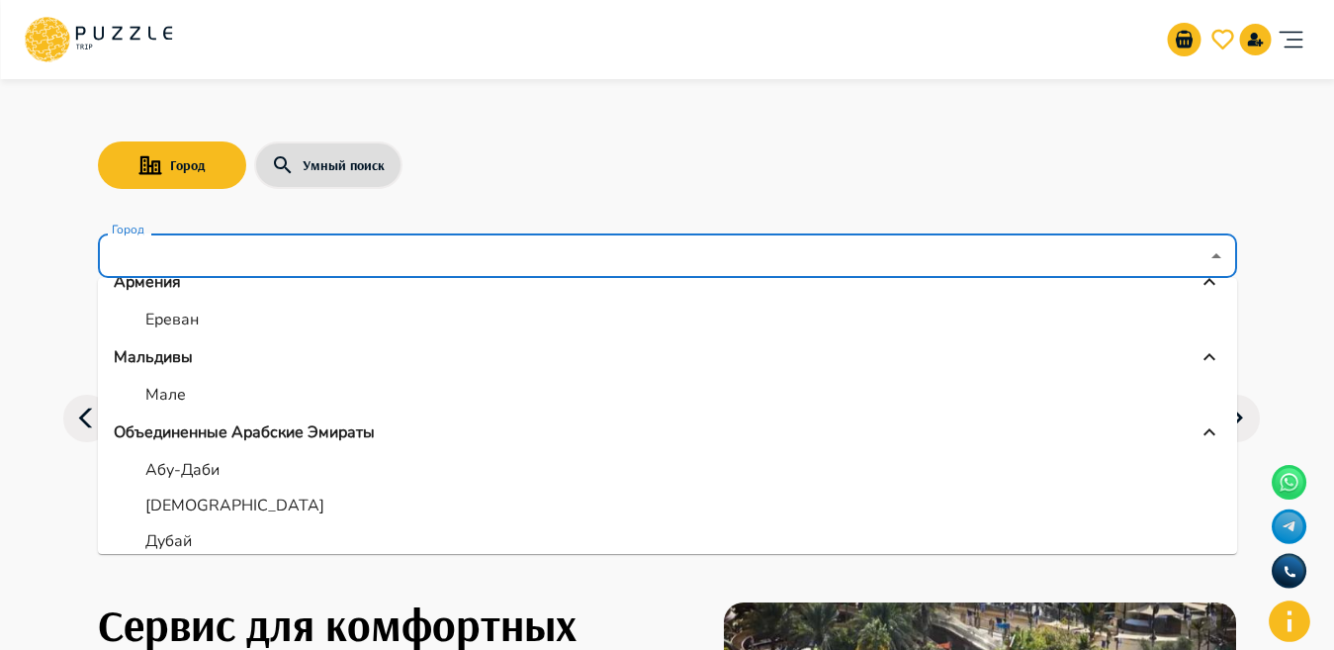
click at [161, 537] on p "Дубай" at bounding box center [168, 541] width 46 height 24
type input "*****"
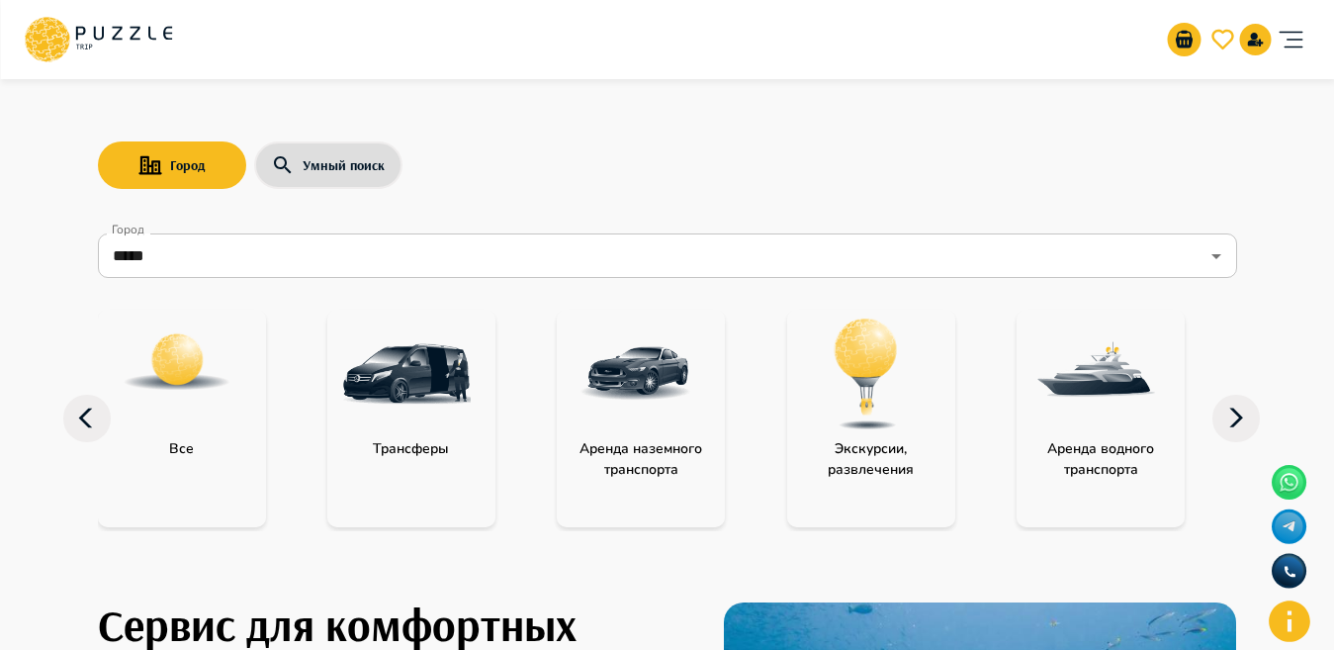
click at [799, 382] on div "category-activity" at bounding box center [866, 373] width 158 height 129
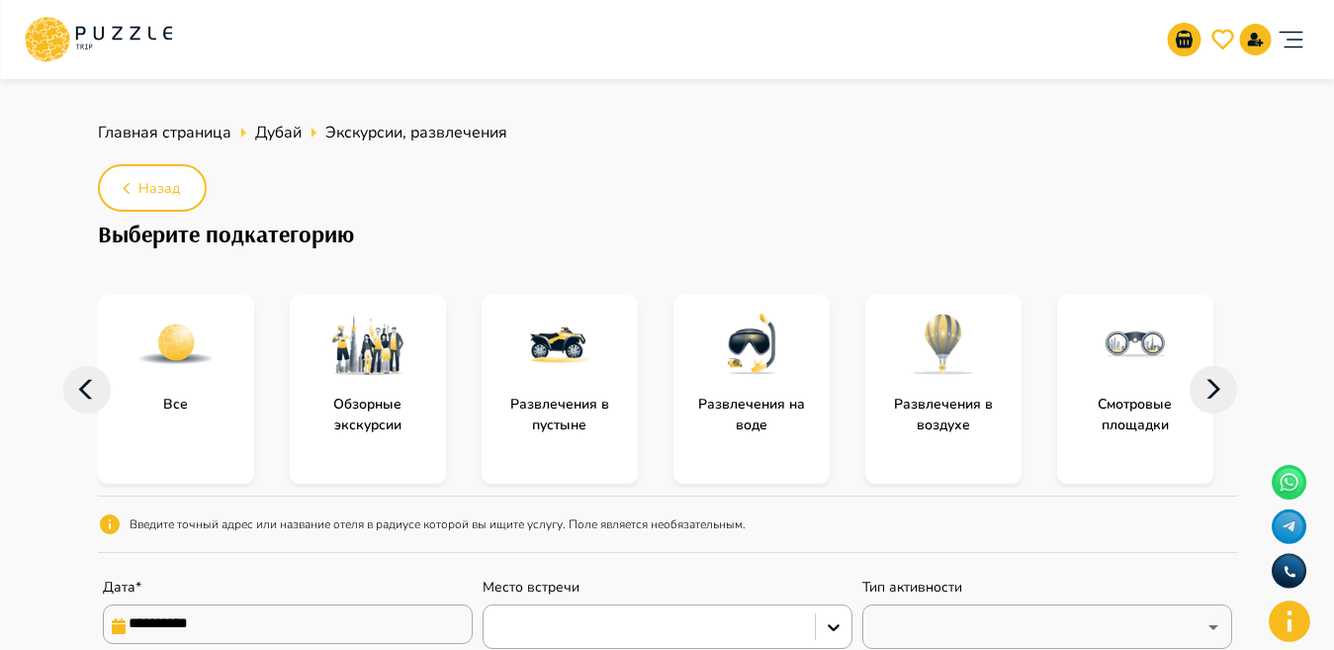
click at [774, 367] on img "subcategory-entertainment_in_the_sea" at bounding box center [751, 344] width 79 height 79
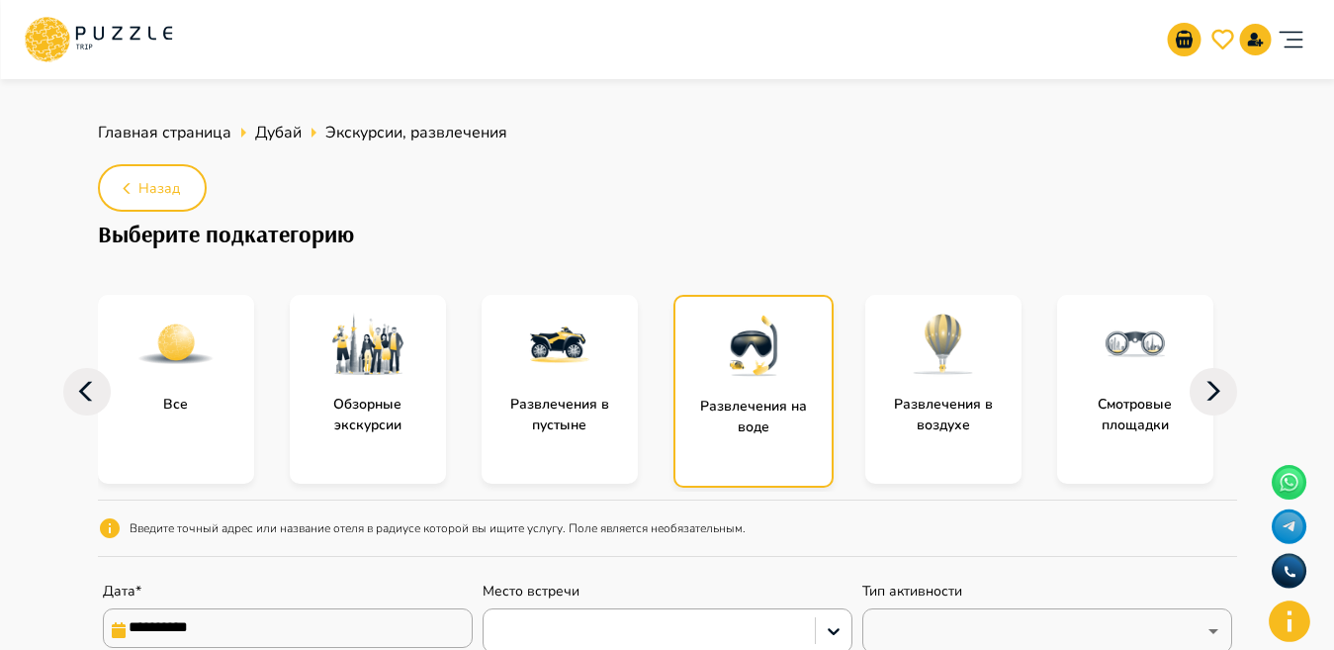
click at [774, 367] on img "subcategory-entertainment_in_the_sea" at bounding box center [753, 345] width 79 height 79
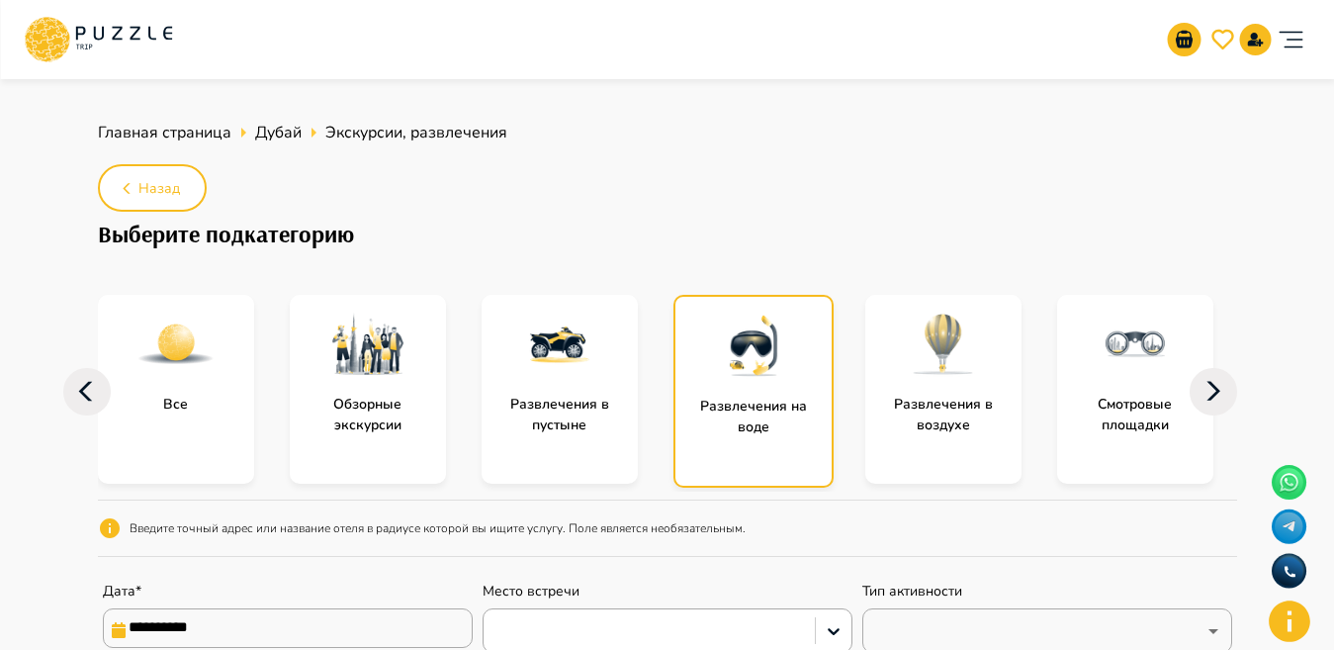
click at [774, 367] on img "subcategory-entertainment_in_the_sea" at bounding box center [753, 345] width 79 height 79
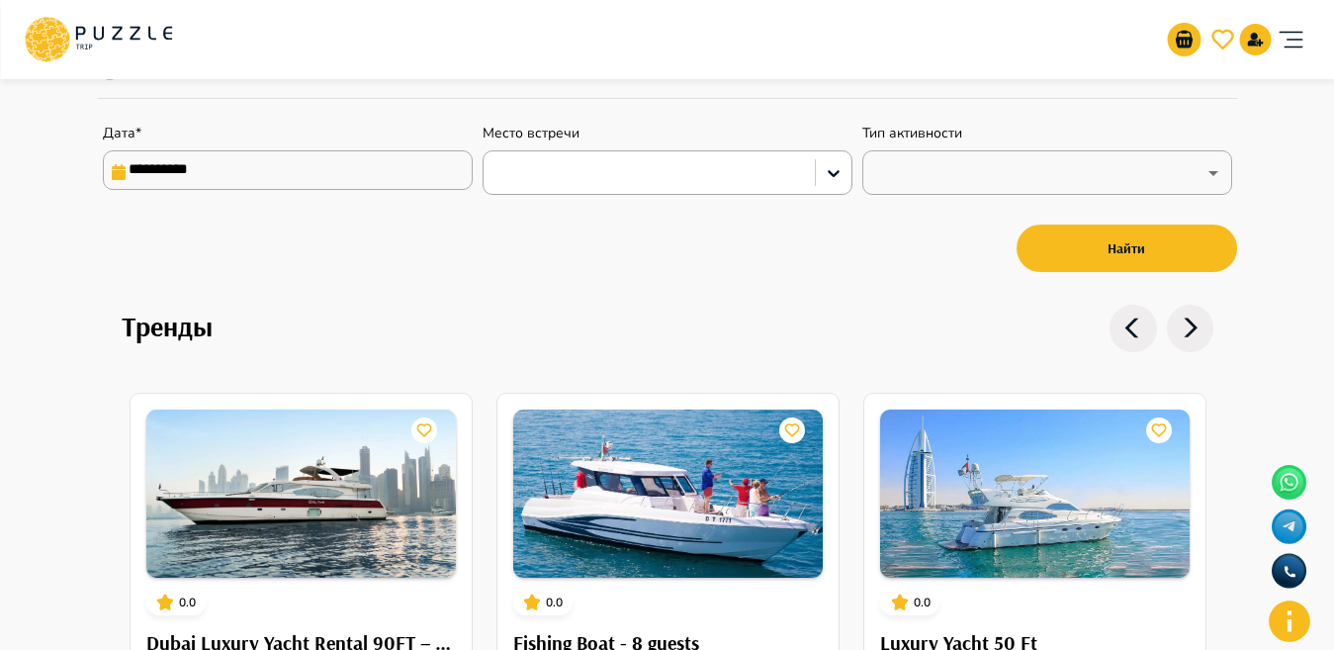
scroll to position [421, 0]
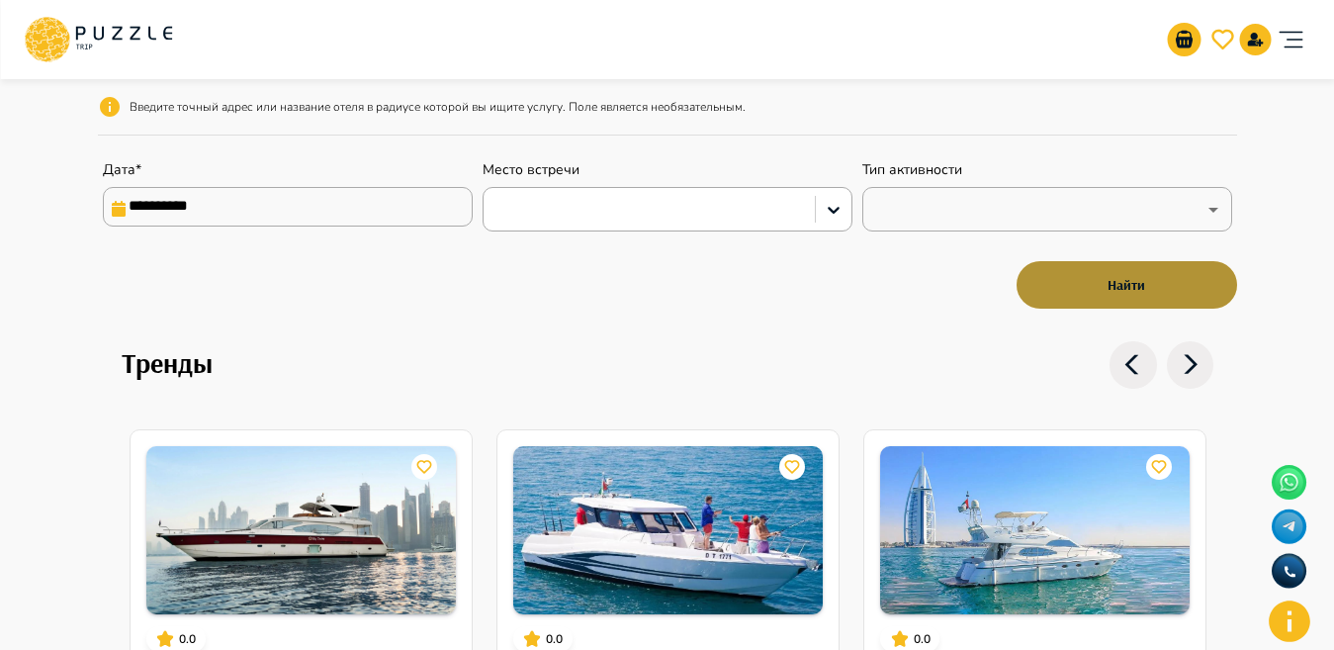
click at [1152, 270] on button "Найти" at bounding box center [1126, 284] width 220 height 47
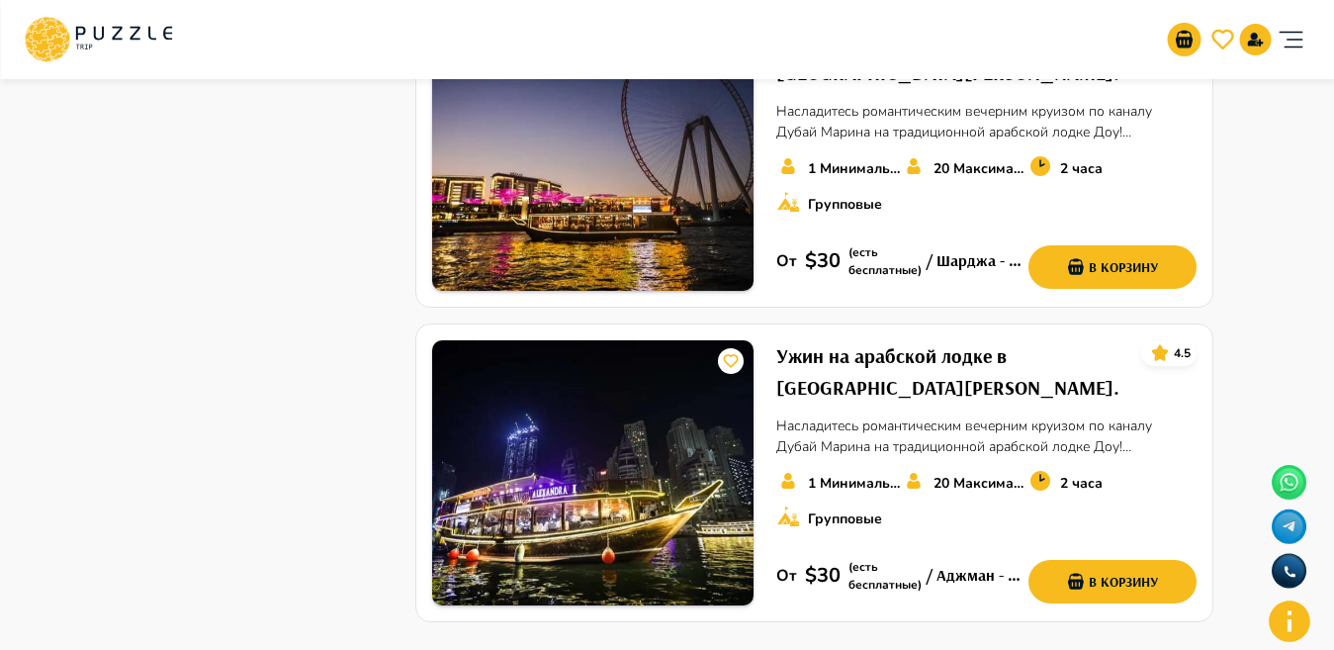
scroll to position [2798, 0]
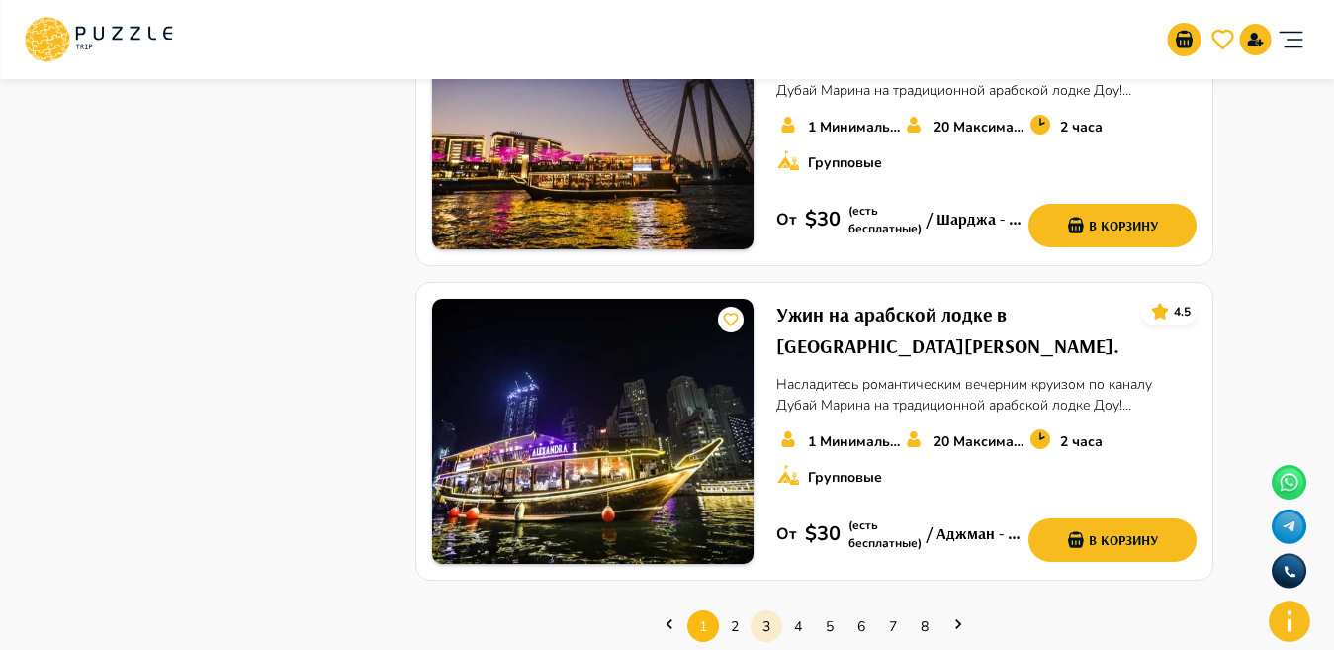
click at [768, 611] on link "3" at bounding box center [766, 626] width 32 height 31
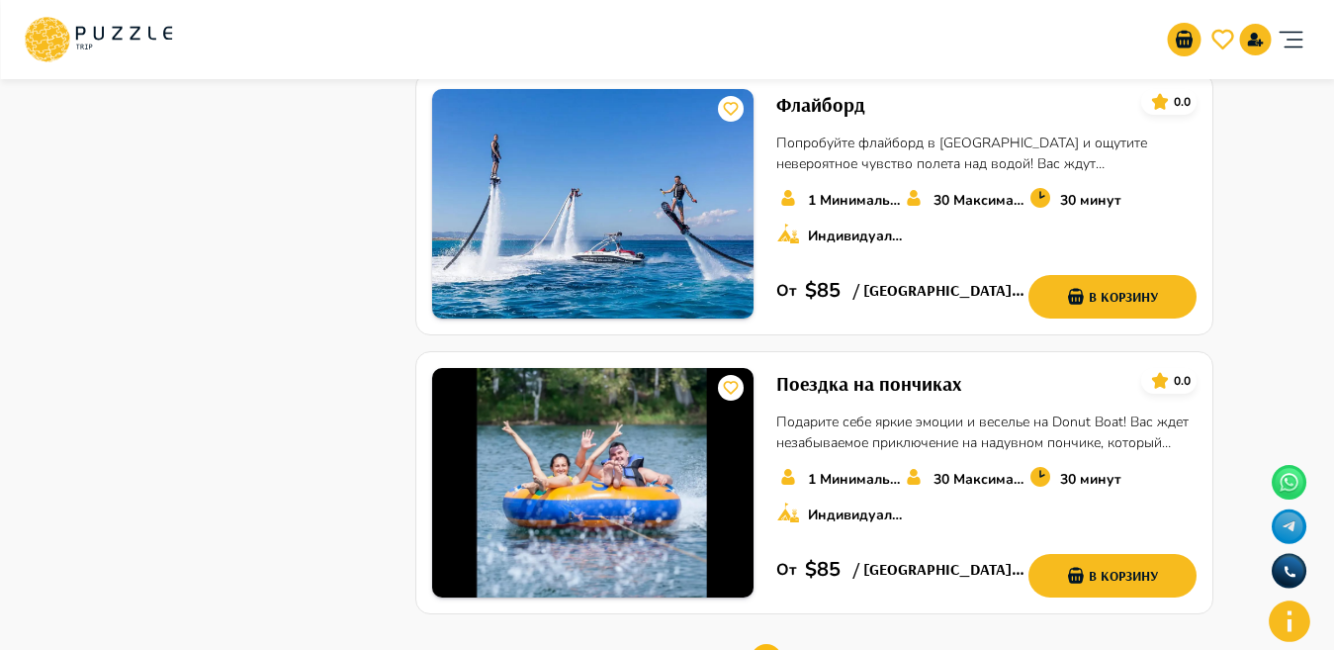
scroll to position [2631, 0]
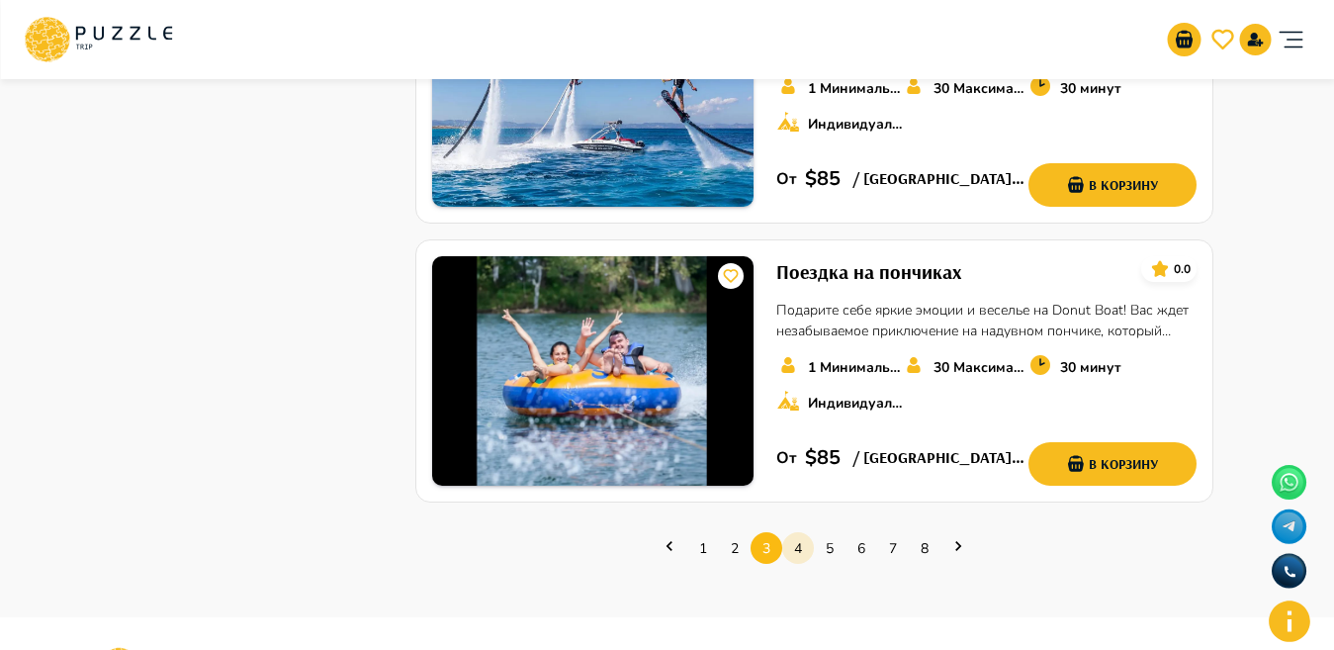
click at [795, 545] on link "4" at bounding box center [798, 548] width 32 height 31
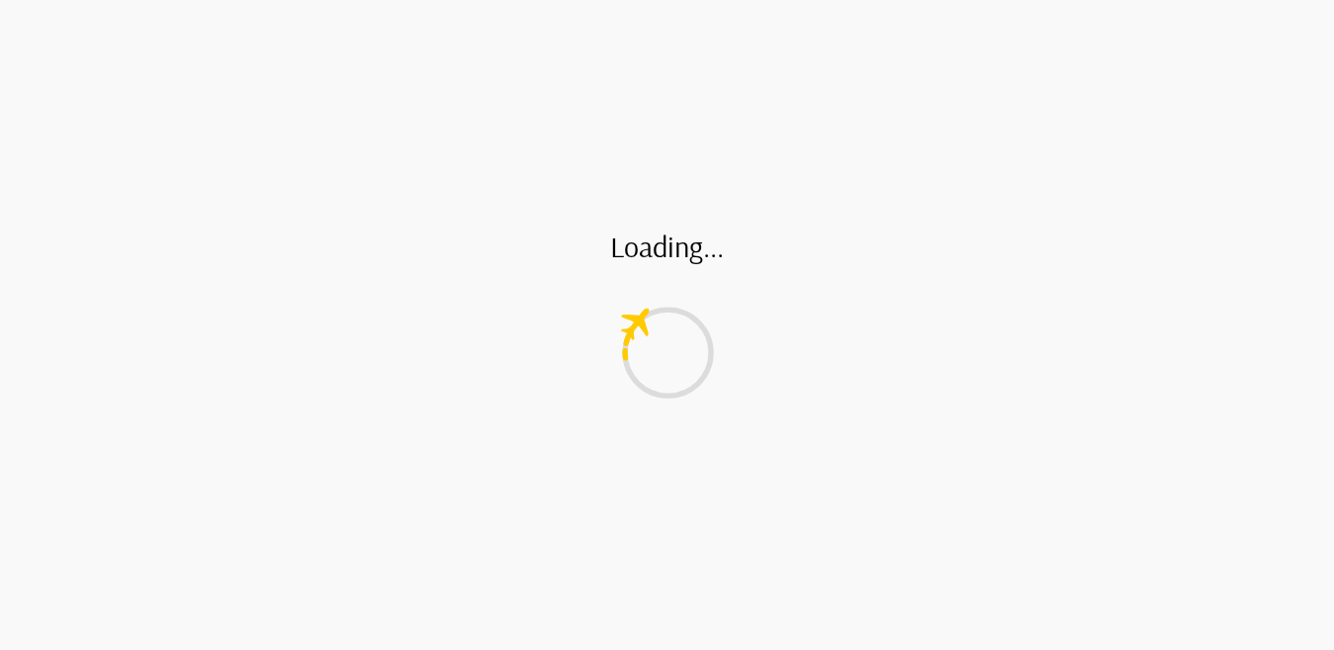
click at [795, 545] on div "Loading..." at bounding box center [667, 325] width 1334 height 650
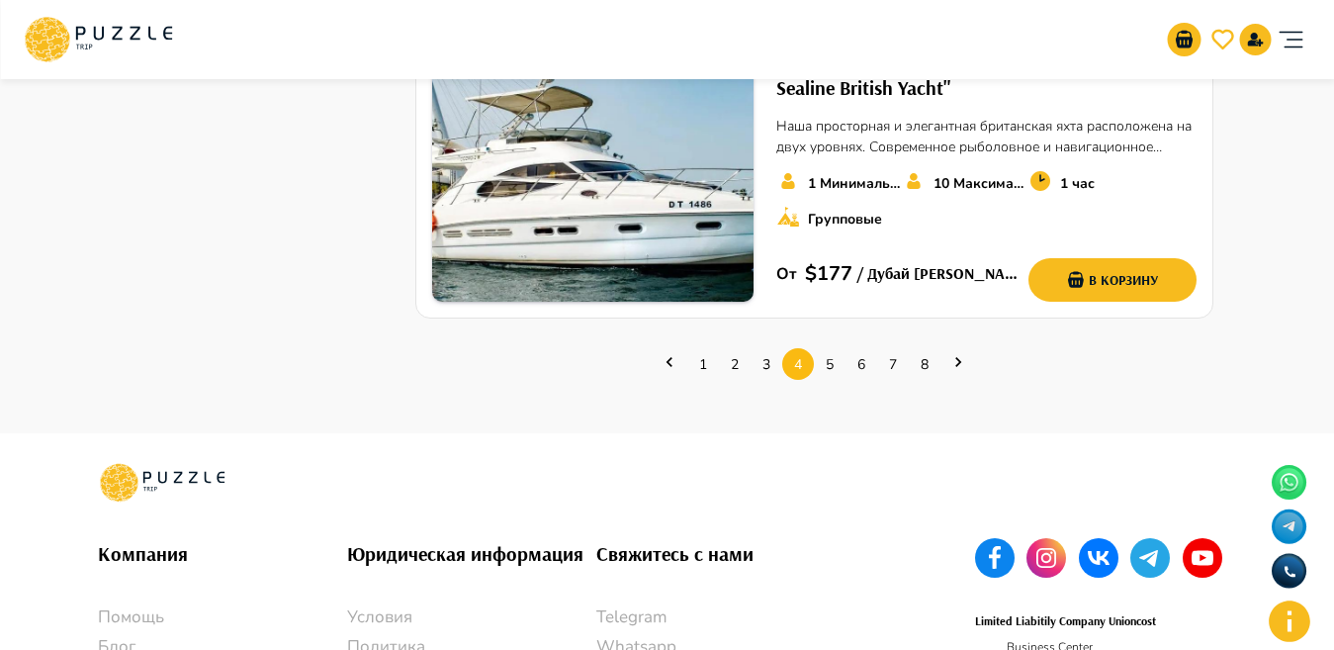
scroll to position [2868, 0]
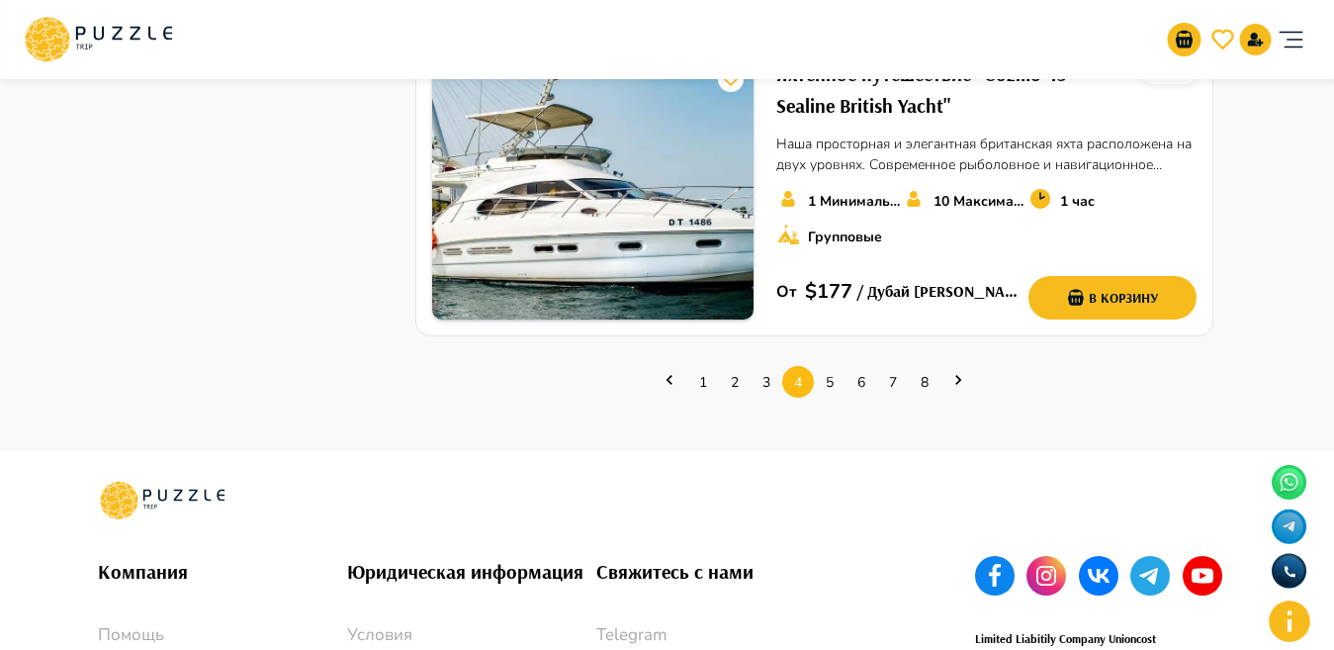
click at [826, 384] on link "5" at bounding box center [830, 382] width 32 height 31
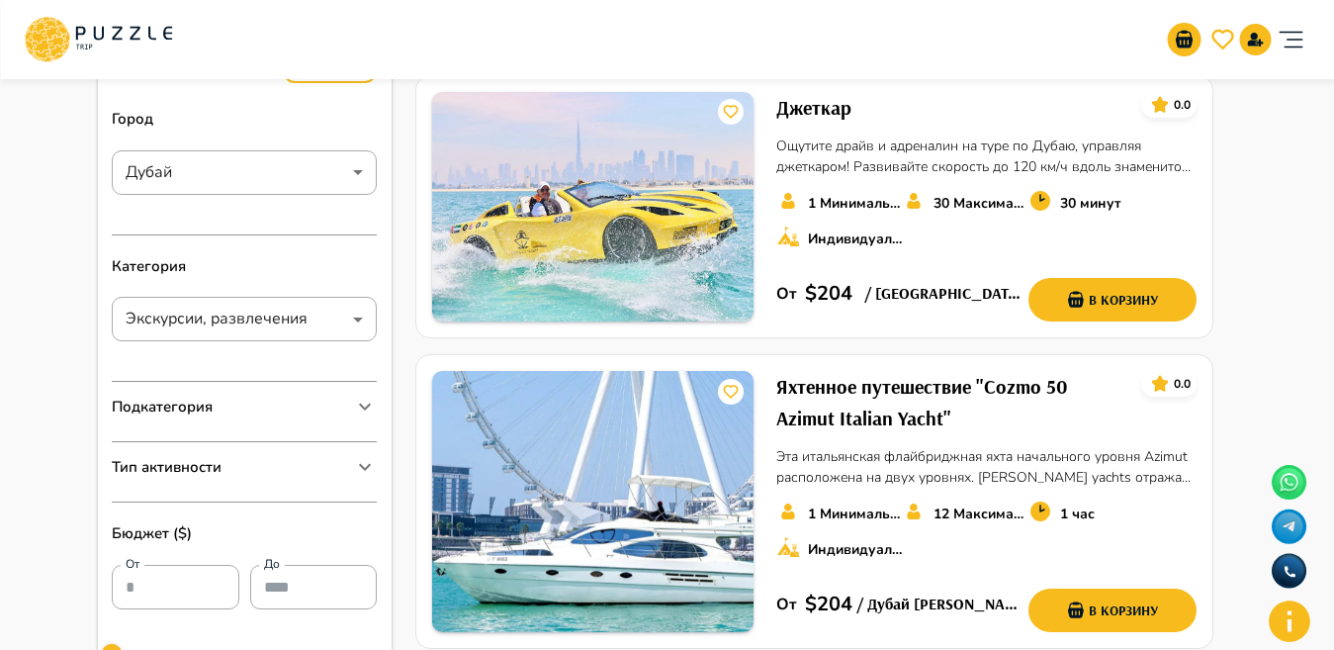
scroll to position [226, 0]
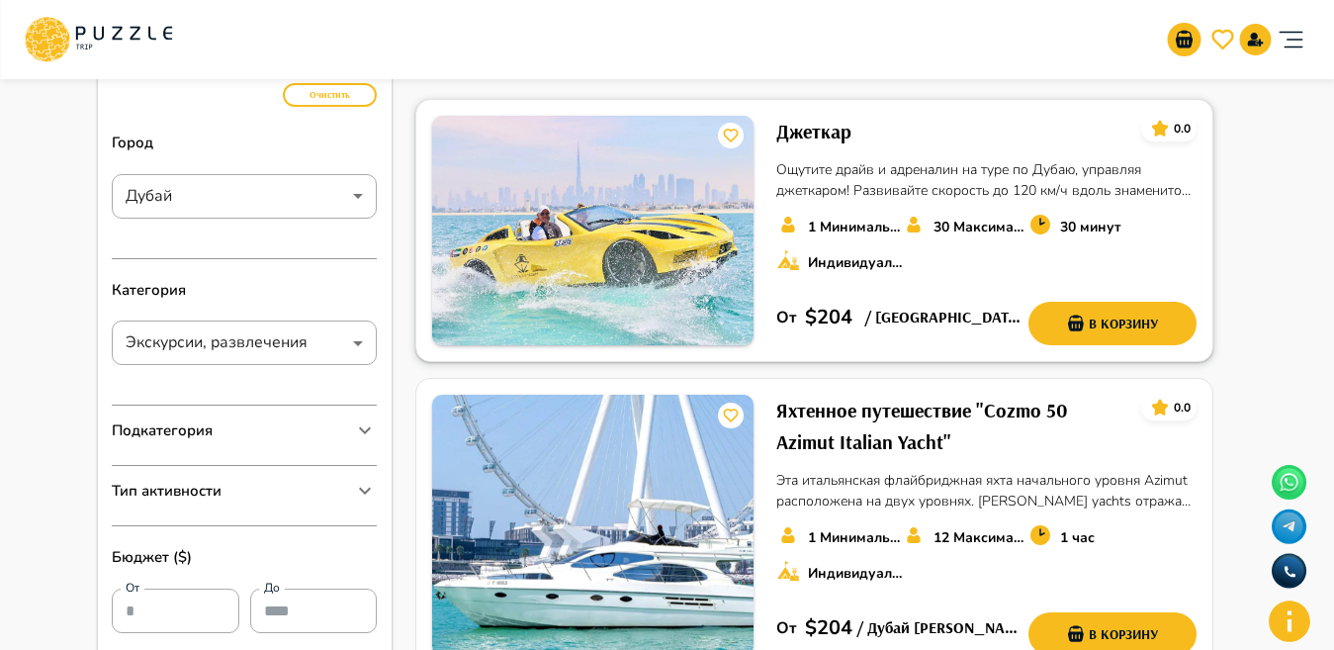
click at [811, 129] on h6 "Джеткар" at bounding box center [813, 132] width 75 height 32
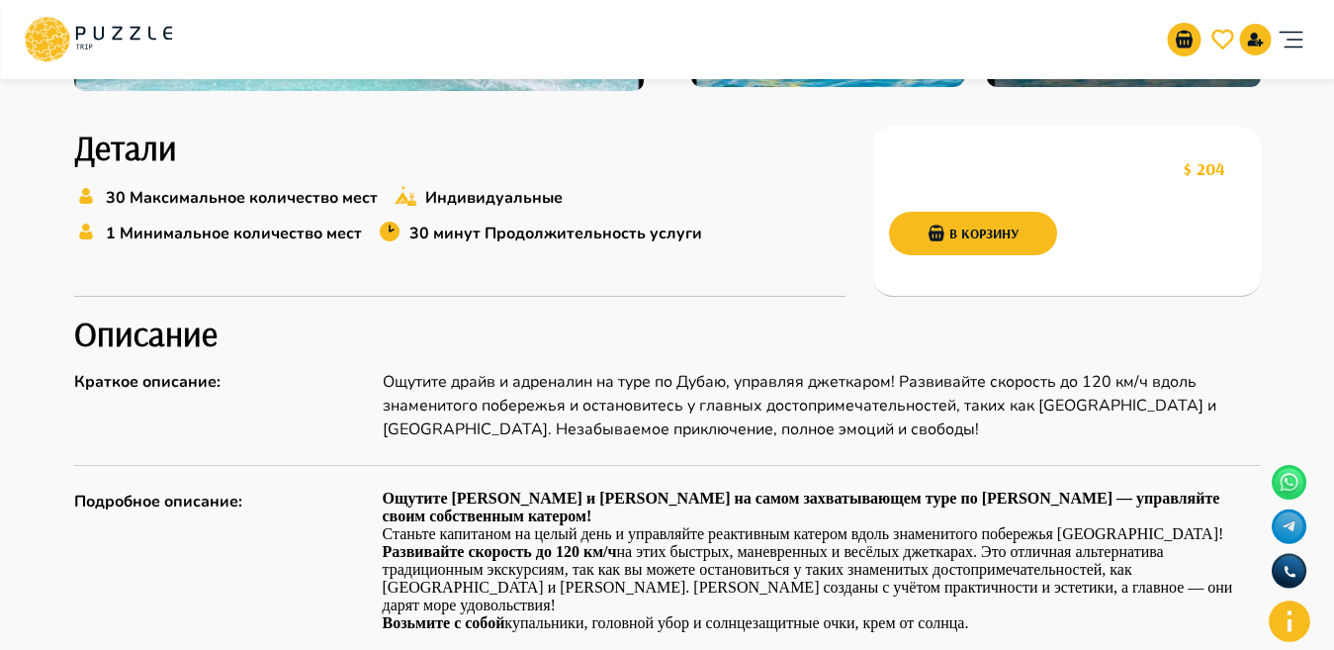
scroll to position [602, 0]
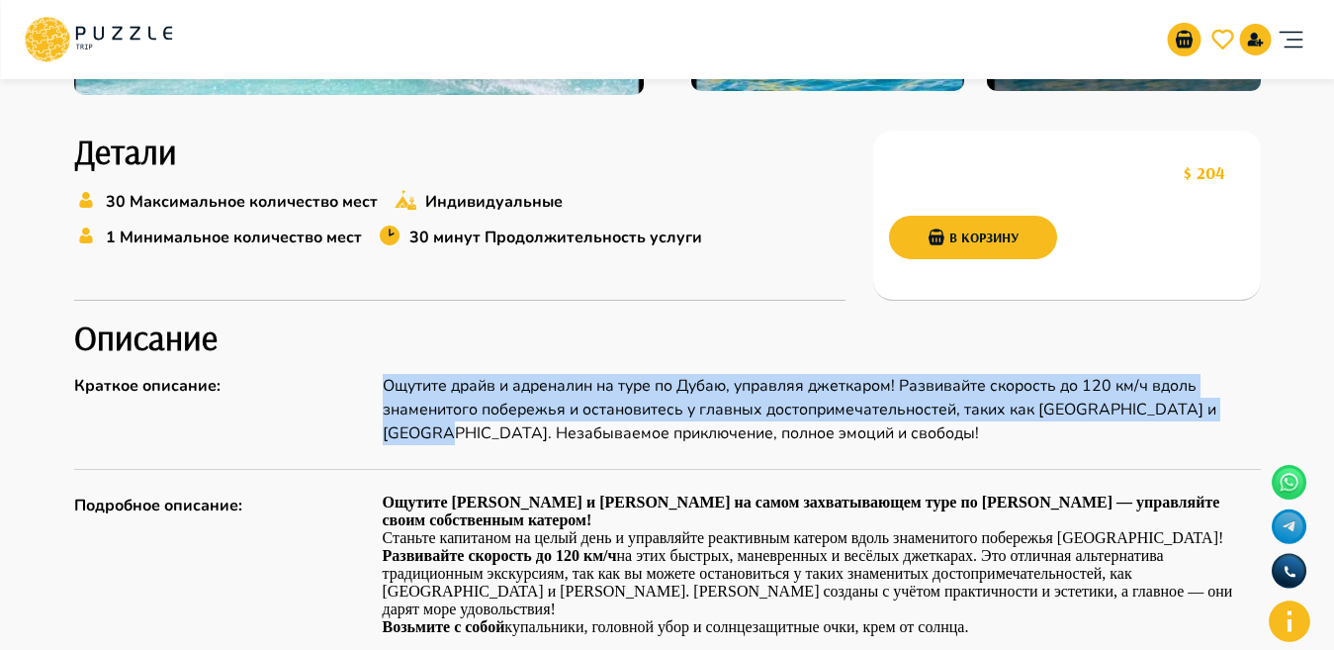
drag, startPoint x: 384, startPoint y: 382, endPoint x: 433, endPoint y: 441, distance: 77.2
click at [433, 441] on div "Краткое описание : Ощутите драйв и адреналин на туре по Дубаю, управляя джеткар…" at bounding box center [667, 409] width 1186 height 71
copy div "Ощутите драйв и адреналин на туре по Дубаю, управляя джеткаром! Развивайте скор…"
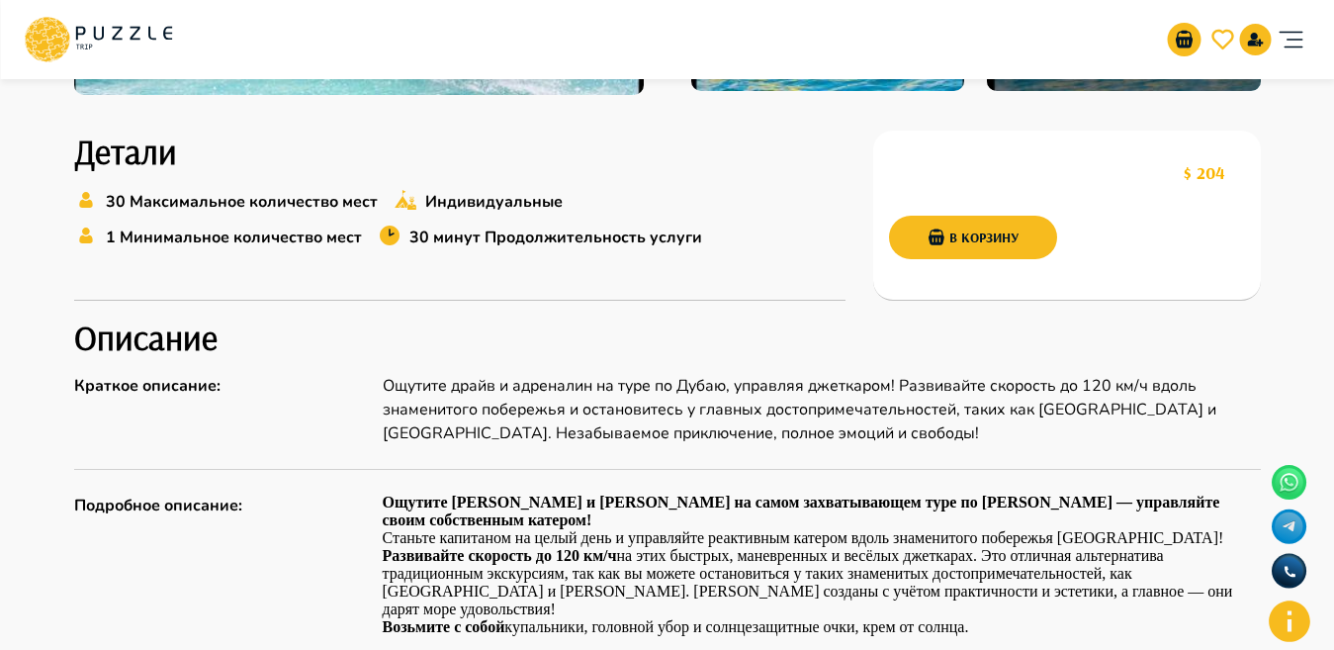
click at [578, 436] on p "Ощутите драйв и адреналин на туре по Дубаю, управляя джеткаром! Развивайте скор…" at bounding box center [822, 409] width 878 height 71
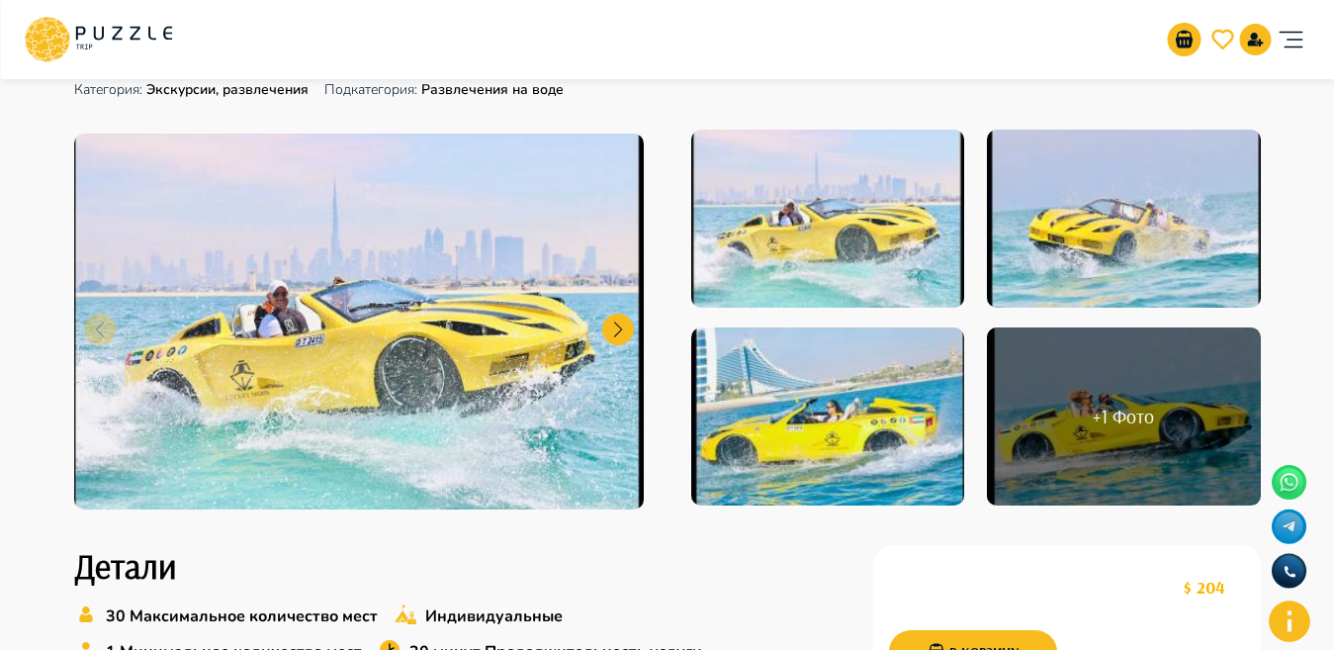
scroll to position [0, 0]
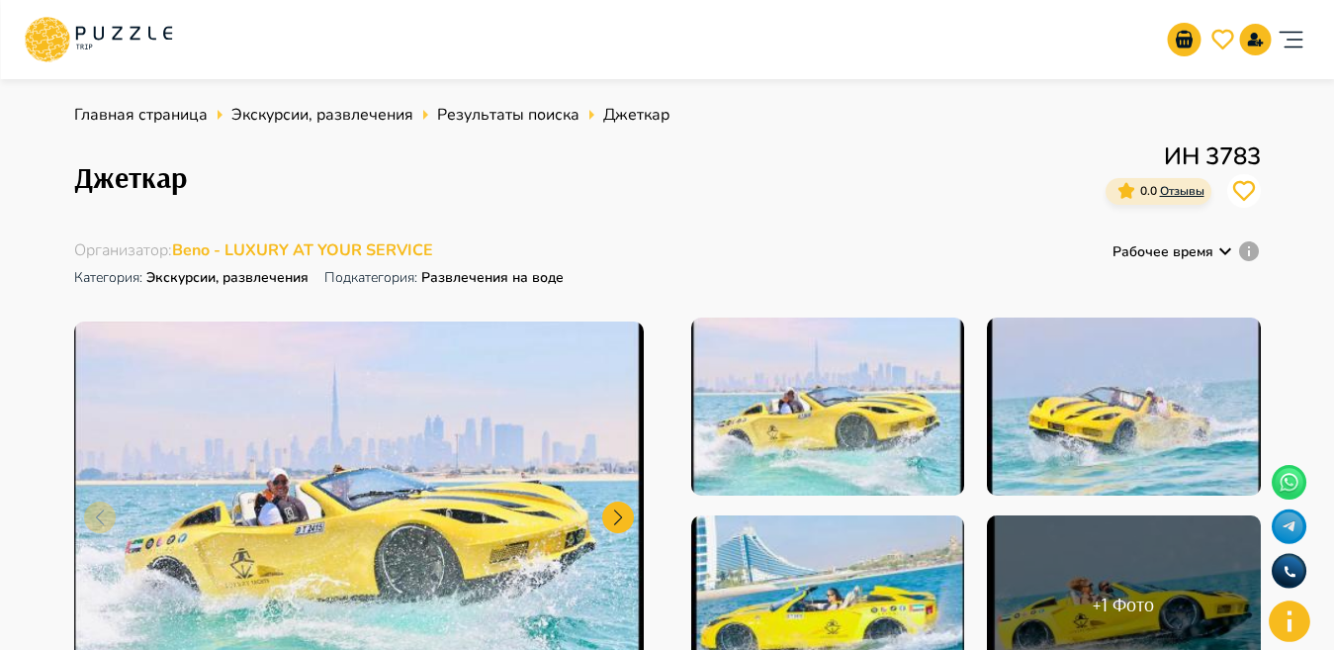
drag, startPoint x: 461, startPoint y: 269, endPoint x: 453, endPoint y: 251, distance: 19.5
click at [458, 268] on p "Подкатегория: Развлечения на воде" at bounding box center [443, 277] width 239 height 33
drag, startPoint x: 452, startPoint y: 250, endPoint x: 178, endPoint y: 235, distance: 274.3
click at [178, 235] on div "Главная страница Экскурсии, развлечения Результаты поиска Джеткар Джеткар ИН 37…" at bounding box center [667, 408] width 1186 height 610
copy span "Beno - LUXURY AT YOUR SERVICE"
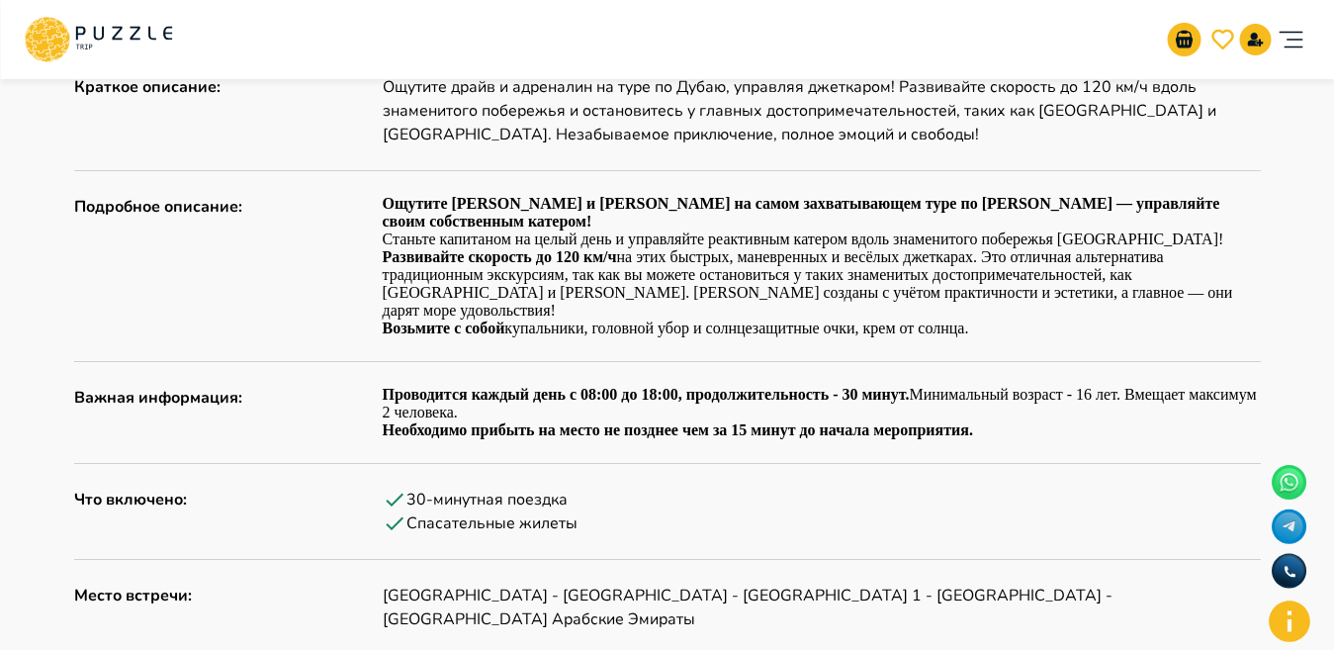
scroll to position [825, 0]
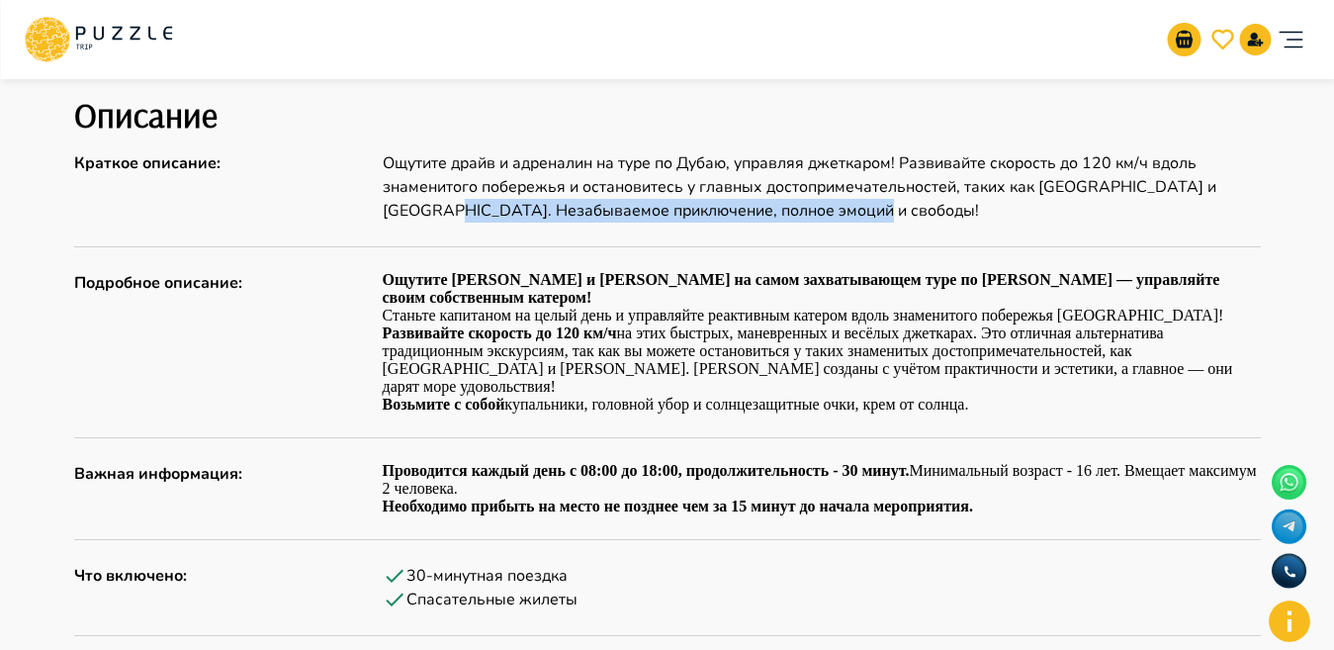
drag, startPoint x: 441, startPoint y: 210, endPoint x: 879, endPoint y: 218, distance: 438.1
click at [879, 218] on p "Ощутите драйв и адреналин на туре по Дубаю, управляя джеткаром! Развивайте скор…" at bounding box center [822, 186] width 878 height 71
copy p "Незабываемое приключение, полное эмоций и свободы!"
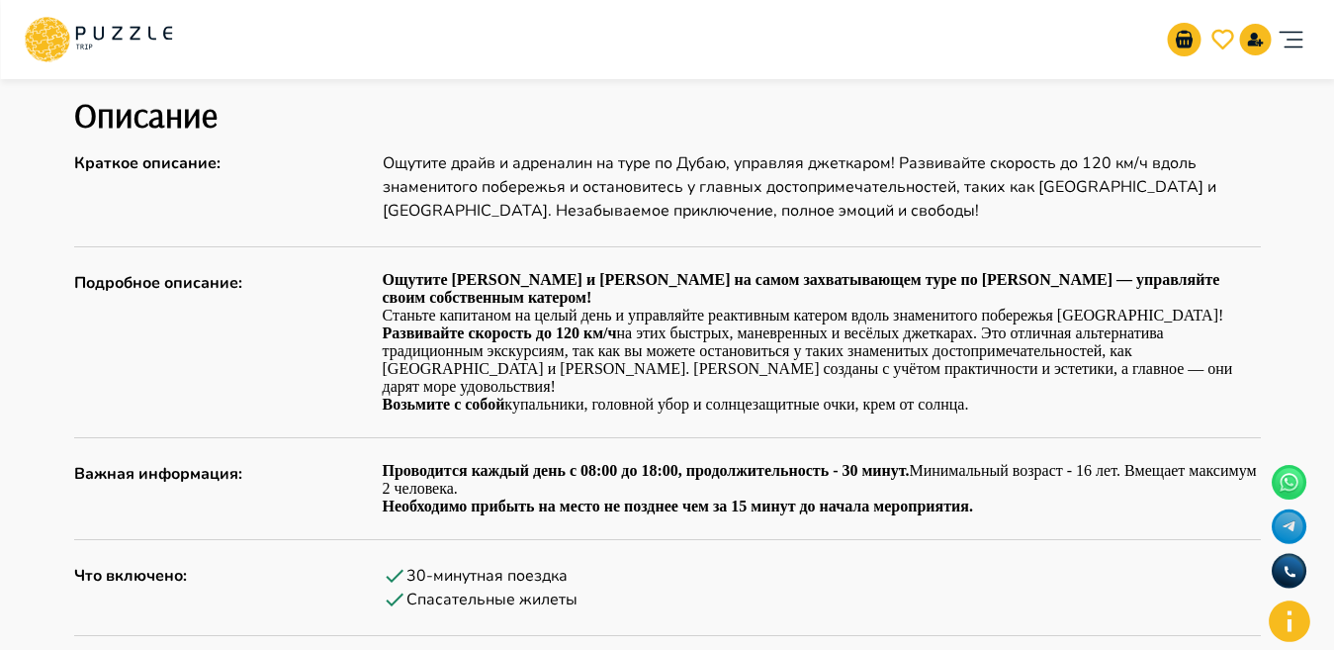
click at [459, 236] on div "Описание Краткое описание : Ощутите драйв и адреналин на туре по Дубаю, управля…" at bounding box center [667, 444] width 1186 height 701
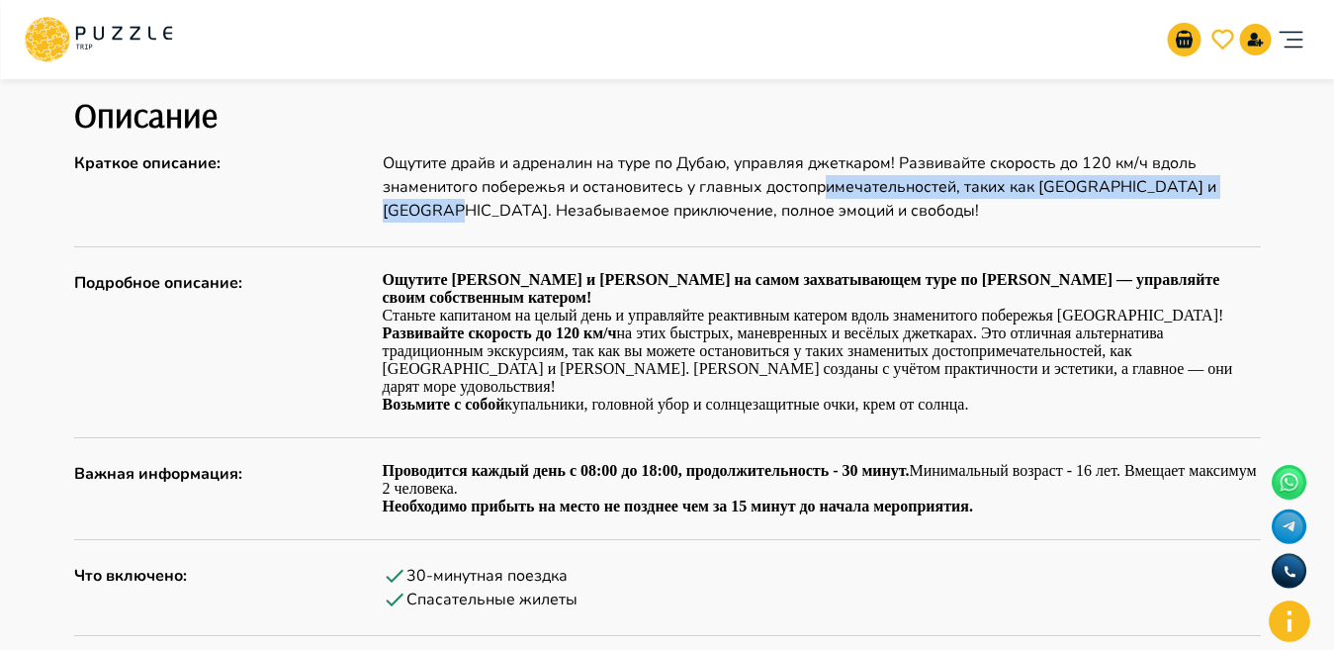
drag, startPoint x: 470, startPoint y: 209, endPoint x: 792, endPoint y: 213, distance: 322.3
click at [813, 197] on p "Ощутите драйв и адреналин на туре по Дубаю, управляя джеткаром! Развивайте скор…" at bounding box center [822, 186] width 878 height 71
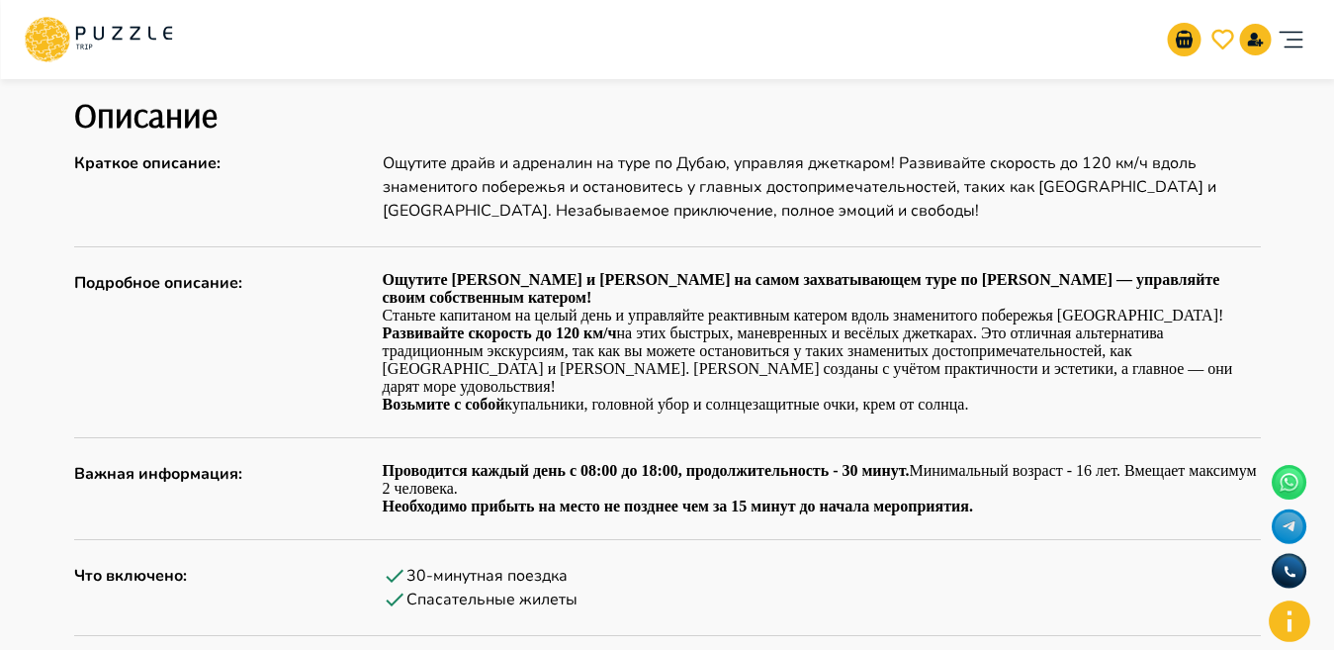
drag, startPoint x: 683, startPoint y: 228, endPoint x: 654, endPoint y: 224, distance: 29.9
click at [655, 224] on div "Описание Краткое описание : Ощутите драйв и адреналин на туре по Дубаю, управля…" at bounding box center [667, 444] width 1186 height 701
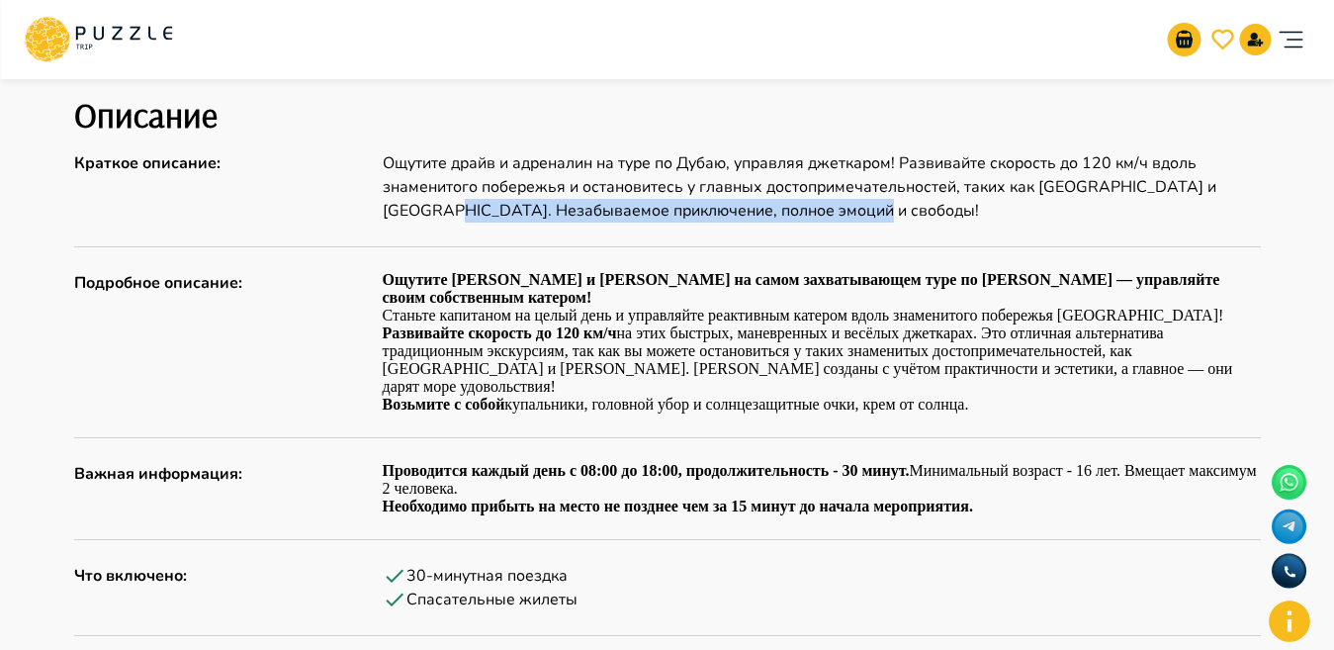
drag, startPoint x: 447, startPoint y: 213, endPoint x: 912, endPoint y: 221, distance: 464.8
click at [912, 221] on p "Ощутите драйв и адреналин на туре по Дубаю, управляя джеткаром! Развивайте скор…" at bounding box center [822, 186] width 878 height 71
copy p "Незабываемое приключение, полное эмоций и свободы!"
